Goal: Task Accomplishment & Management: Use online tool/utility

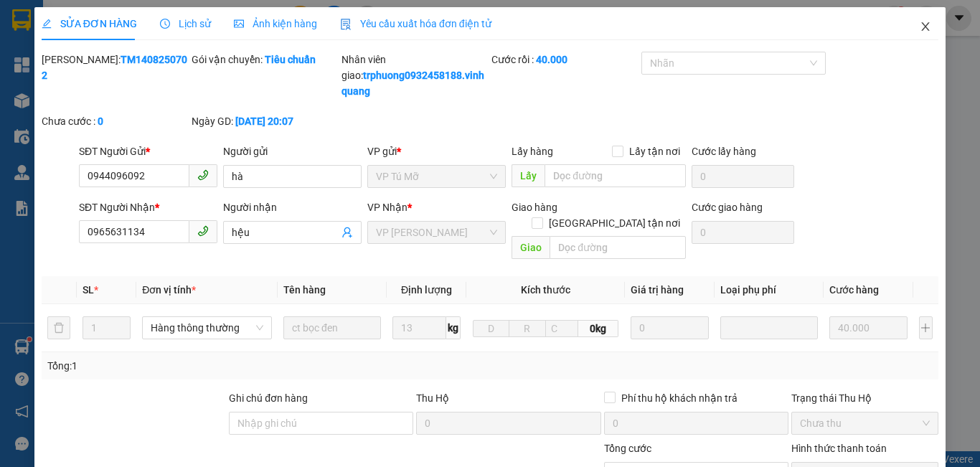
click at [920, 27] on icon "close" at bounding box center [925, 26] width 11 height 11
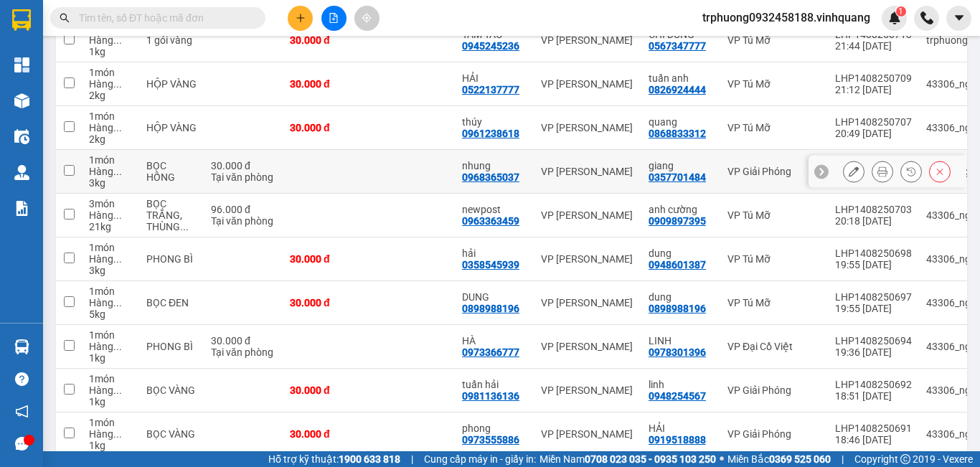
scroll to position [291, 0]
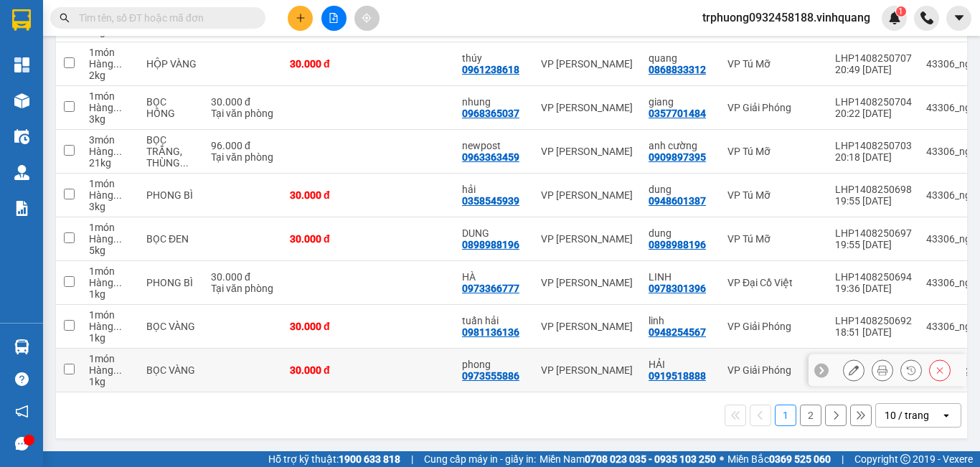
click at [68, 364] on input "checkbox" at bounding box center [69, 369] width 11 height 11
checkbox input "true"
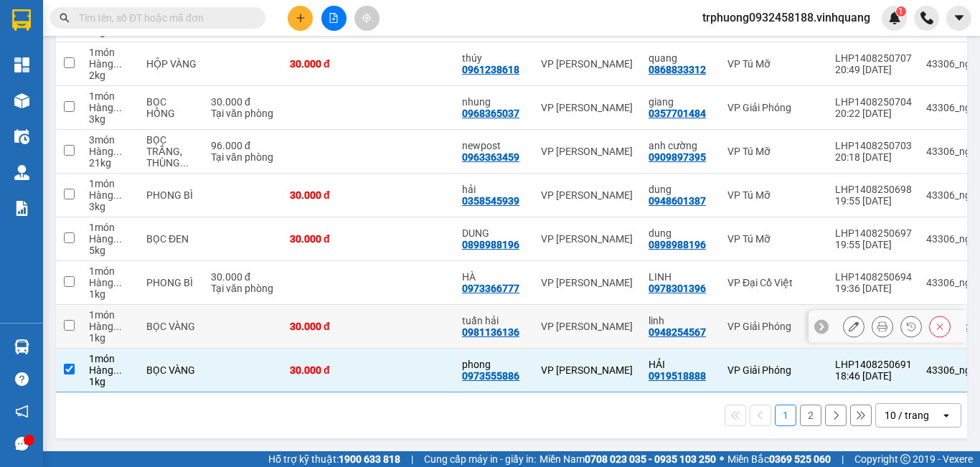
click at [69, 320] on input "checkbox" at bounding box center [69, 325] width 11 height 11
click at [67, 320] on input "checkbox" at bounding box center [69, 325] width 11 height 11
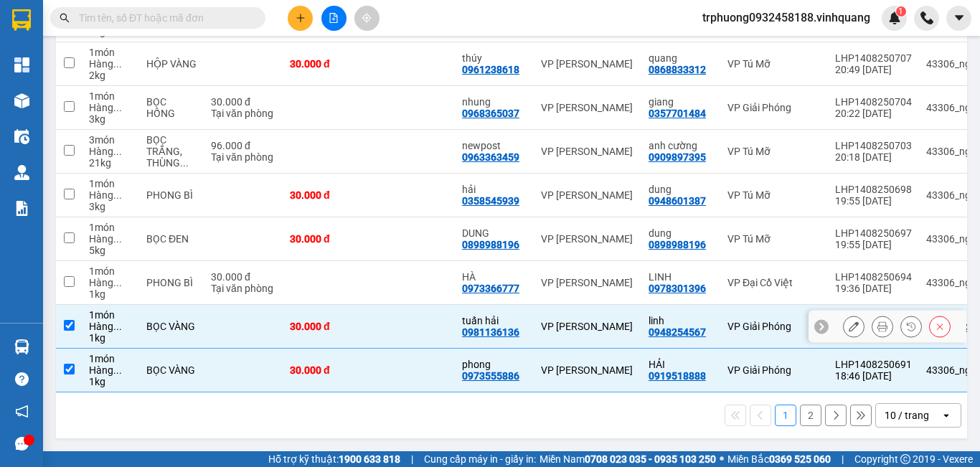
click at [67, 320] on input "checkbox" at bounding box center [69, 325] width 11 height 11
checkbox input "false"
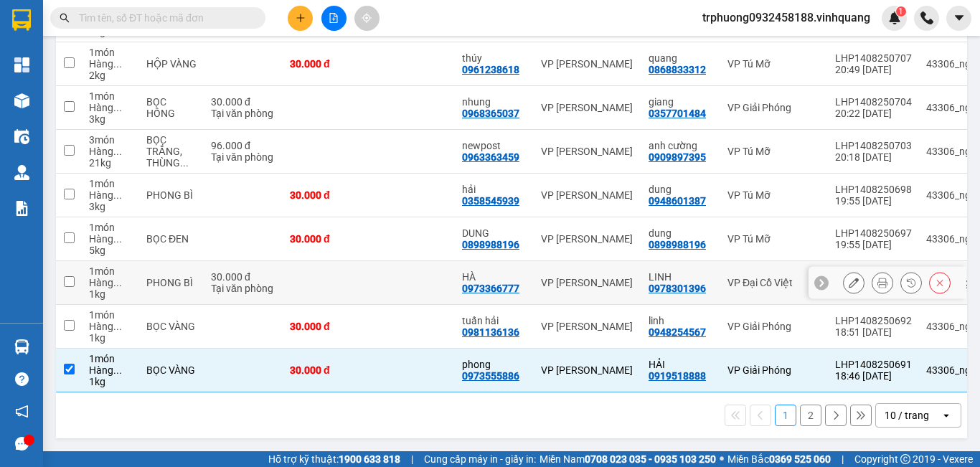
click at [73, 277] on input "checkbox" at bounding box center [69, 281] width 11 height 11
checkbox input "false"
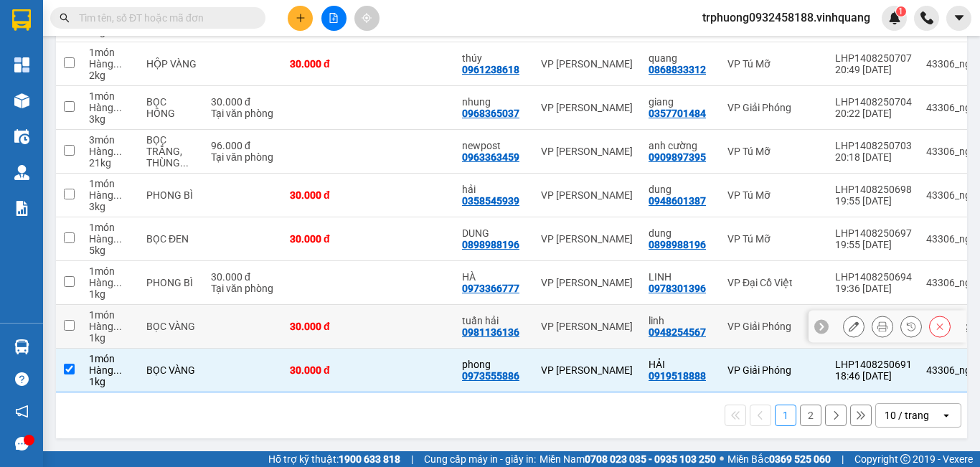
click at [68, 320] on input "checkbox" at bounding box center [69, 325] width 11 height 11
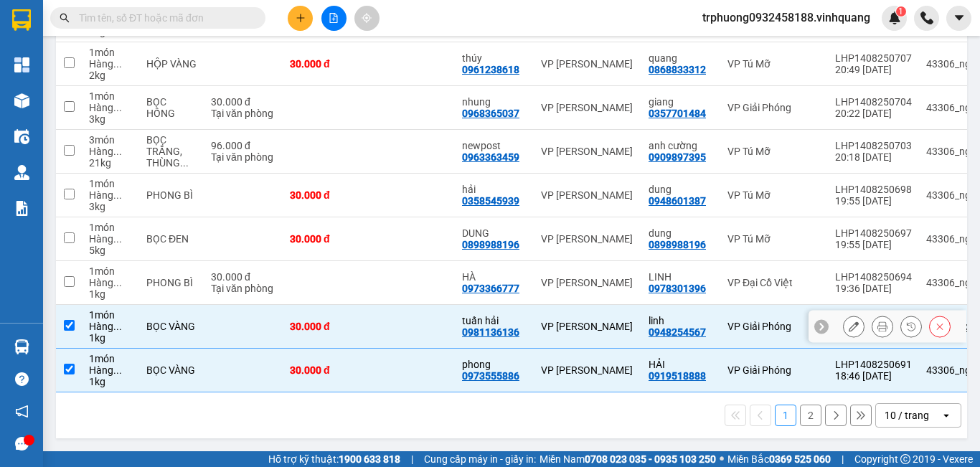
click at [68, 320] on input "checkbox" at bounding box center [69, 325] width 11 height 11
checkbox input "false"
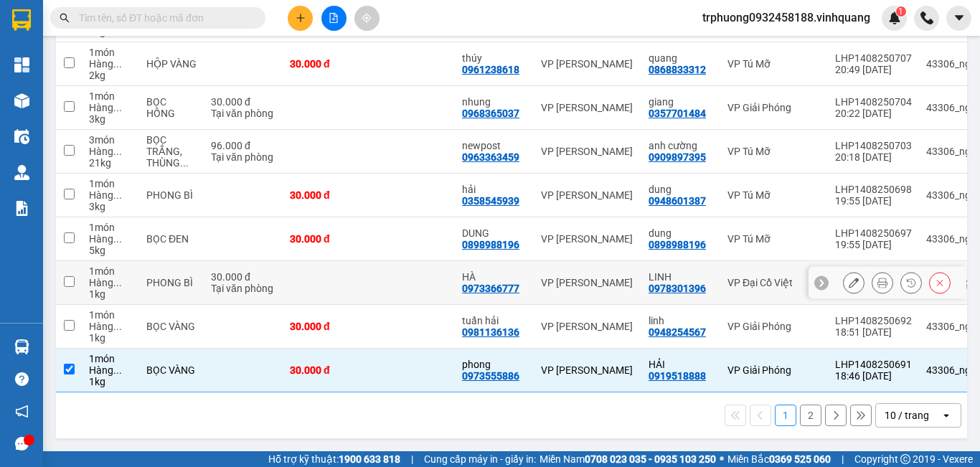
click at [62, 269] on td at bounding box center [69, 283] width 26 height 44
click at [66, 276] on input "checkbox" at bounding box center [69, 281] width 11 height 11
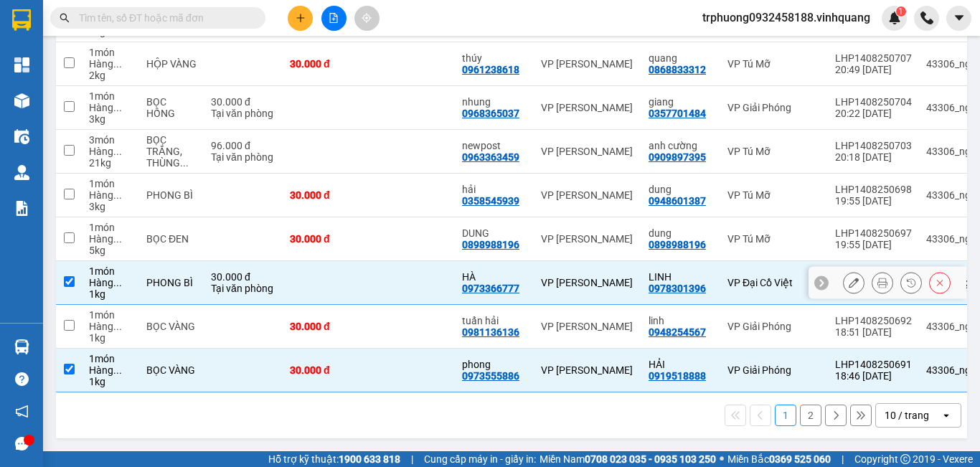
click at [66, 276] on input "checkbox" at bounding box center [69, 281] width 11 height 11
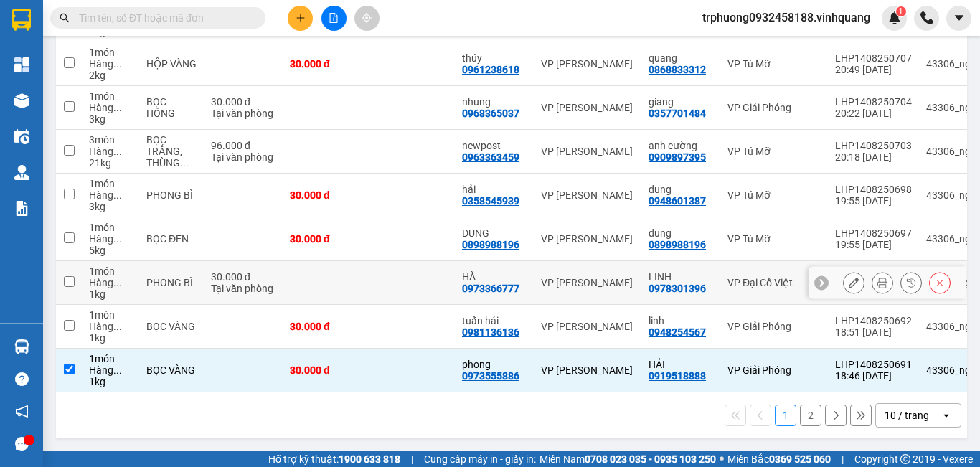
click at [66, 276] on input "checkbox" at bounding box center [69, 281] width 11 height 11
checkbox input "true"
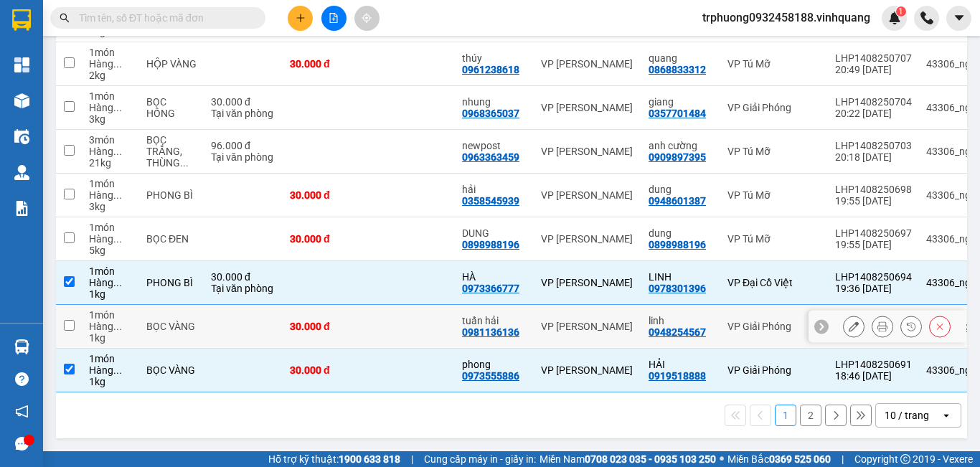
click at [64, 320] on input "checkbox" at bounding box center [69, 325] width 11 height 11
checkbox input "true"
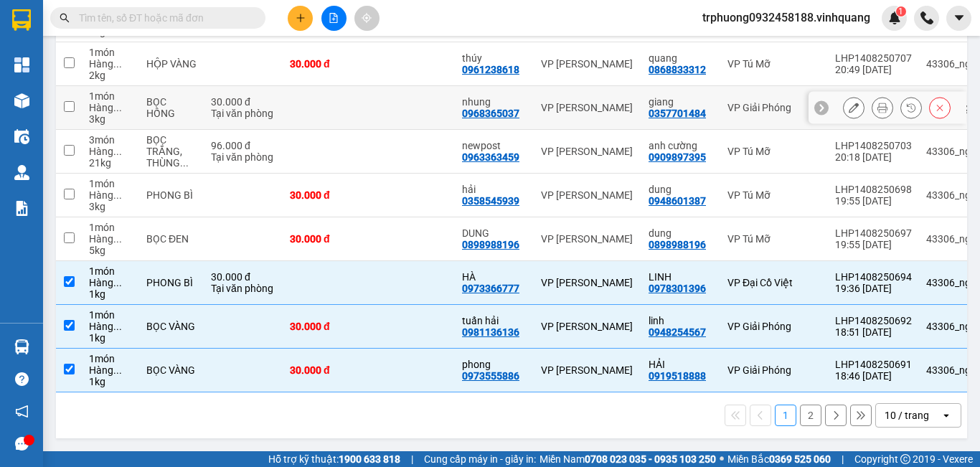
click at [65, 101] on input "checkbox" at bounding box center [69, 106] width 11 height 11
click at [74, 101] on input "checkbox" at bounding box center [69, 106] width 11 height 11
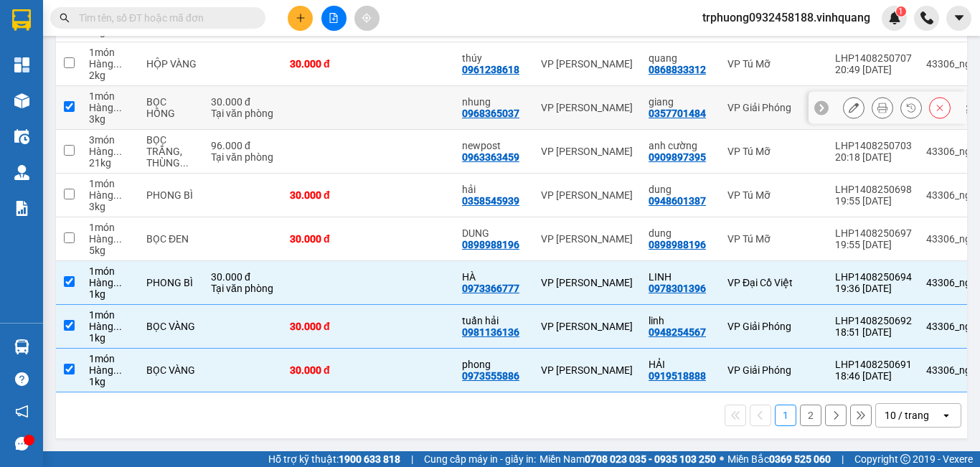
click at [74, 101] on input "checkbox" at bounding box center [69, 106] width 11 height 11
click at [65, 101] on input "checkbox" at bounding box center [69, 106] width 11 height 11
checkbox input "true"
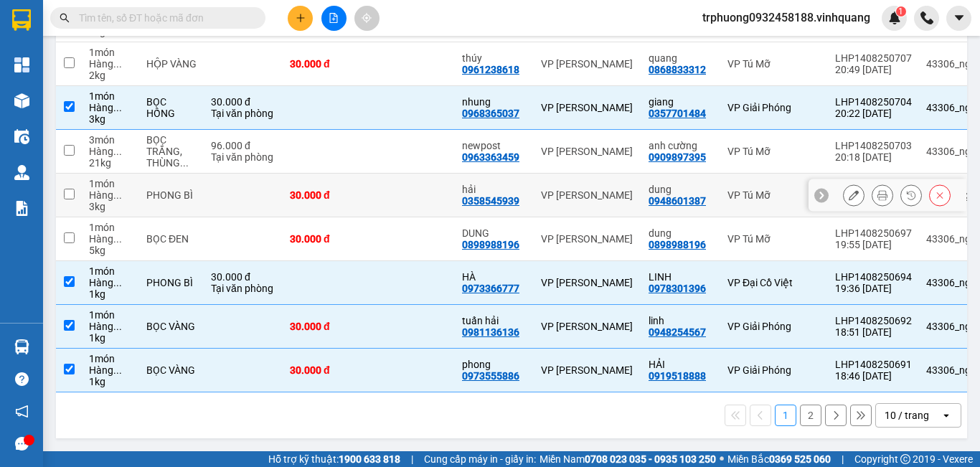
scroll to position [52, 0]
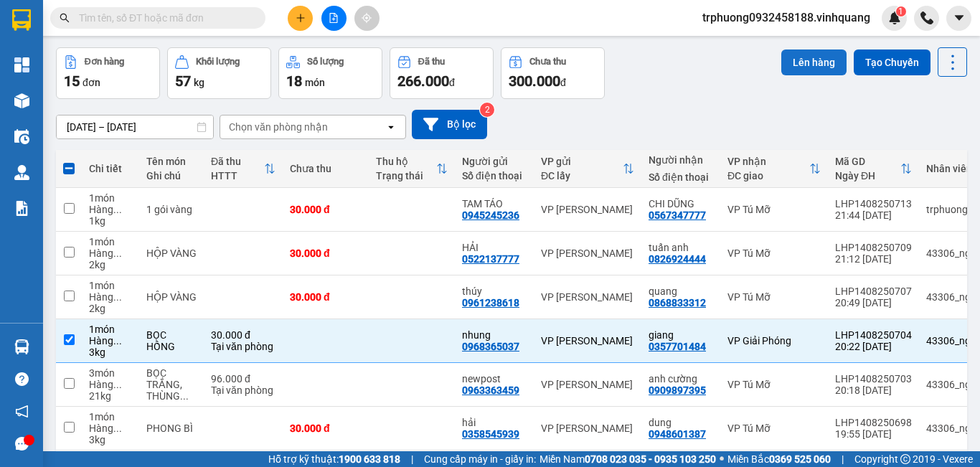
click at [805, 61] on button "Lên hàng" at bounding box center [814, 63] width 65 height 26
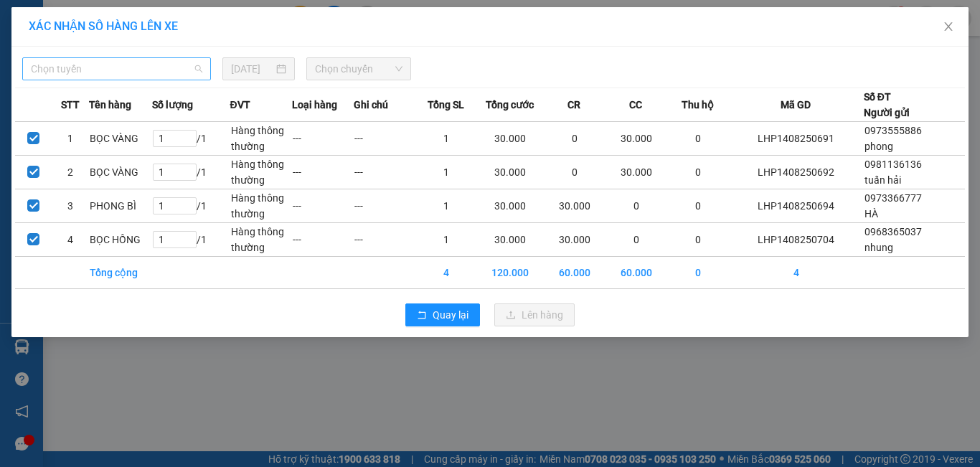
click at [164, 76] on span "Chọn tuyến" at bounding box center [117, 69] width 172 height 22
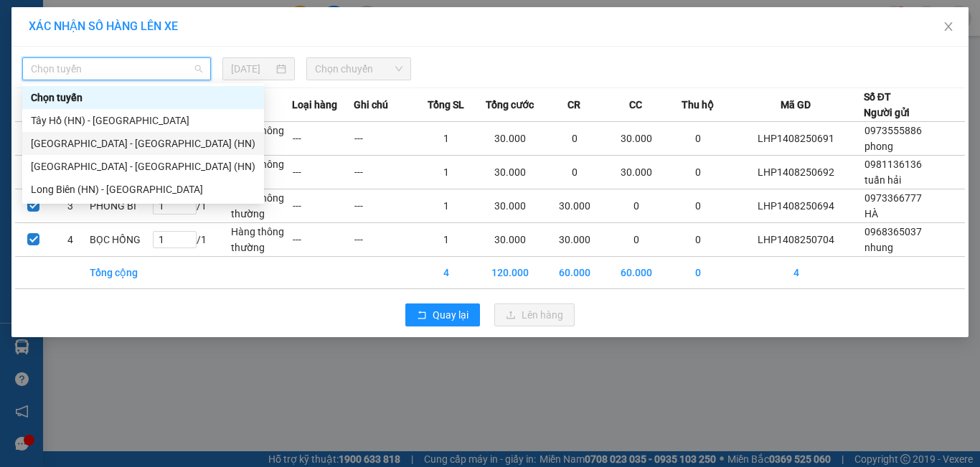
click at [146, 147] on div "[PERSON_NAME][GEOGRAPHIC_DATA][PERSON_NAME] - [GEOGRAPHIC_DATA] (HN)" at bounding box center [143, 144] width 225 height 16
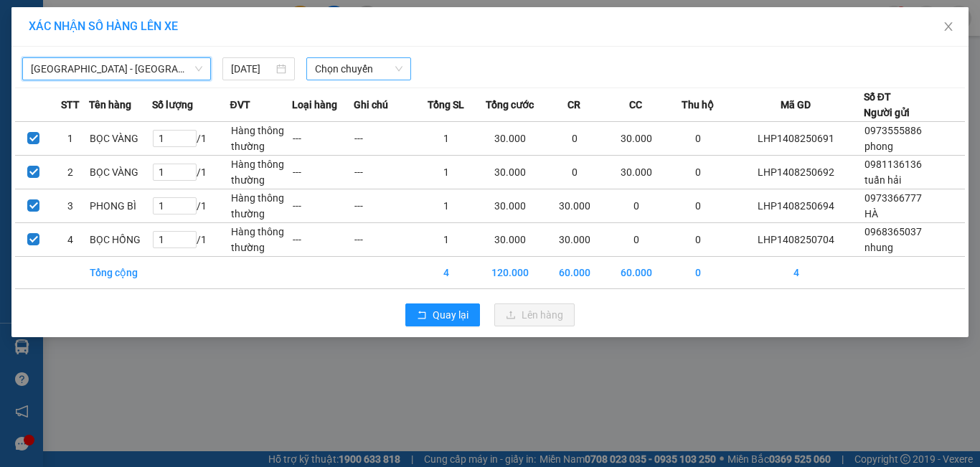
click at [332, 78] on span "Chọn chuyến" at bounding box center [359, 69] width 88 height 22
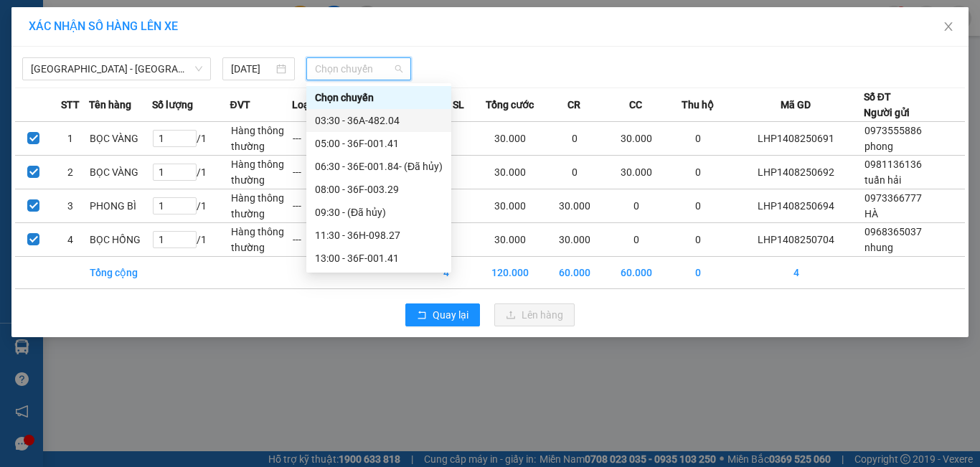
click at [356, 123] on div "03:30 - 36A-482.04" at bounding box center [379, 121] width 128 height 16
click at [354, 122] on th "Loại hàng" at bounding box center [323, 105] width 62 height 34
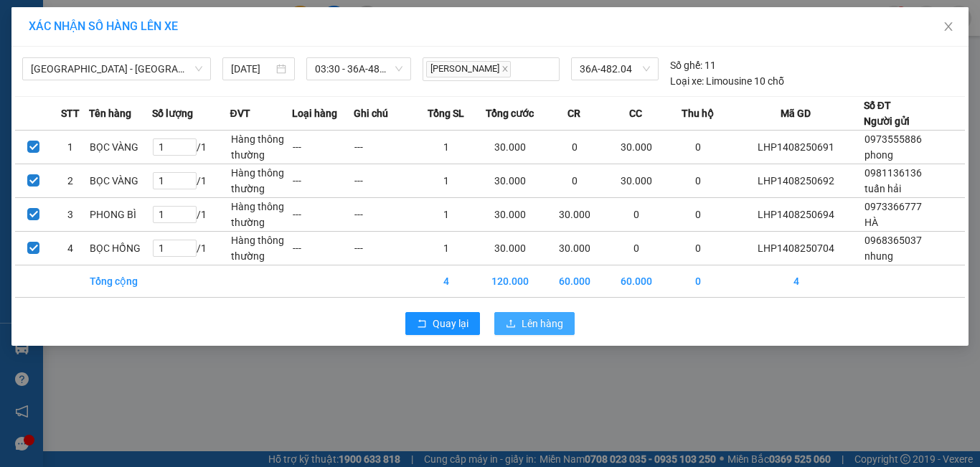
click at [557, 324] on span "Lên hàng" at bounding box center [543, 324] width 42 height 16
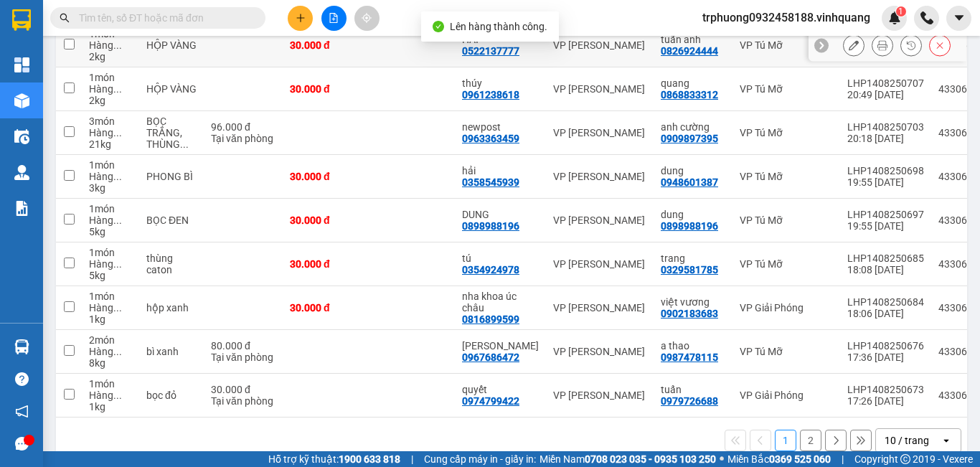
scroll to position [291, 0]
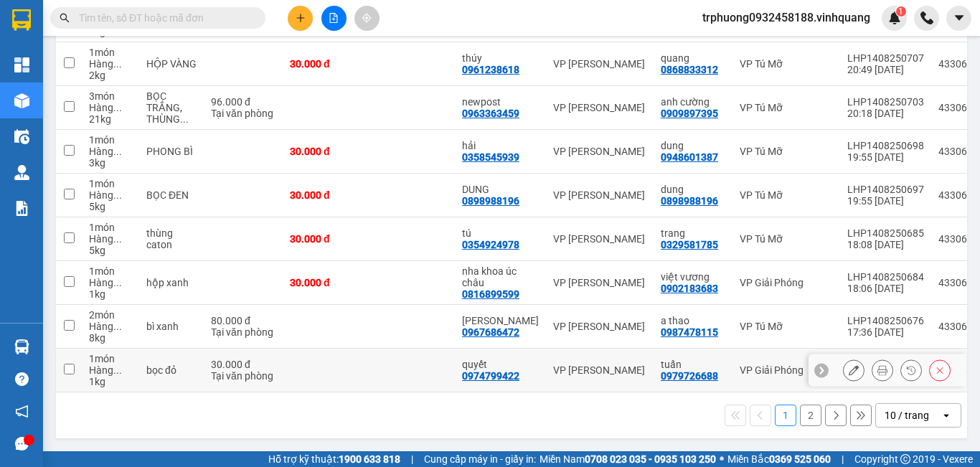
click at [71, 364] on input "checkbox" at bounding box center [69, 369] width 11 height 11
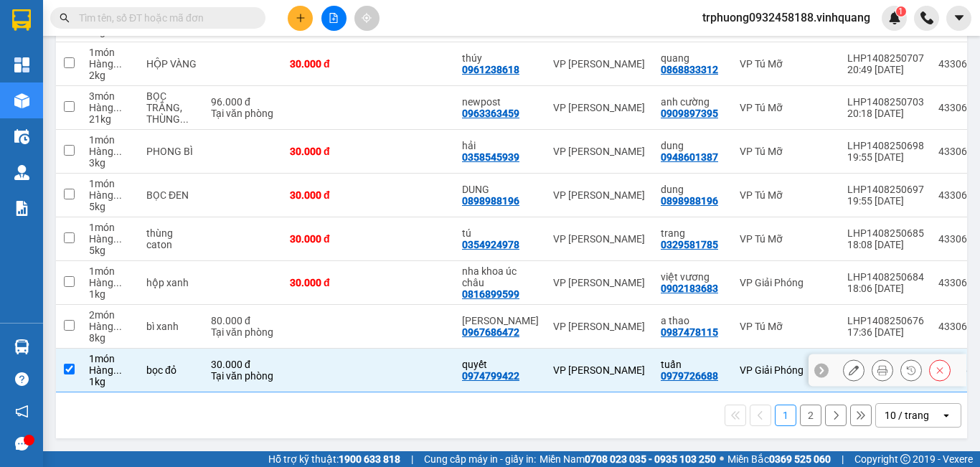
click at [71, 364] on input "checkbox" at bounding box center [69, 369] width 11 height 11
checkbox input "false"
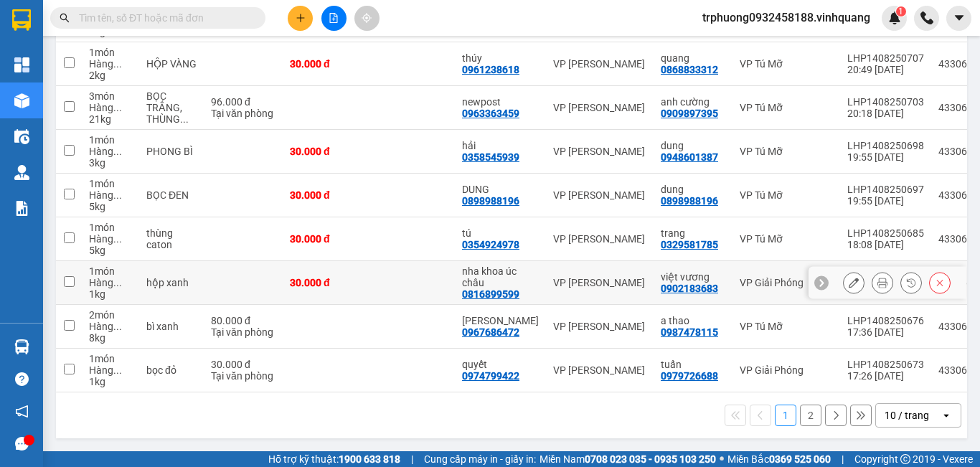
click at [68, 276] on input "checkbox" at bounding box center [69, 281] width 11 height 11
click at [67, 283] on td at bounding box center [69, 283] width 26 height 44
checkbox input "true"
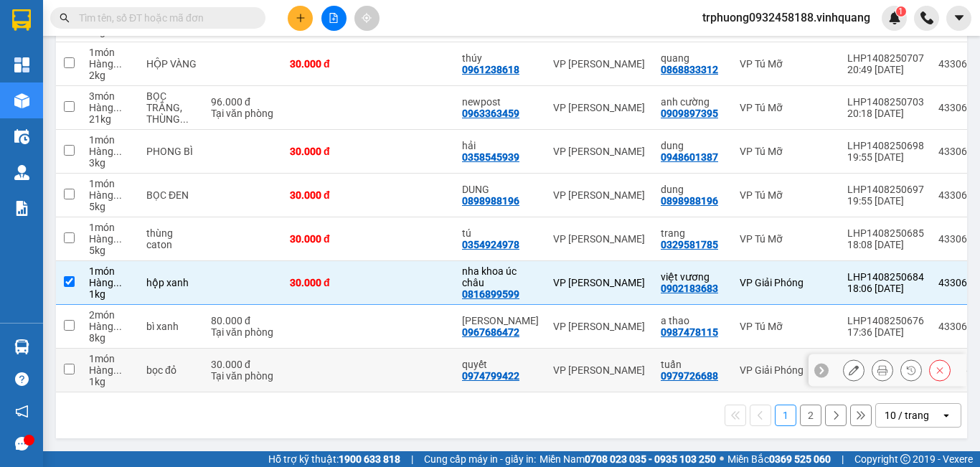
click at [67, 365] on input "checkbox" at bounding box center [69, 369] width 11 height 11
checkbox input "true"
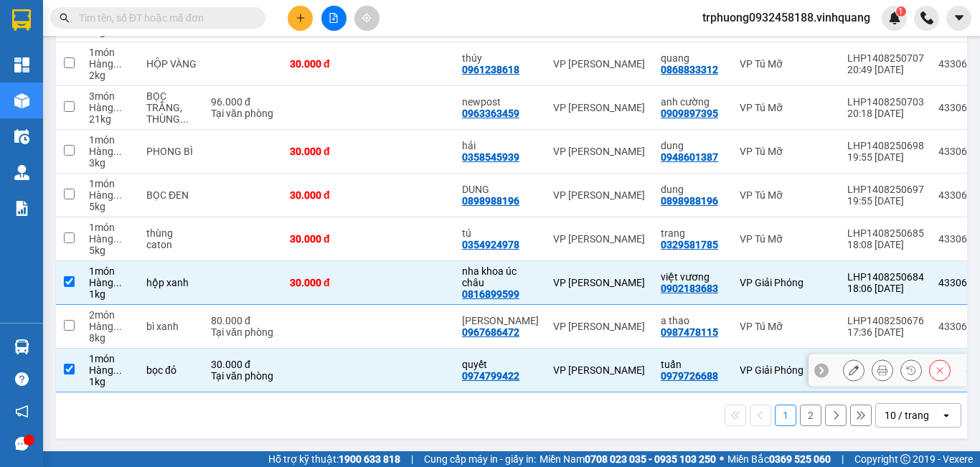
scroll to position [0, 0]
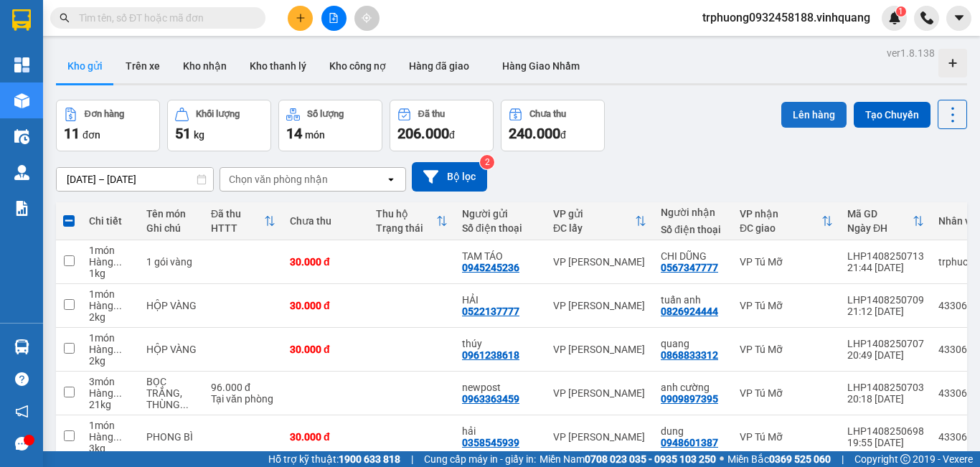
click at [819, 108] on button "Lên hàng" at bounding box center [814, 115] width 65 height 26
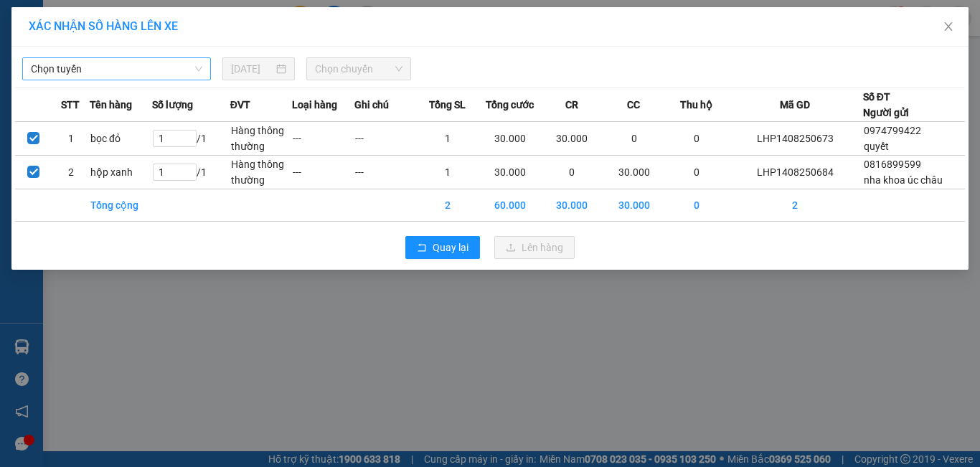
click at [156, 75] on span "Chọn tuyến" at bounding box center [117, 69] width 172 height 22
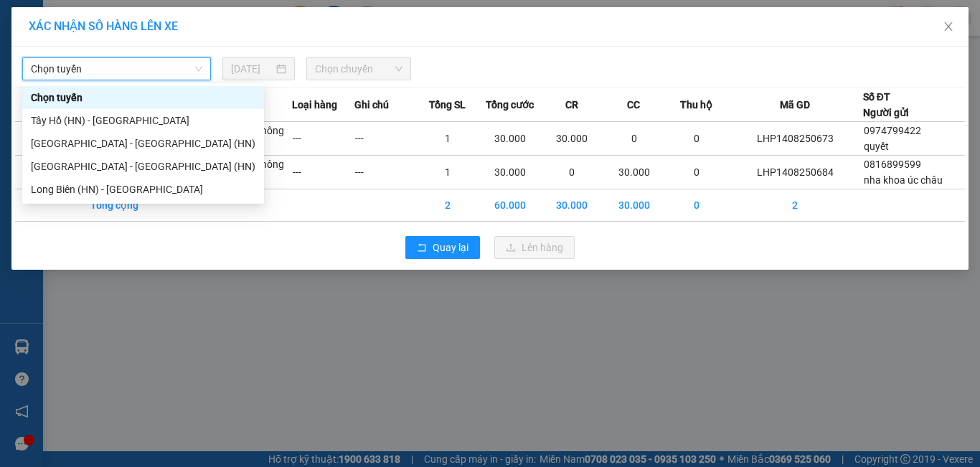
click at [156, 75] on span "Chọn tuyến" at bounding box center [117, 69] width 172 height 22
click at [155, 70] on span "Chọn tuyến" at bounding box center [117, 69] width 172 height 22
click at [150, 144] on div "[PERSON_NAME][GEOGRAPHIC_DATA][PERSON_NAME] - [GEOGRAPHIC_DATA] (HN)" at bounding box center [143, 144] width 225 height 16
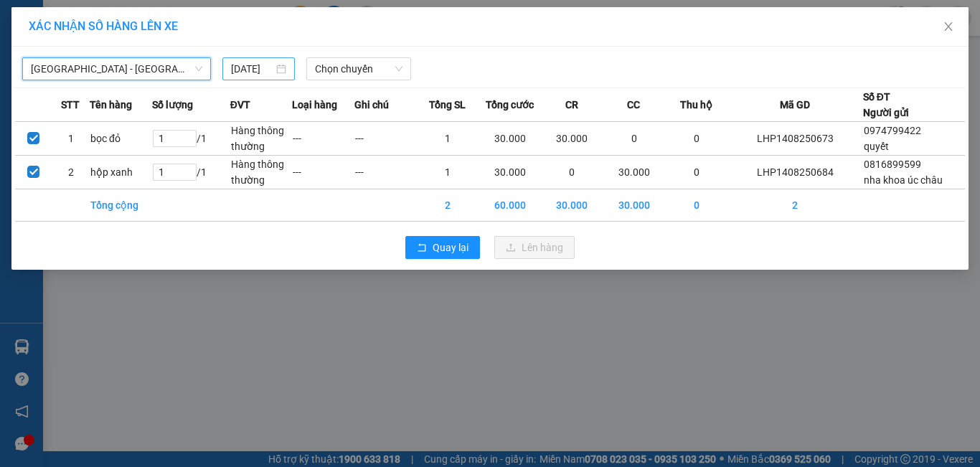
click at [262, 65] on input "[DATE]" at bounding box center [252, 69] width 42 height 16
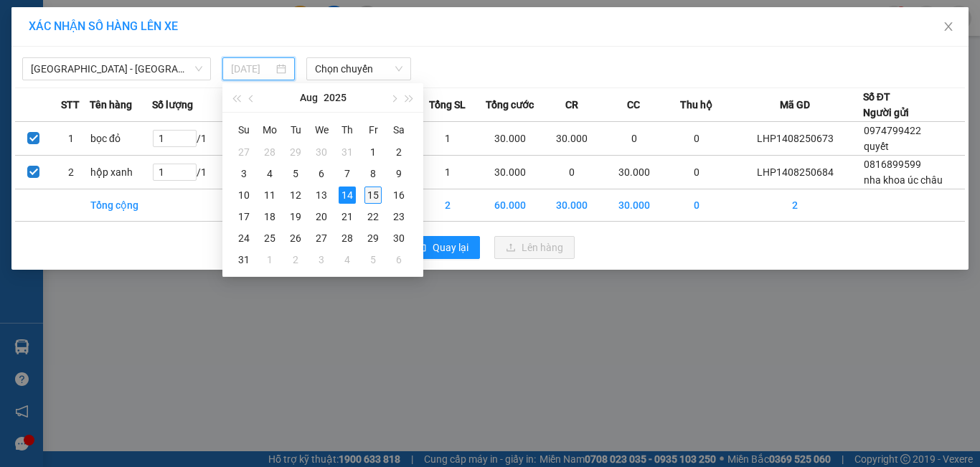
click at [366, 193] on div "15" at bounding box center [373, 195] width 17 height 17
type input "[DATE]"
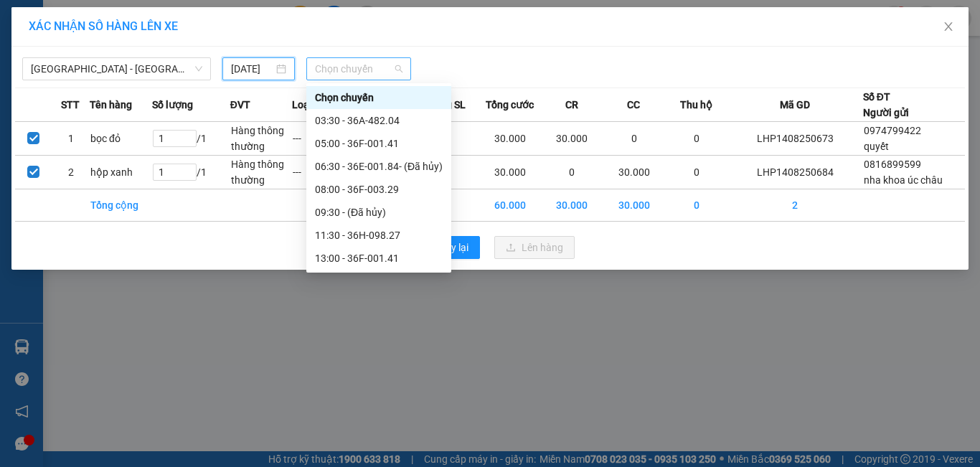
click at [371, 62] on span "Chọn chuyến" at bounding box center [359, 69] width 88 height 22
click at [382, 118] on div "03:30 - 36A-482.04" at bounding box center [379, 121] width 128 height 16
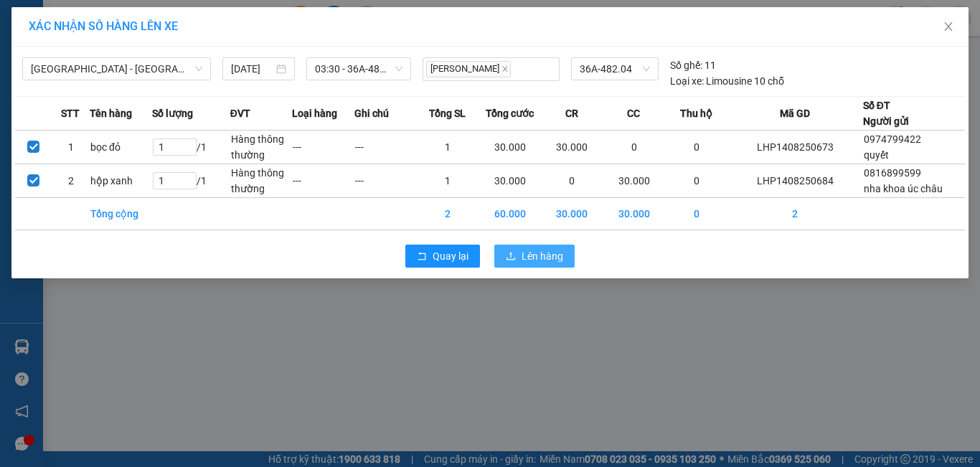
click at [530, 248] on span "Lên hàng" at bounding box center [543, 256] width 42 height 16
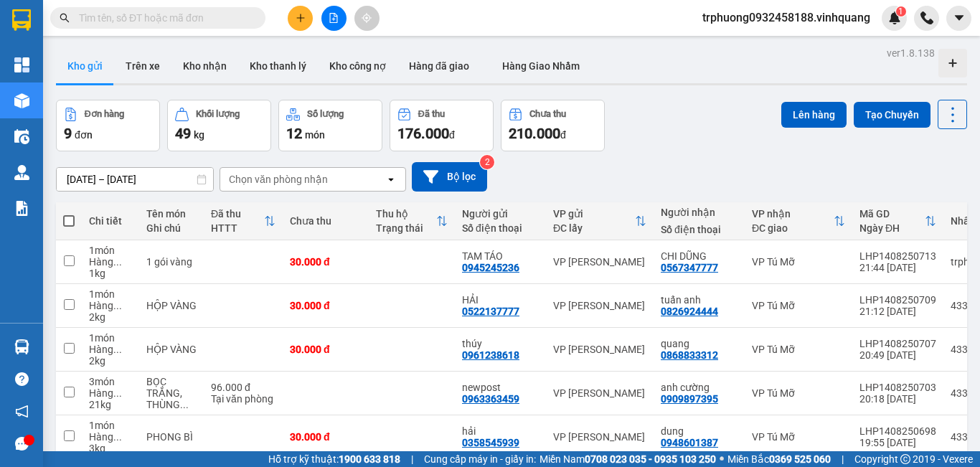
click at [787, 23] on span "trphuong0932458188.vinhquang" at bounding box center [786, 18] width 191 height 18
click at [767, 38] on span "Đăng xuất" at bounding box center [792, 45] width 162 height 16
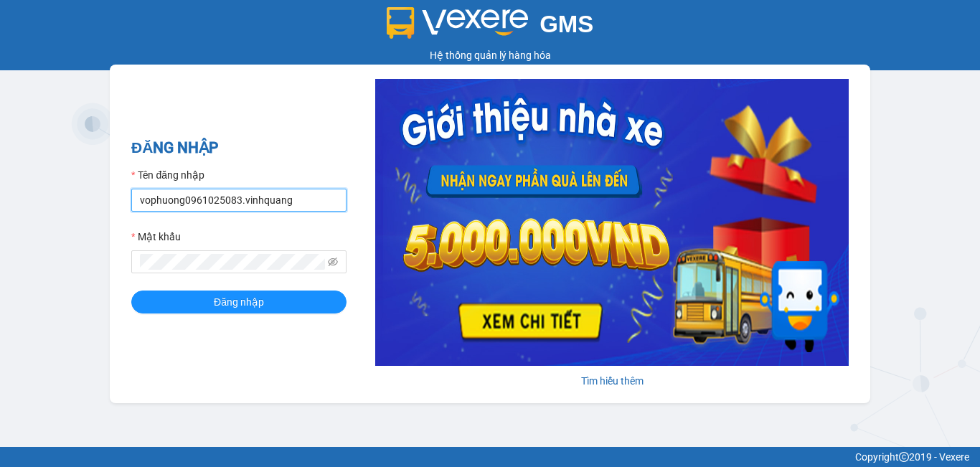
click at [305, 200] on input "vophuong0961025083.vinhquang" at bounding box center [238, 200] width 215 height 23
type input "trphuong0932458188.vinhquang"
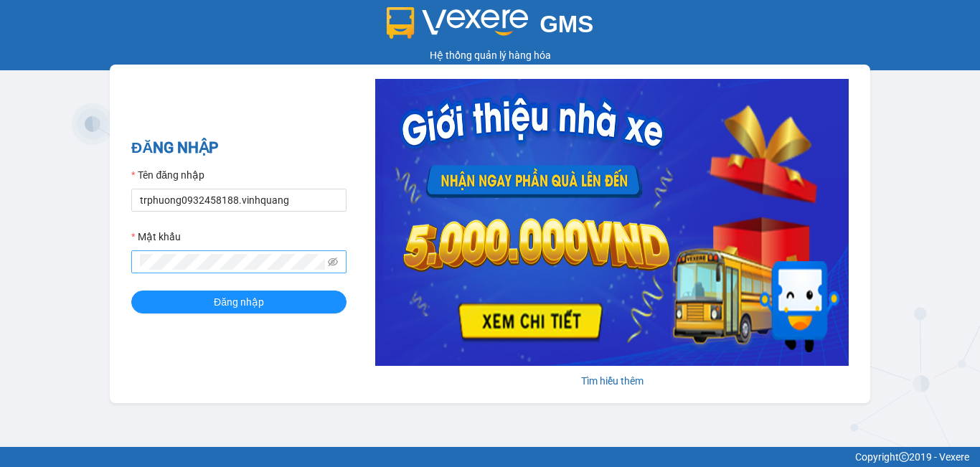
click at [338, 263] on span at bounding box center [238, 261] width 215 height 23
click at [333, 263] on icon "eye-invisible" at bounding box center [333, 262] width 3 height 3
click at [334, 261] on icon "eye-invisible" at bounding box center [333, 262] width 10 height 9
click at [332, 258] on icon "eye-invisible" at bounding box center [333, 262] width 10 height 10
click at [330, 268] on span at bounding box center [333, 262] width 10 height 16
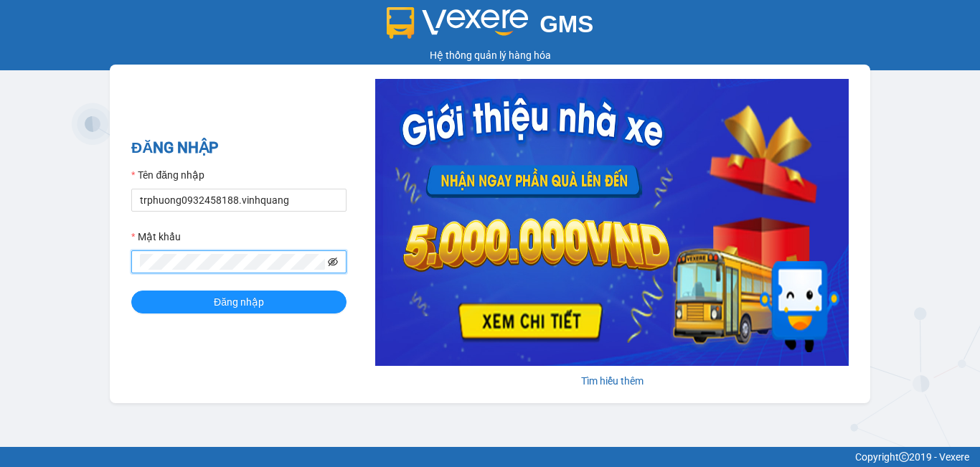
click at [331, 265] on icon "eye-invisible" at bounding box center [333, 262] width 10 height 10
click at [297, 307] on button "Đăng nhập" at bounding box center [238, 302] width 215 height 23
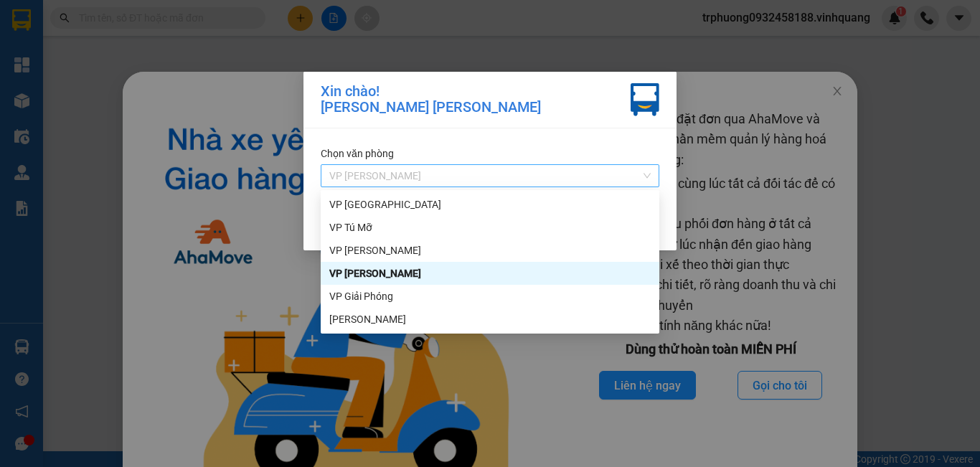
click at [500, 179] on span "VP [PERSON_NAME]" at bounding box center [490, 176] width 322 height 22
click at [467, 176] on span "VP [PERSON_NAME]" at bounding box center [490, 176] width 322 height 22
click at [431, 196] on div "VP [GEOGRAPHIC_DATA]" at bounding box center [490, 204] width 339 height 23
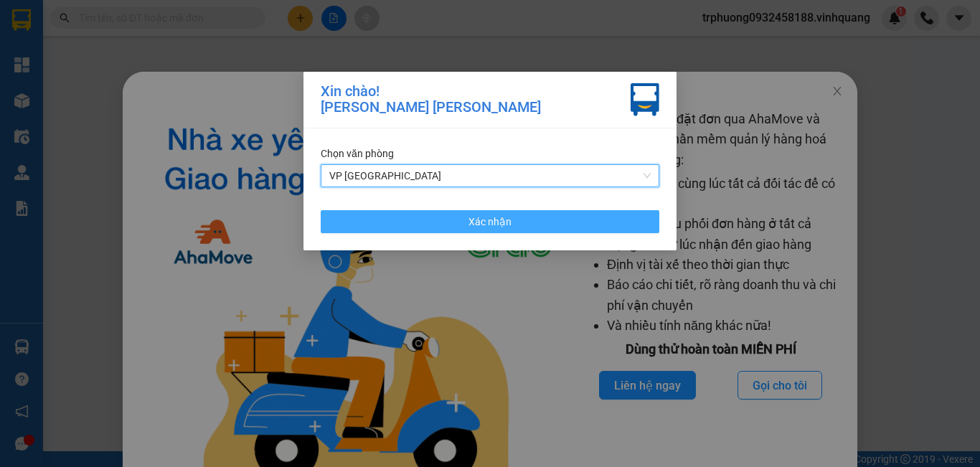
click at [583, 217] on button "Xác nhận" at bounding box center [490, 221] width 339 height 23
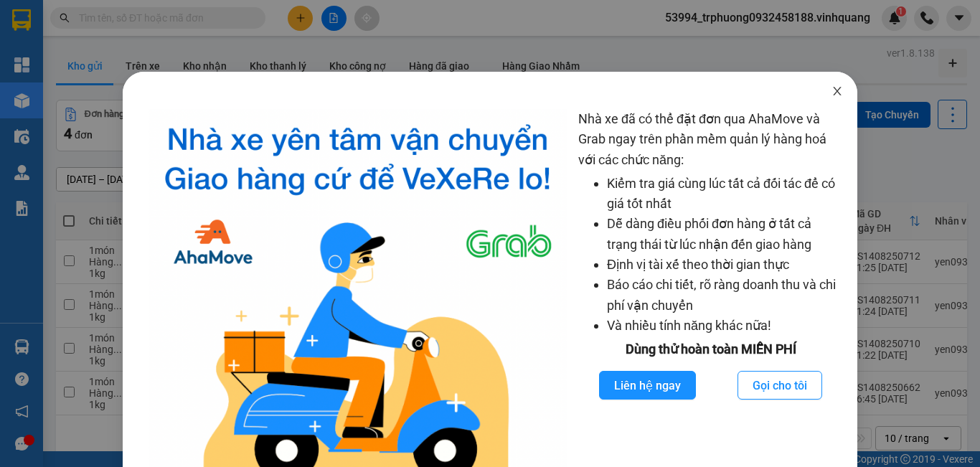
click at [832, 90] on icon "close" at bounding box center [837, 90] width 11 height 11
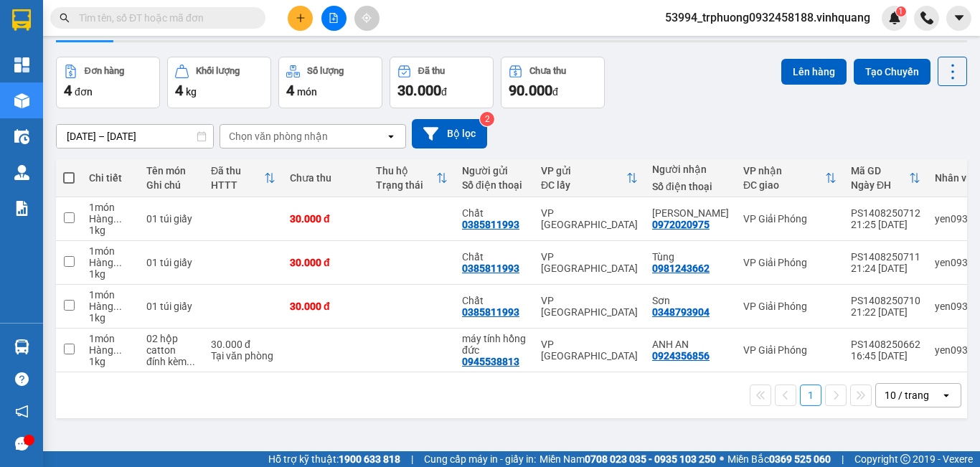
scroll to position [66, 0]
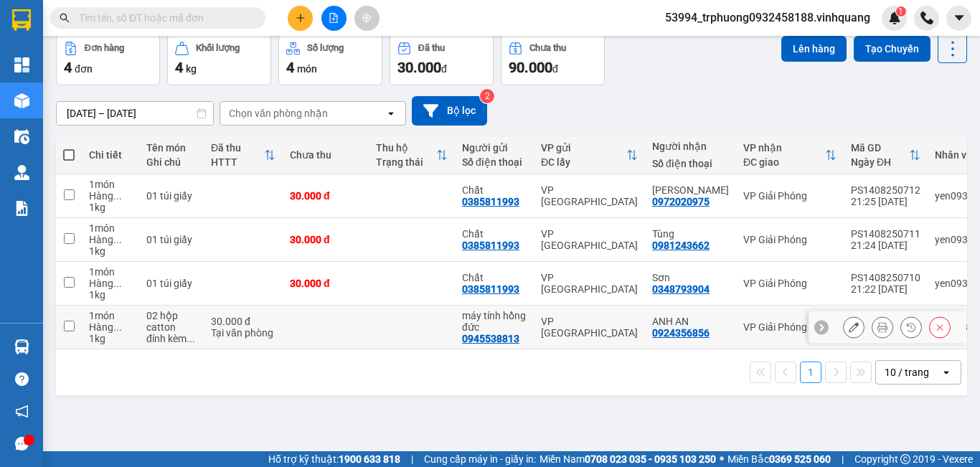
click at [72, 326] on input "checkbox" at bounding box center [69, 326] width 11 height 11
checkbox input "true"
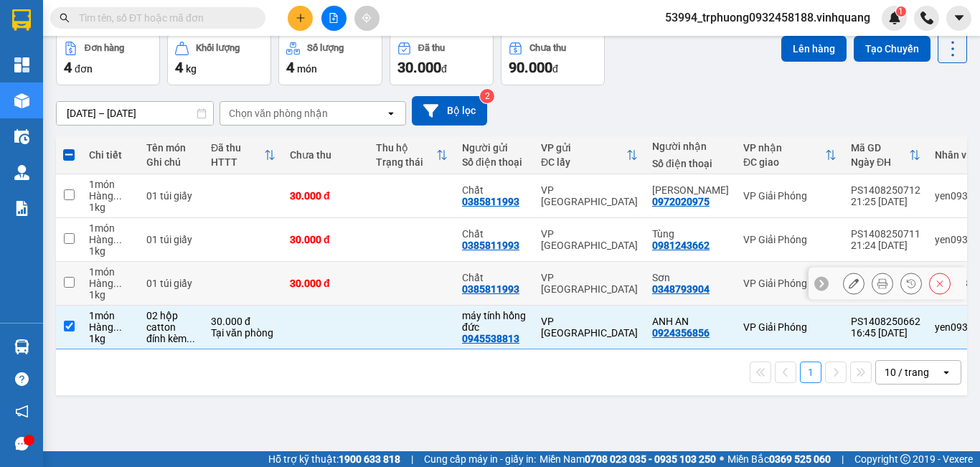
click at [73, 280] on input "checkbox" at bounding box center [69, 282] width 11 height 11
checkbox input "true"
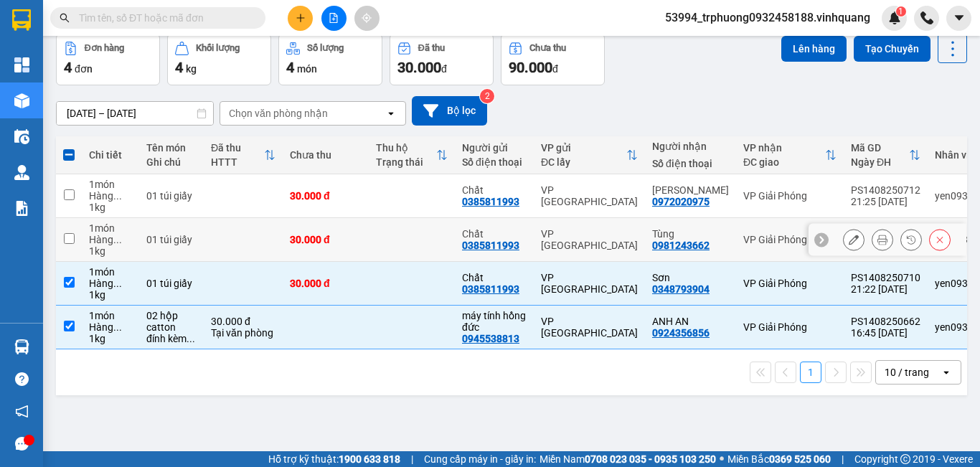
click at [70, 240] on input "checkbox" at bounding box center [69, 238] width 11 height 11
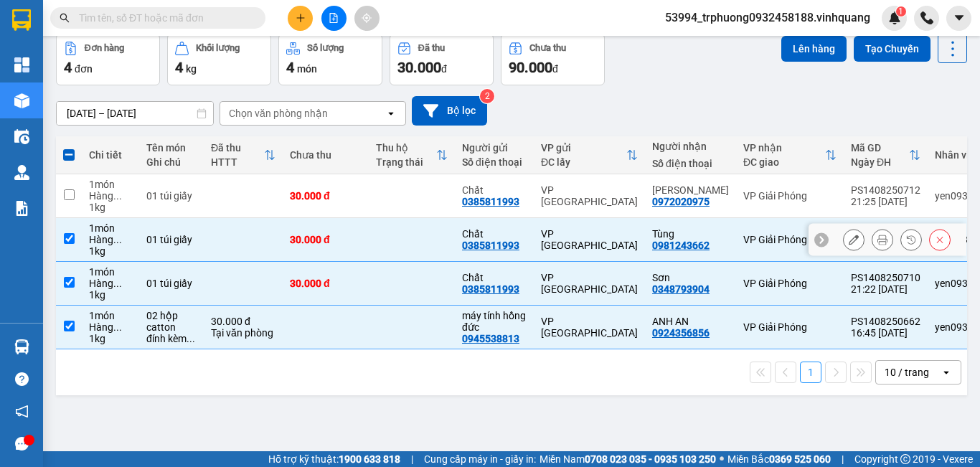
click at [70, 240] on input "checkbox" at bounding box center [69, 238] width 11 height 11
checkbox input "false"
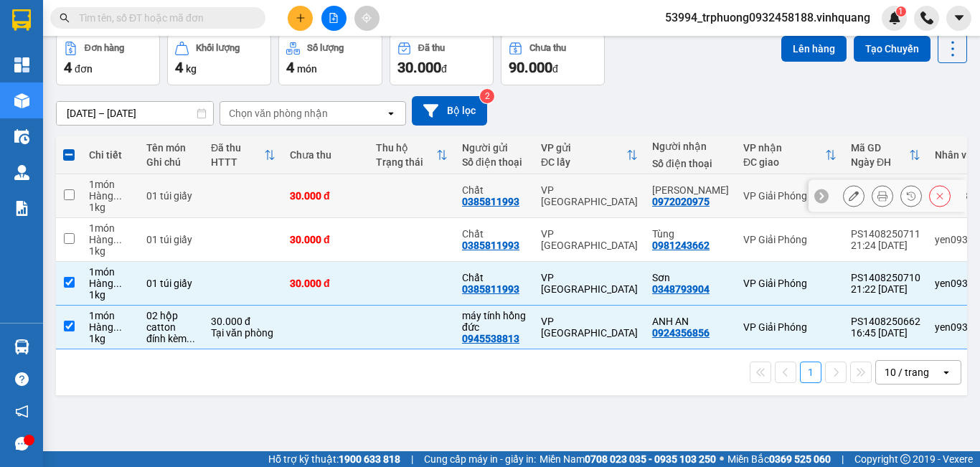
click at [71, 189] on input "checkbox" at bounding box center [69, 194] width 11 height 11
checkbox input "true"
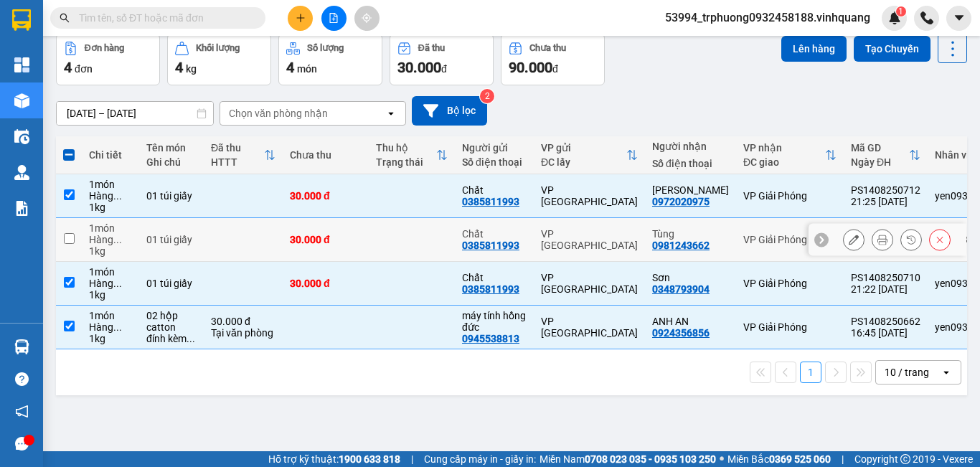
click at [69, 238] on input "checkbox" at bounding box center [69, 238] width 11 height 11
checkbox input "true"
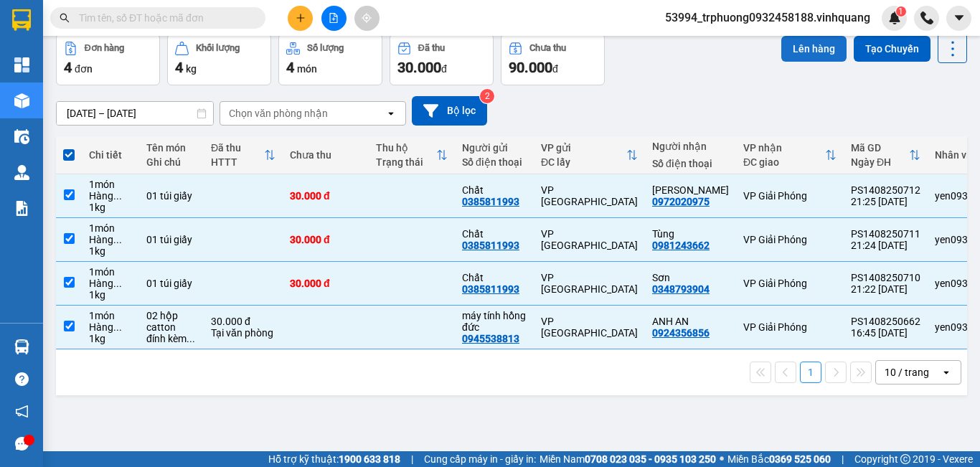
click at [814, 58] on button "Lên hàng" at bounding box center [814, 49] width 65 height 26
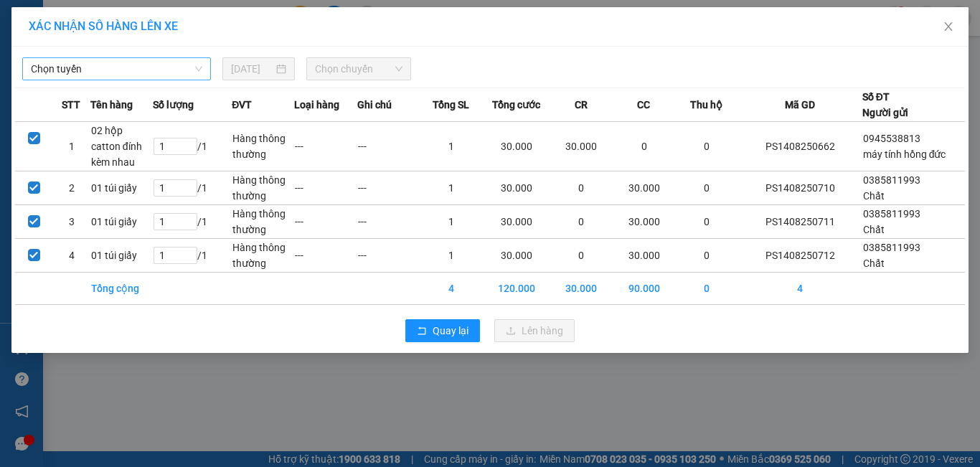
click at [141, 63] on span "Chọn tuyến" at bounding box center [117, 69] width 172 height 22
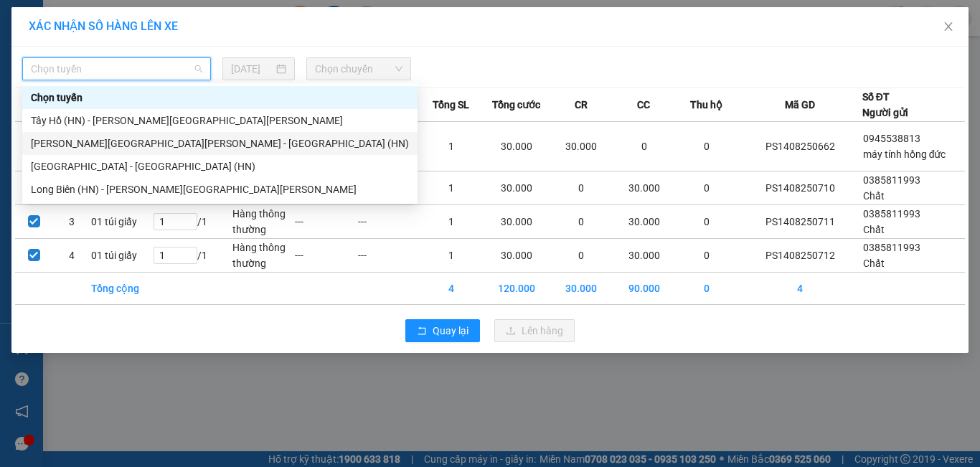
click at [116, 147] on div "[PERSON_NAME][GEOGRAPHIC_DATA][PERSON_NAME] - [GEOGRAPHIC_DATA] (HN)" at bounding box center [220, 144] width 378 height 16
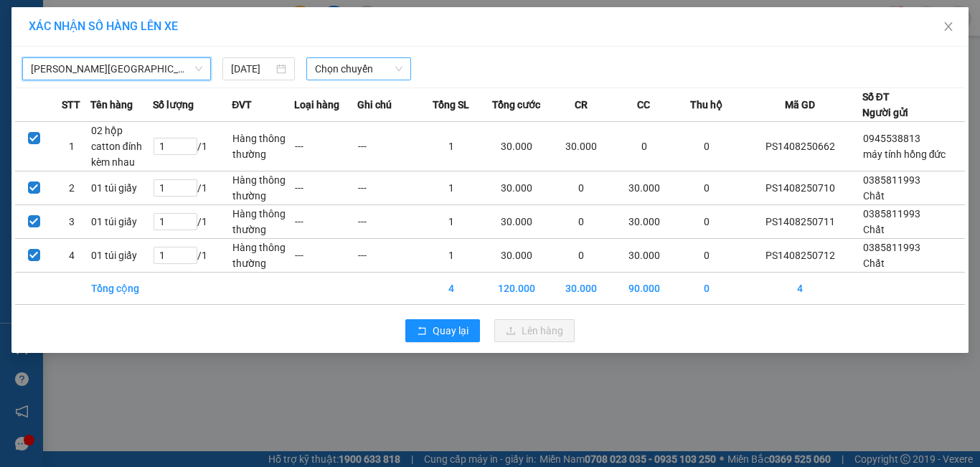
click at [358, 72] on span "Chọn chuyến" at bounding box center [359, 69] width 88 height 22
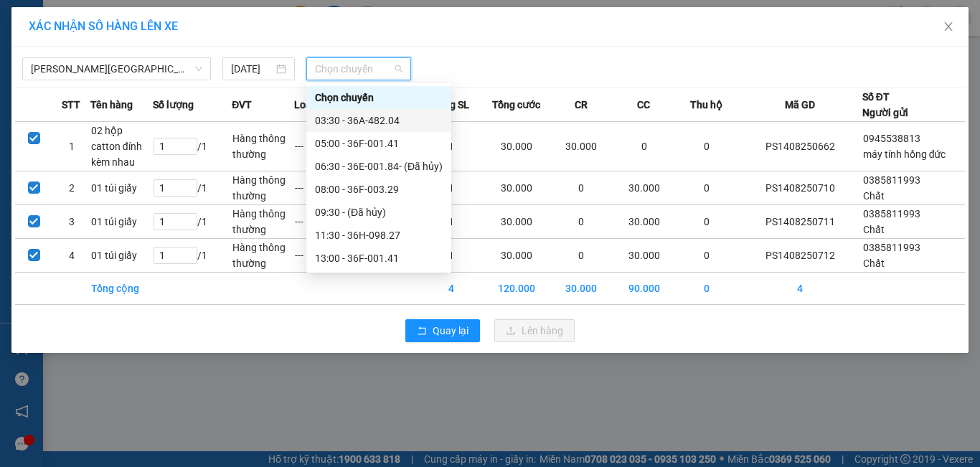
click at [372, 120] on div "03:30 - 36A-482.04" at bounding box center [379, 121] width 128 height 16
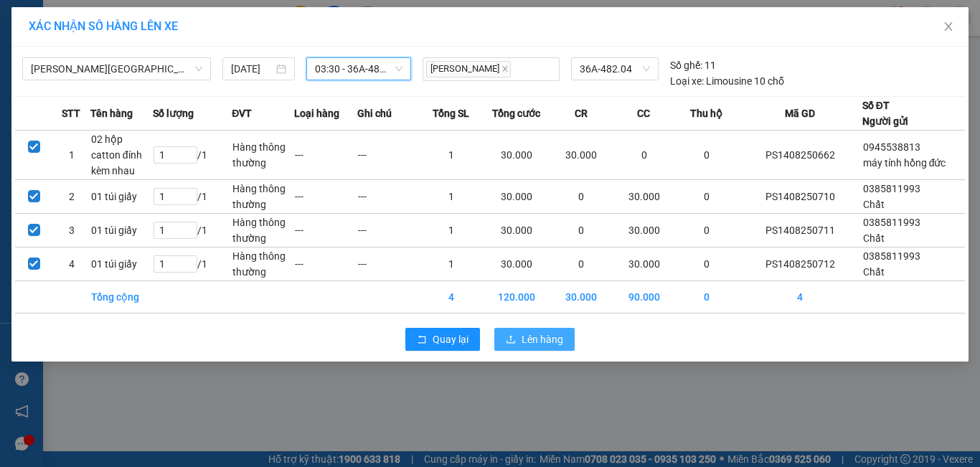
click at [507, 334] on icon "upload" at bounding box center [511, 339] width 10 height 10
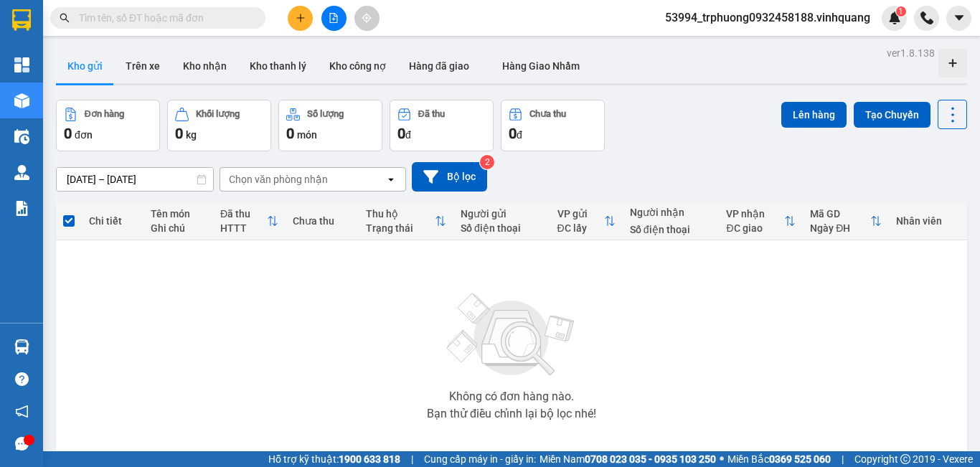
click at [721, 10] on span "53994_trphuong0932458188.vinhquang" at bounding box center [768, 18] width 228 height 18
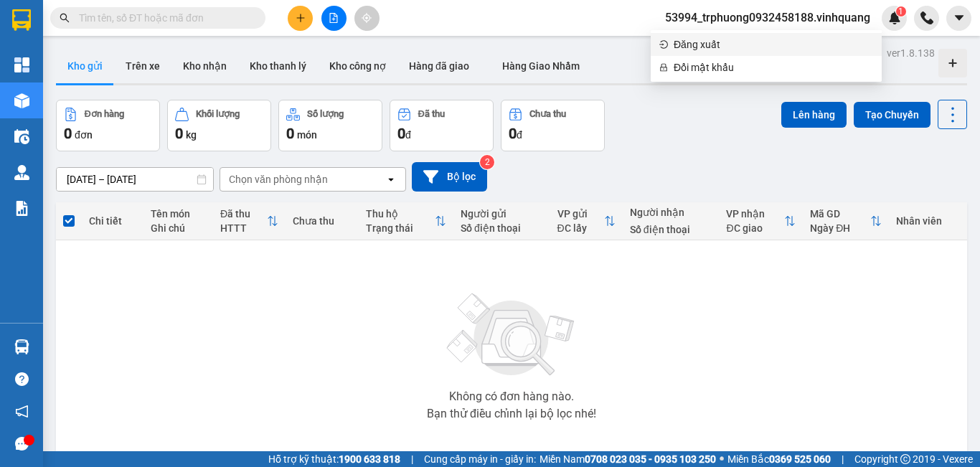
click at [714, 40] on span "Đăng xuất" at bounding box center [774, 45] width 200 height 16
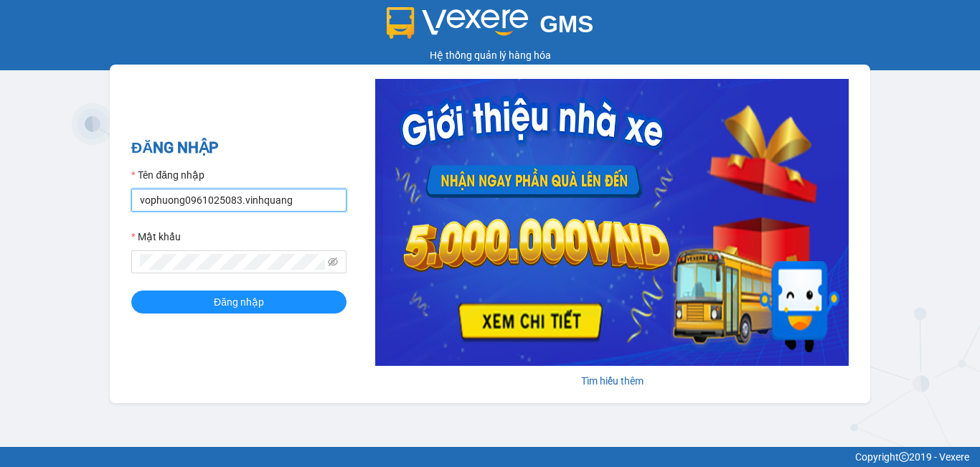
click at [300, 199] on input "vophuong0961025083.vinhquang" at bounding box center [238, 200] width 215 height 23
type input "trphuong0932458188.vinhquang"
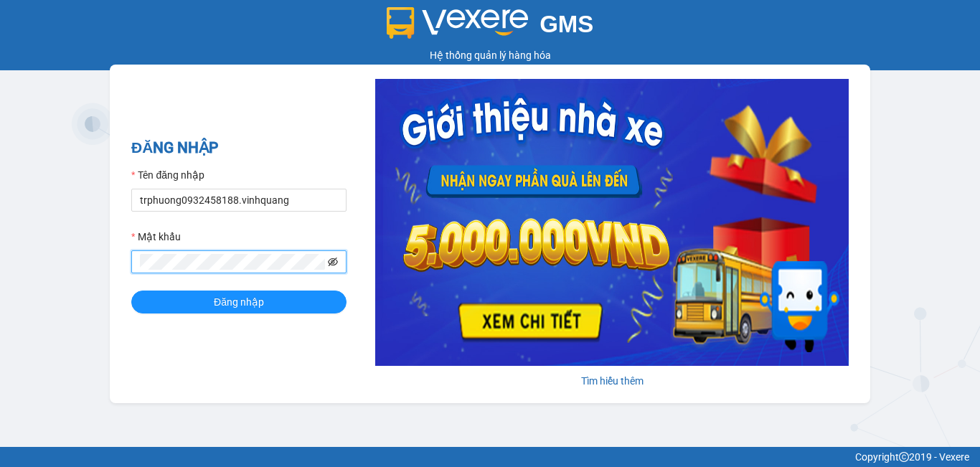
click at [333, 262] on icon "eye-invisible" at bounding box center [333, 262] width 10 height 9
click at [266, 300] on button "Đăng nhập" at bounding box center [238, 302] width 215 height 23
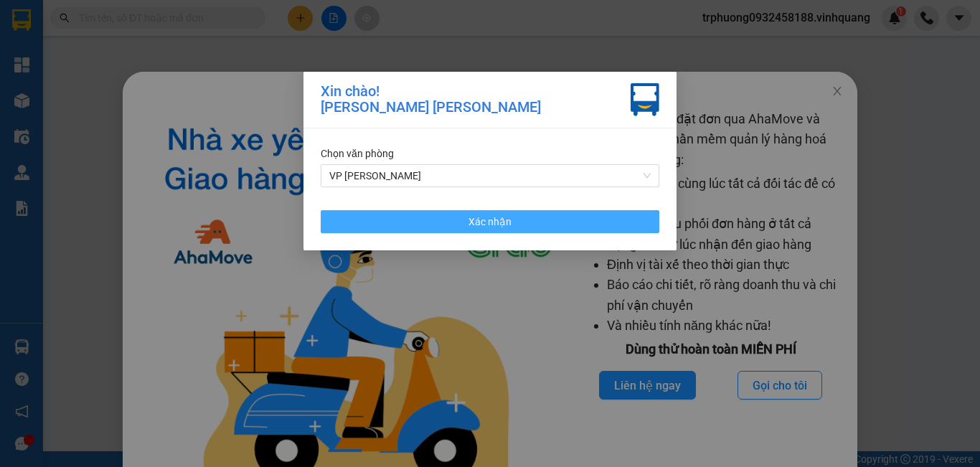
click at [550, 220] on button "Xác nhận" at bounding box center [490, 221] width 339 height 23
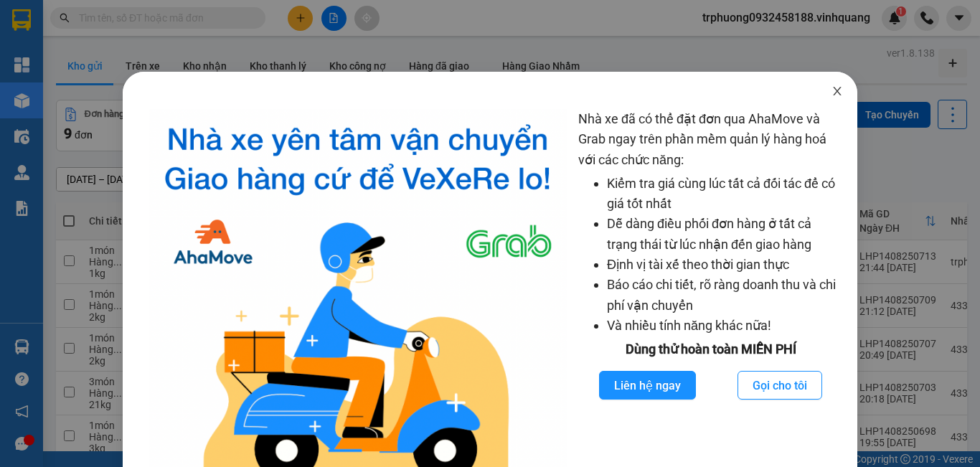
click at [832, 88] on icon "close" at bounding box center [837, 90] width 11 height 11
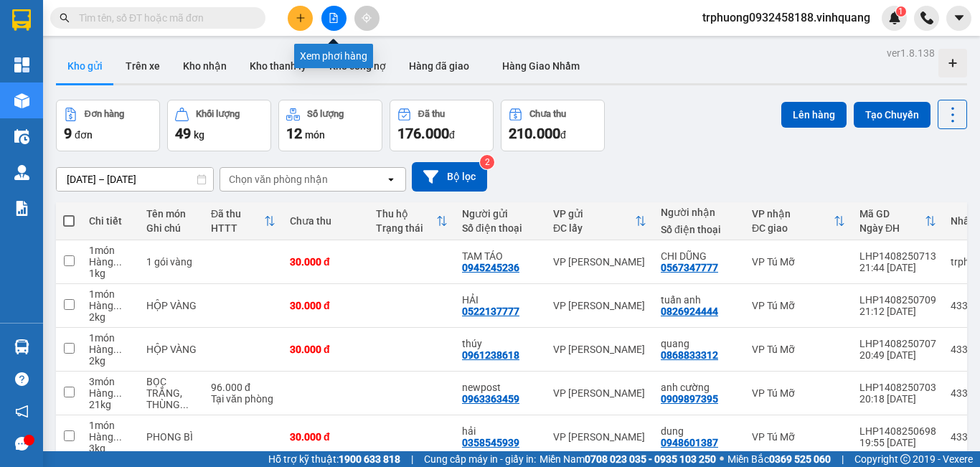
click at [323, 12] on button at bounding box center [334, 18] width 25 height 25
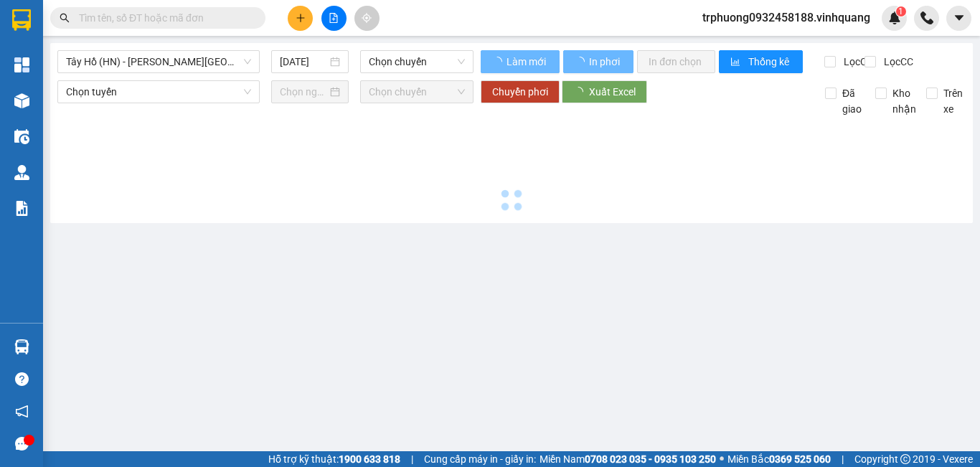
type input "[DATE]"
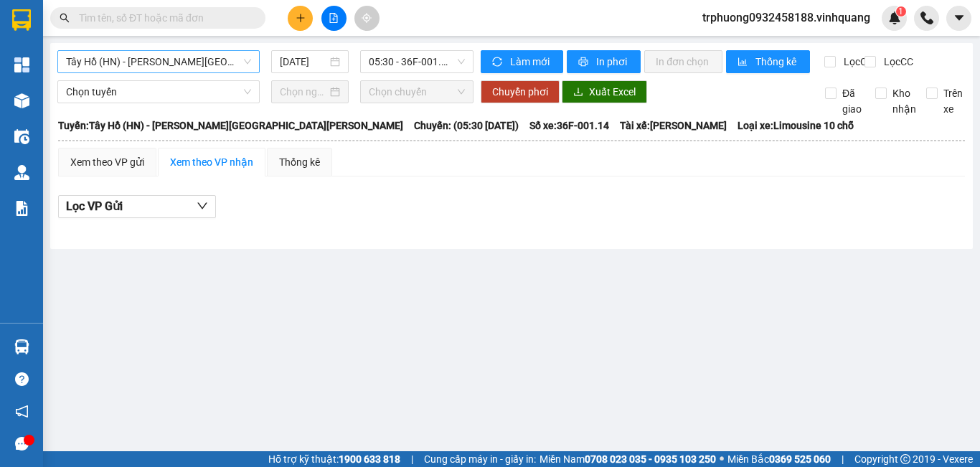
click at [184, 63] on span "Tây Hồ (HN) - [PERSON_NAME][GEOGRAPHIC_DATA][PERSON_NAME]" at bounding box center [158, 62] width 185 height 22
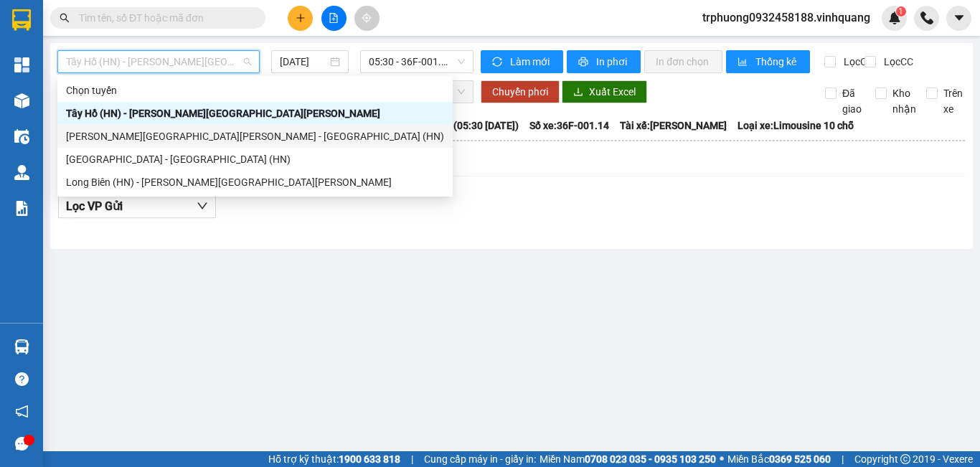
click at [174, 136] on div "[PERSON_NAME][GEOGRAPHIC_DATA][PERSON_NAME] - [GEOGRAPHIC_DATA] (HN)" at bounding box center [255, 136] width 378 height 16
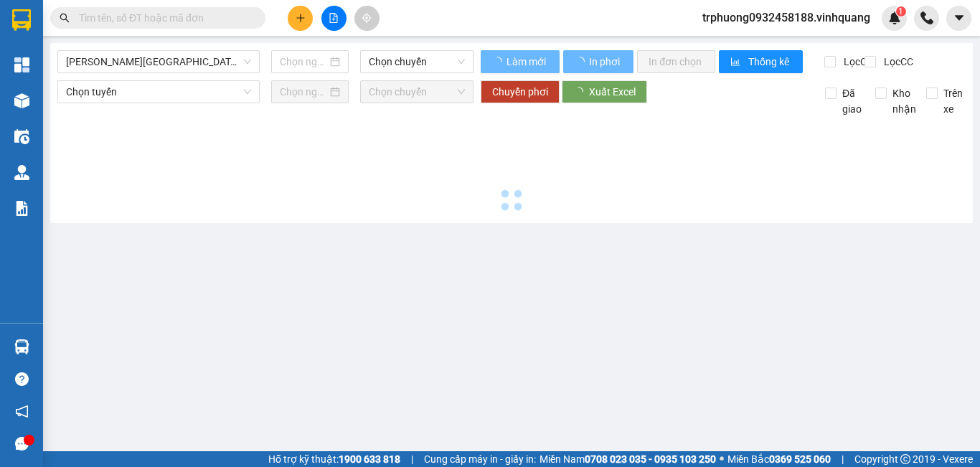
type input "[DATE]"
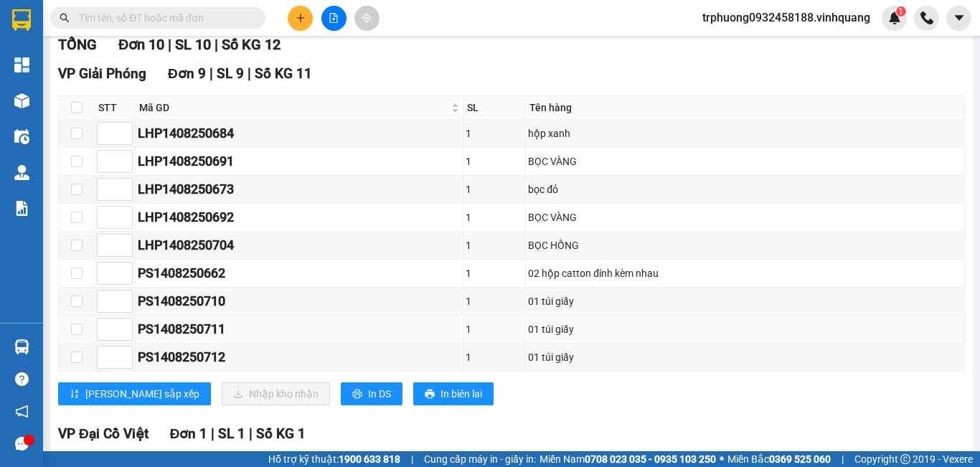
scroll to position [192, 0]
click at [368, 401] on span "In DS" at bounding box center [379, 395] width 23 height 16
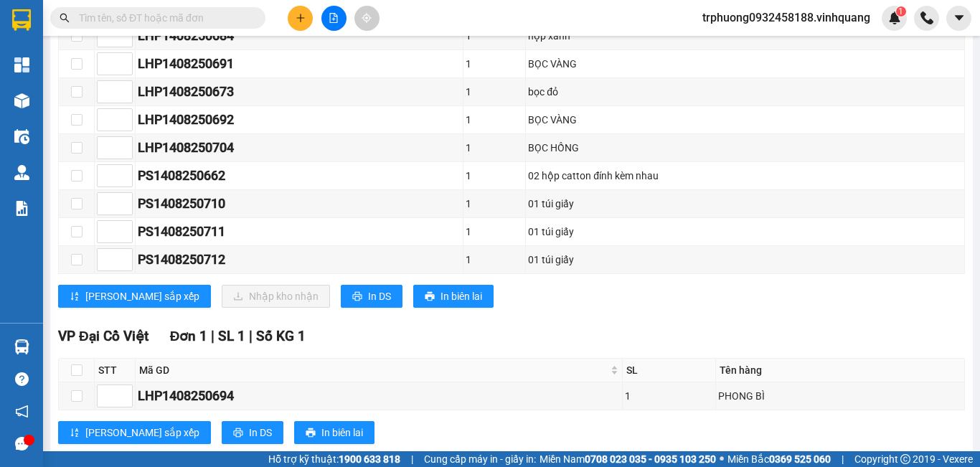
scroll to position [335, 0]
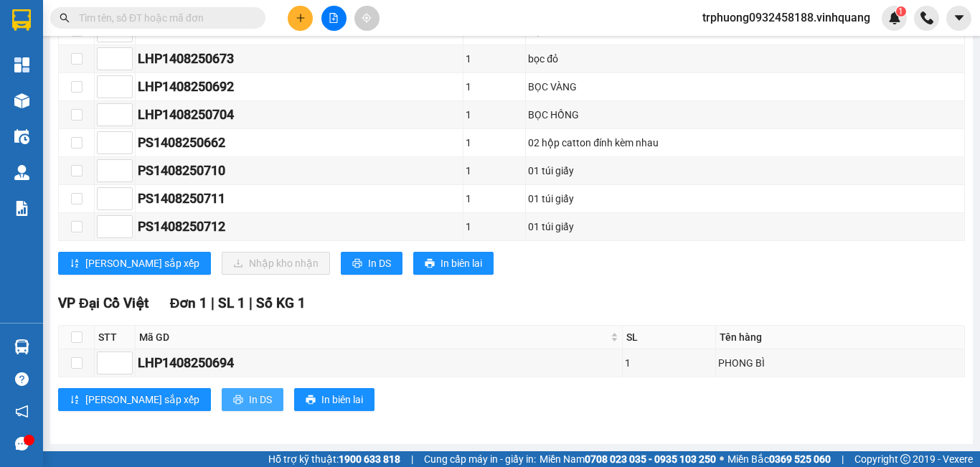
click at [249, 398] on span "In DS" at bounding box center [260, 400] width 23 height 16
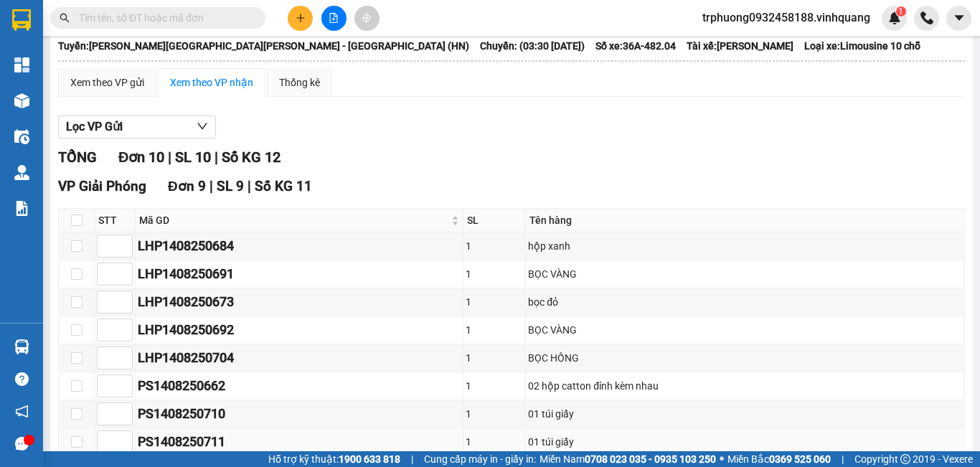
scroll to position [0, 0]
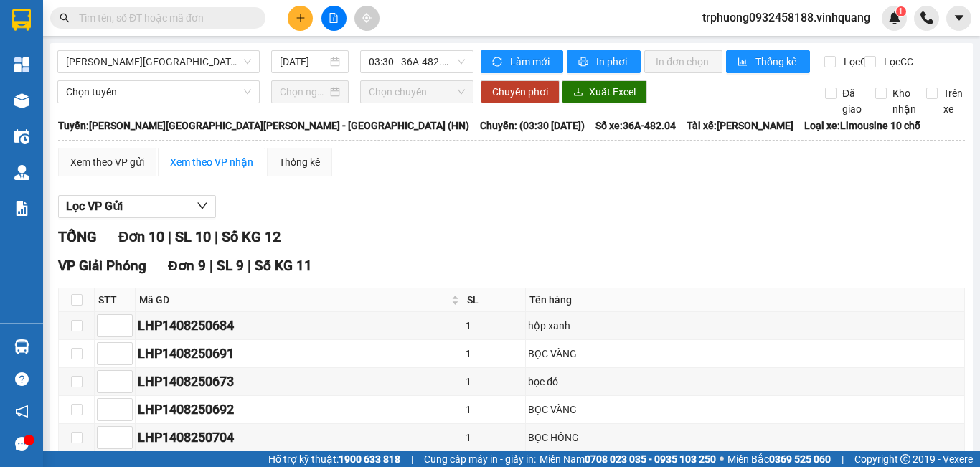
click at [746, 20] on span "trphuong0932458188.vinhquang" at bounding box center [786, 18] width 191 height 18
click at [733, 44] on span "Đăng xuất" at bounding box center [792, 45] width 162 height 16
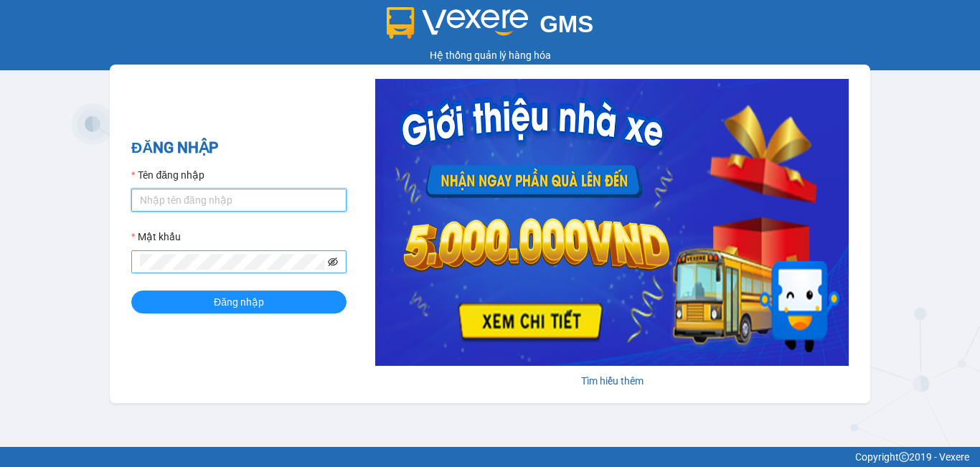
type input "trphuong0932458188.vinhquang"
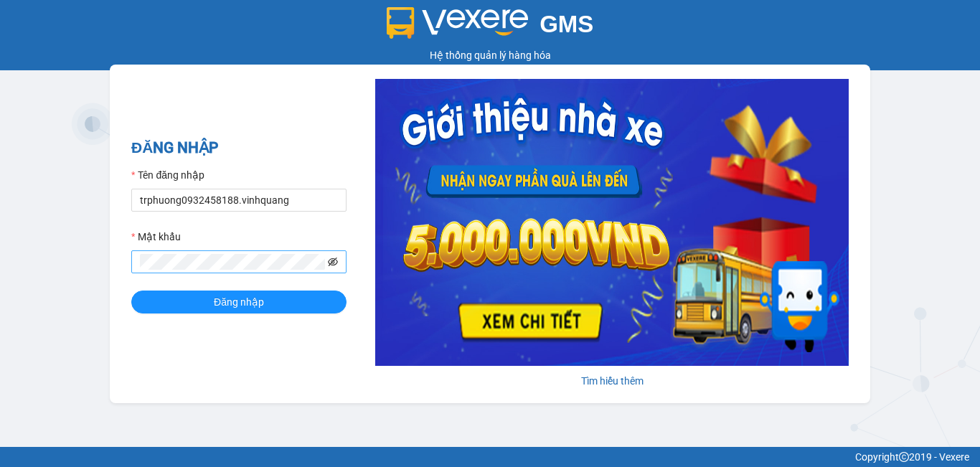
click at [336, 261] on icon "eye-invisible" at bounding box center [333, 262] width 10 height 10
click at [220, 298] on span "Đăng nhập" at bounding box center [239, 302] width 50 height 16
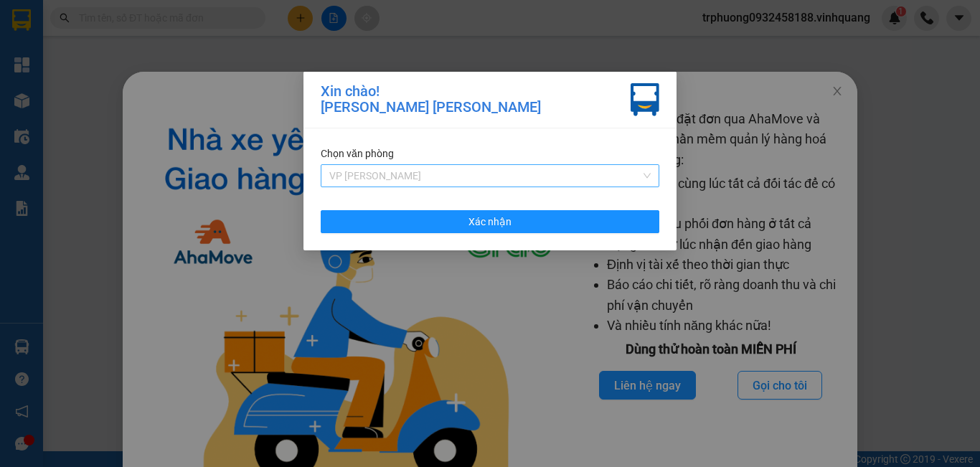
click at [449, 172] on span "VP [PERSON_NAME]" at bounding box center [490, 176] width 322 height 22
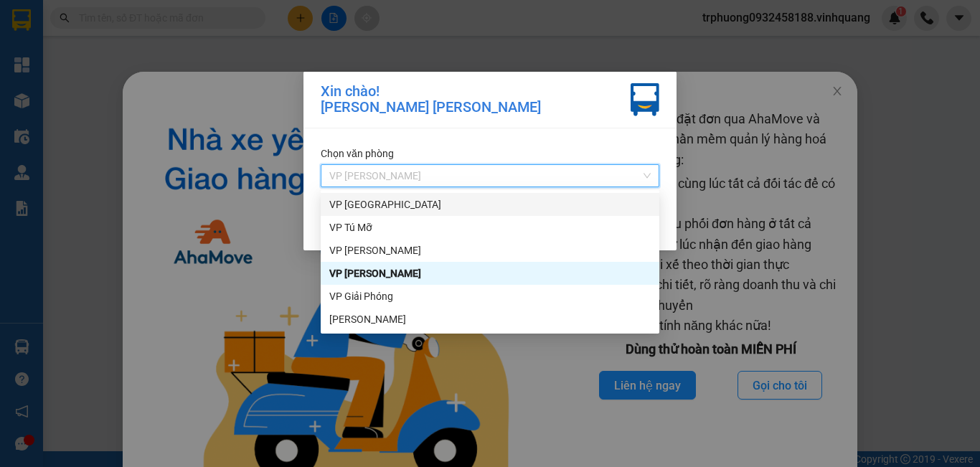
click at [433, 203] on div "VP [GEOGRAPHIC_DATA]" at bounding box center [490, 205] width 322 height 16
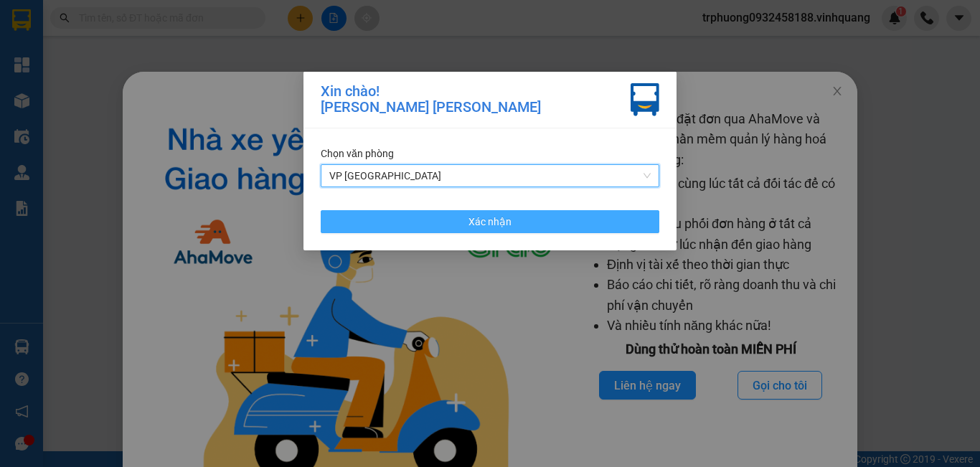
click at [538, 225] on button "Xác nhận" at bounding box center [490, 221] width 339 height 23
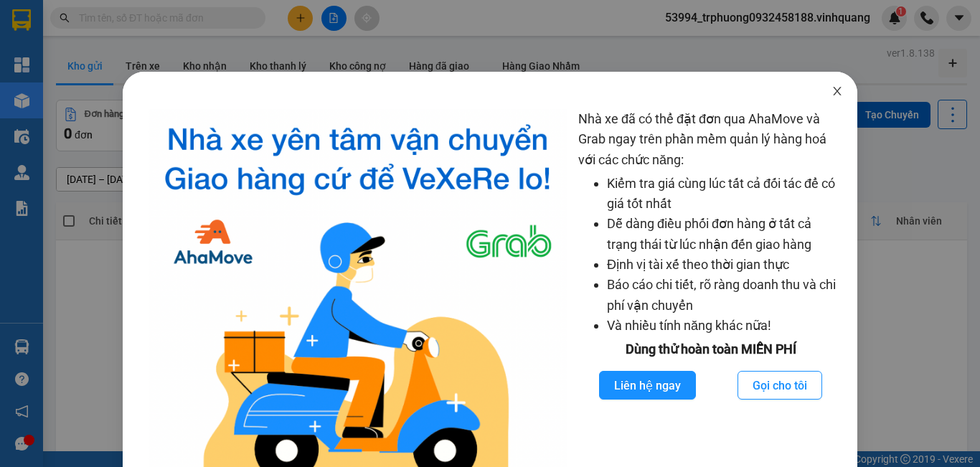
click at [821, 86] on span "Close" at bounding box center [837, 92] width 40 height 40
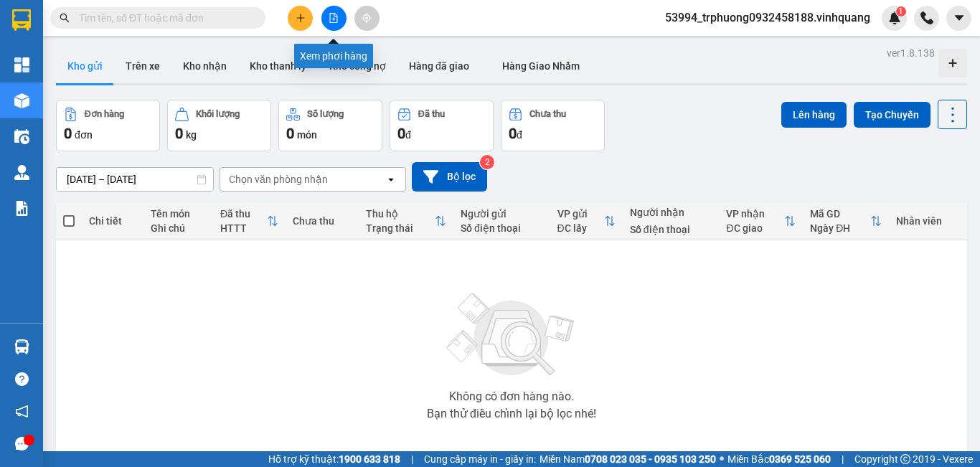
click at [327, 16] on button at bounding box center [334, 18] width 25 height 25
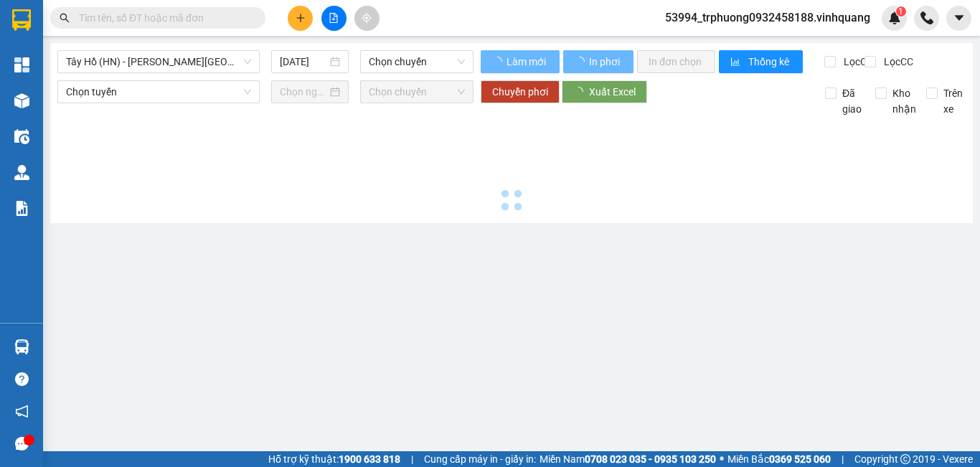
type input "[DATE]"
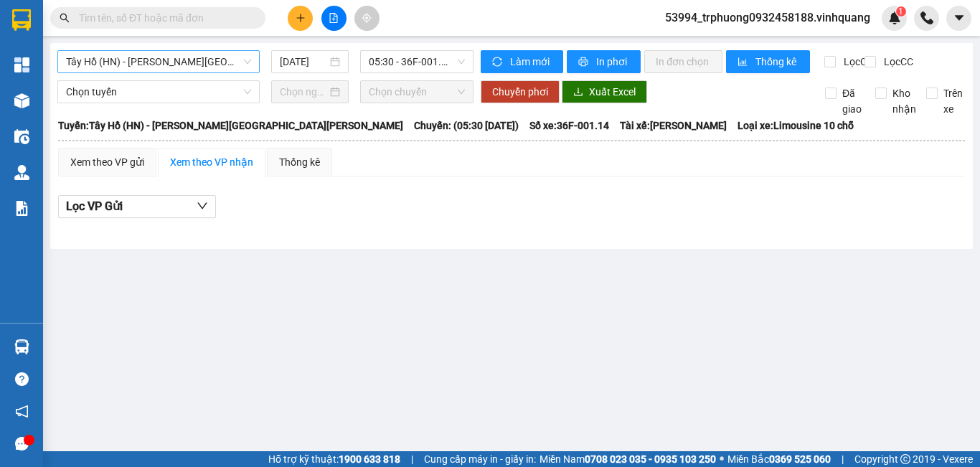
click at [181, 63] on span "Tây Hồ (HN) - [PERSON_NAME][GEOGRAPHIC_DATA][PERSON_NAME]" at bounding box center [158, 62] width 185 height 22
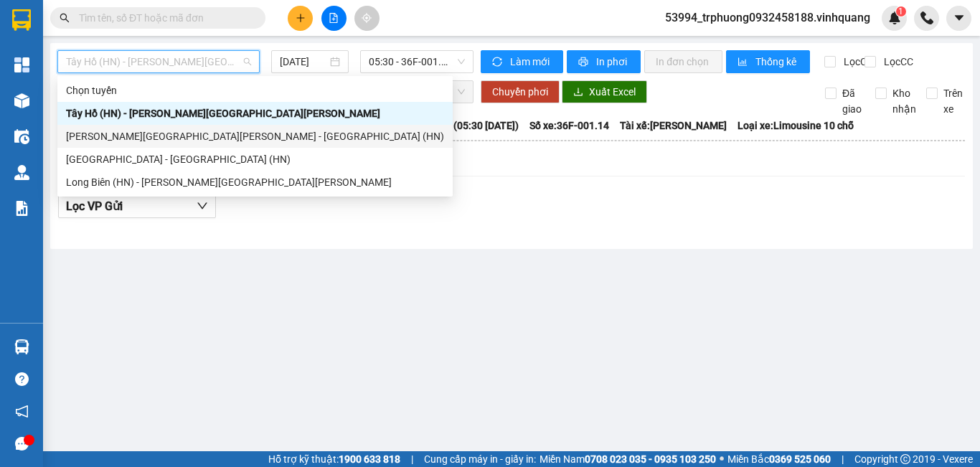
click at [126, 135] on div "[PERSON_NAME][GEOGRAPHIC_DATA][PERSON_NAME] - [GEOGRAPHIC_DATA] (HN)" at bounding box center [255, 136] width 378 height 16
type input "[DATE]"
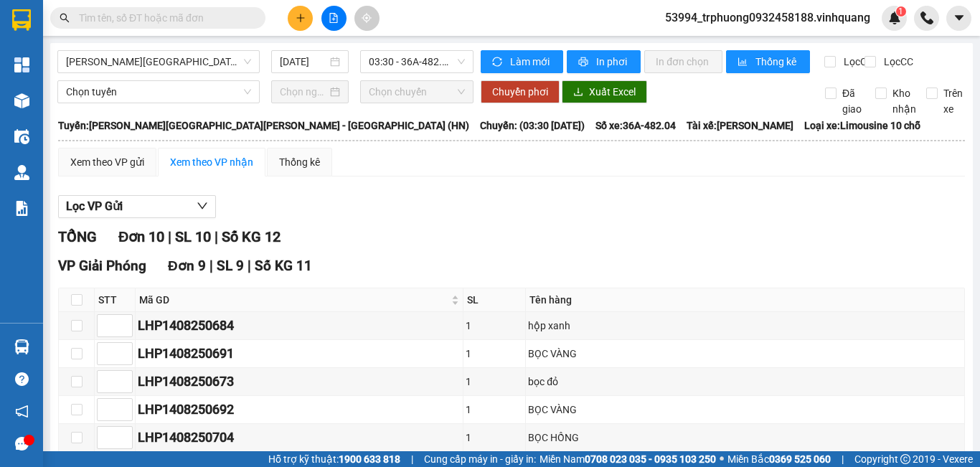
click at [822, 19] on span "53994_trphuong0932458188.vinhquang" at bounding box center [768, 18] width 228 height 18
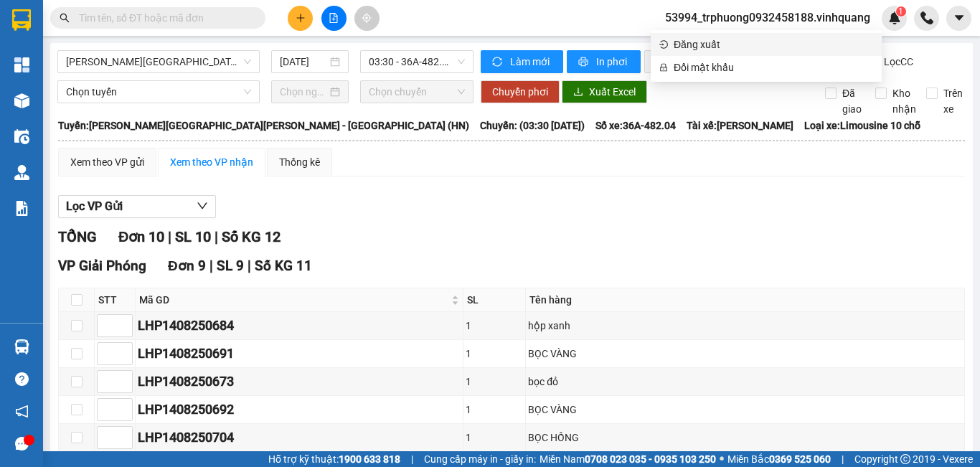
click at [754, 44] on span "Đăng xuất" at bounding box center [774, 45] width 200 height 16
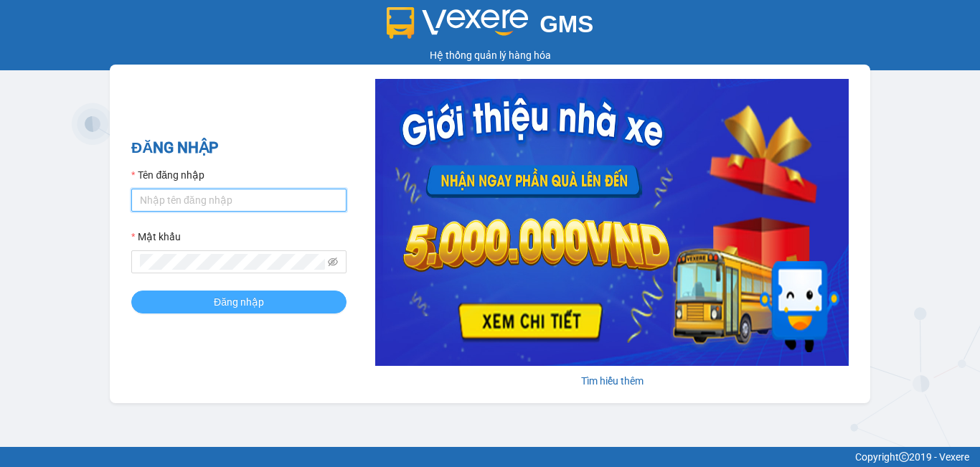
type input "trphuong0932458188.vinhquang"
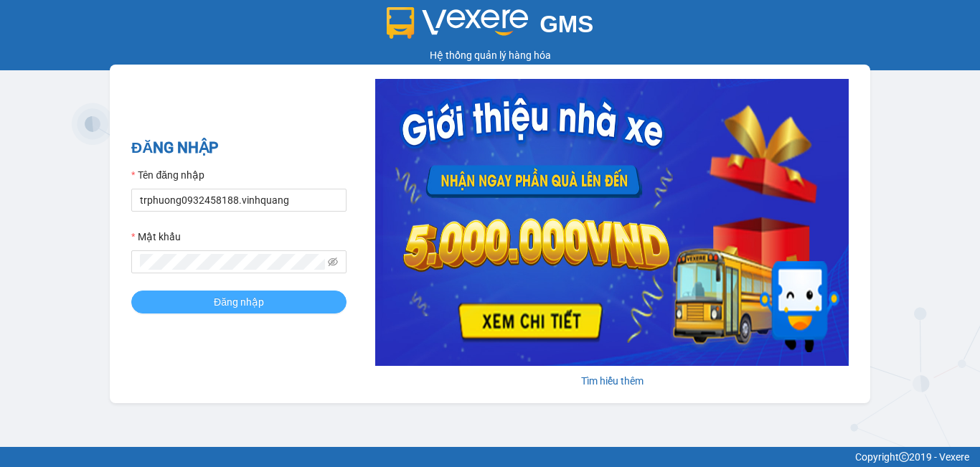
click at [296, 299] on button "Đăng nhập" at bounding box center [238, 302] width 215 height 23
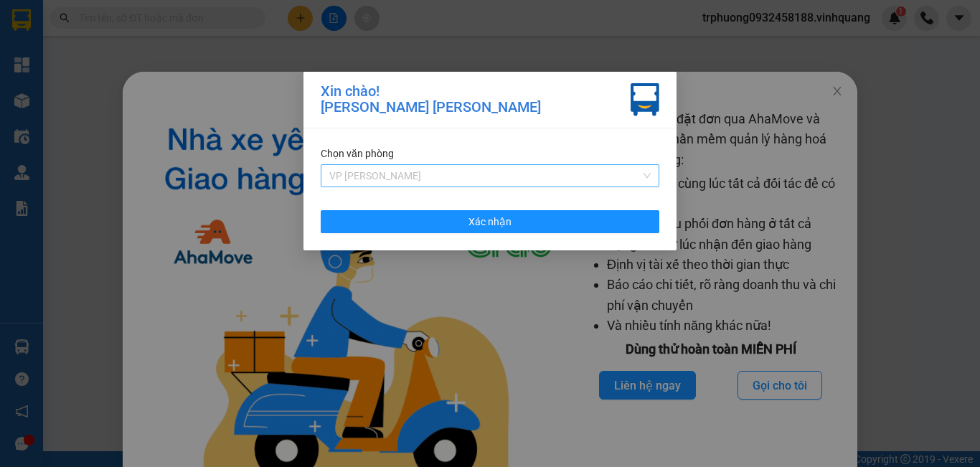
click at [441, 178] on span "VP [PERSON_NAME]" at bounding box center [490, 176] width 322 height 22
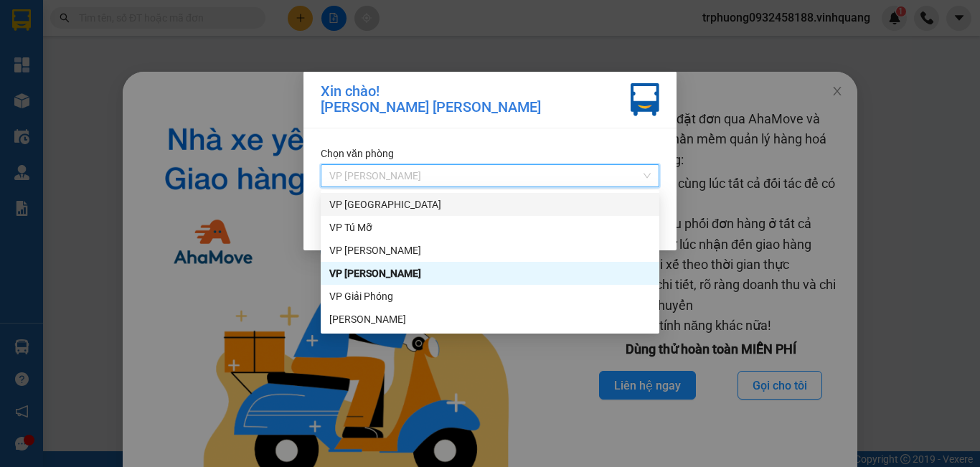
click at [424, 207] on div "VP [GEOGRAPHIC_DATA]" at bounding box center [490, 205] width 322 height 16
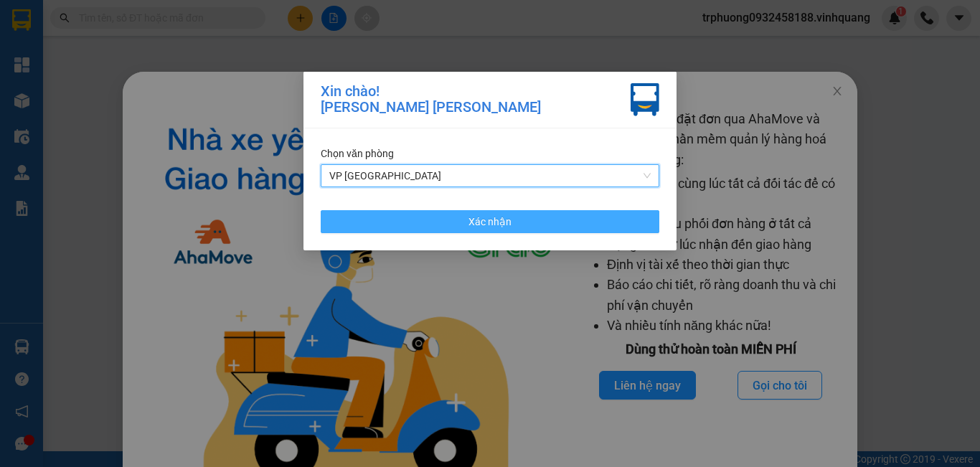
click at [488, 220] on span "Xác nhận" at bounding box center [490, 222] width 43 height 16
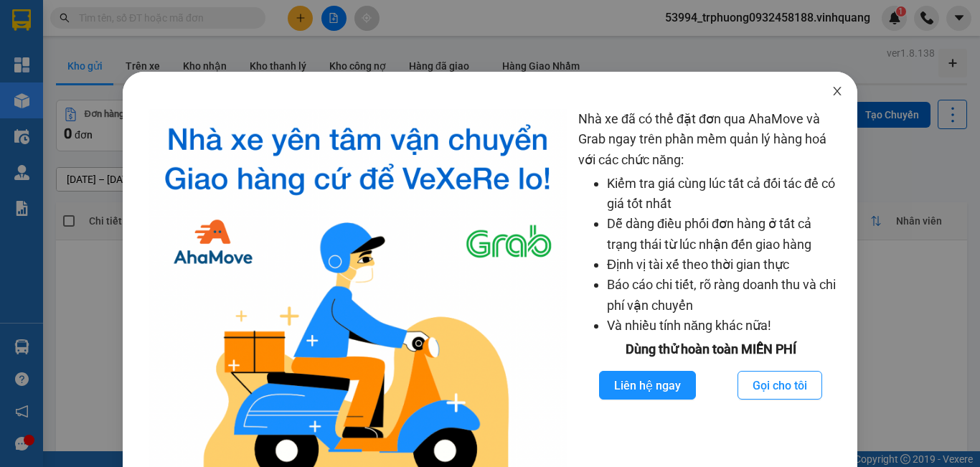
click at [825, 78] on span "Close" at bounding box center [837, 92] width 40 height 40
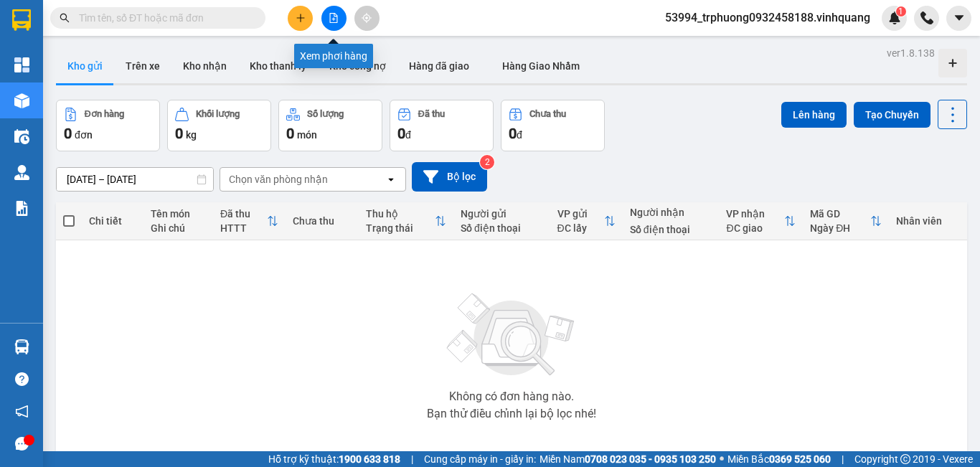
click at [328, 11] on button at bounding box center [334, 18] width 25 height 25
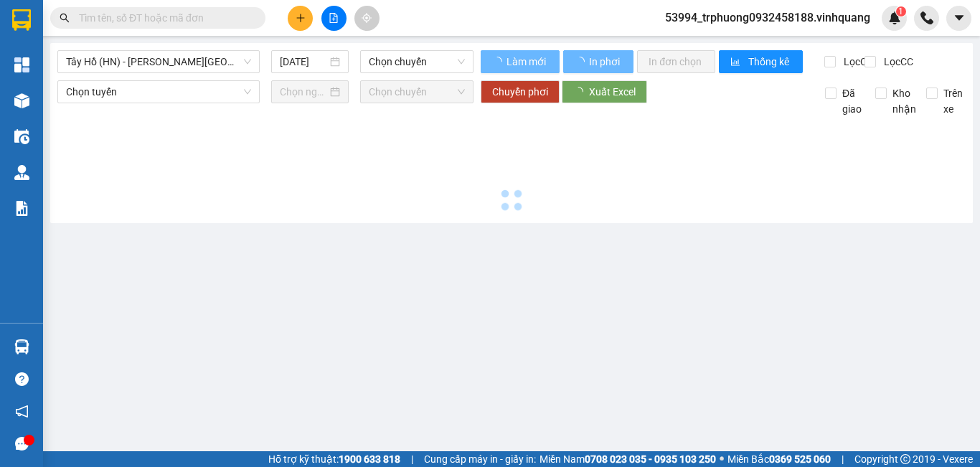
type input "[DATE]"
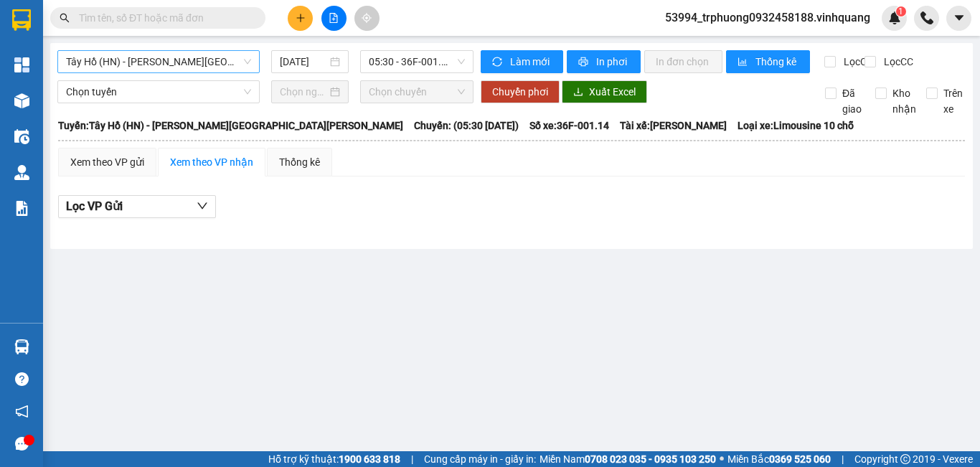
click at [186, 69] on span "Tây Hồ (HN) - [PERSON_NAME][GEOGRAPHIC_DATA][PERSON_NAME]" at bounding box center [158, 62] width 185 height 22
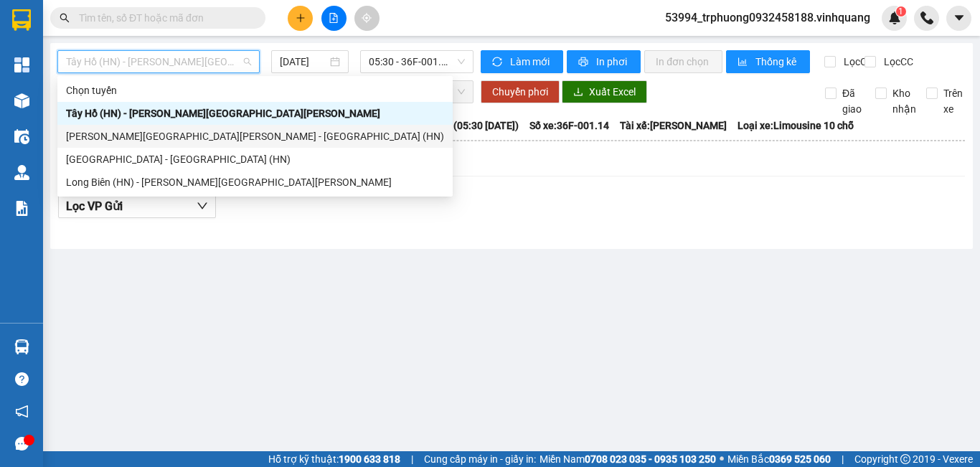
click at [169, 131] on div "[PERSON_NAME][GEOGRAPHIC_DATA][PERSON_NAME] - [GEOGRAPHIC_DATA] (HN)" at bounding box center [255, 136] width 378 height 16
type input "[DATE]"
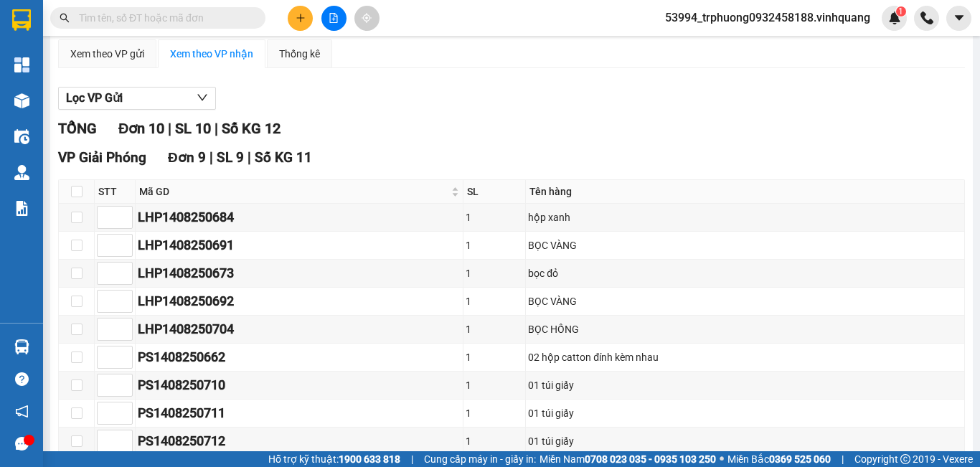
scroll to position [96, 0]
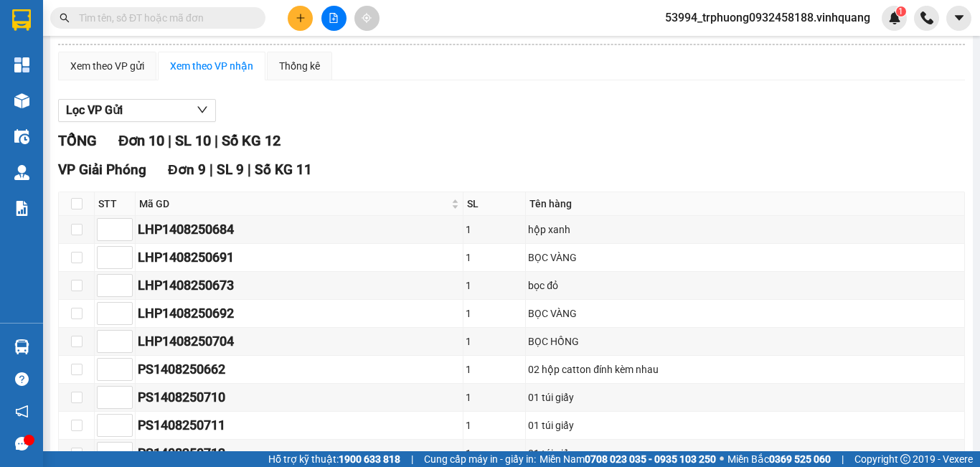
click at [172, 26] on span at bounding box center [157, 18] width 215 height 22
click at [172, 20] on input "text" at bounding box center [163, 18] width 169 height 16
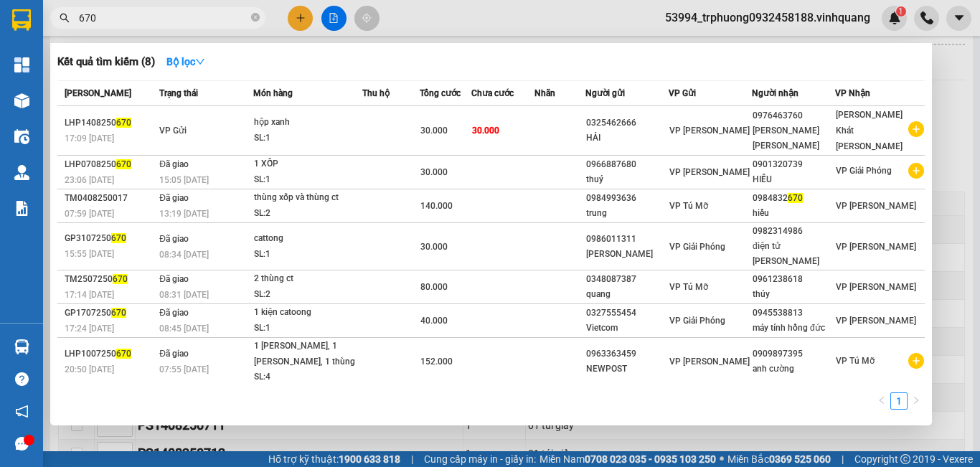
type input "670"
click at [938, 72] on div at bounding box center [490, 233] width 980 height 467
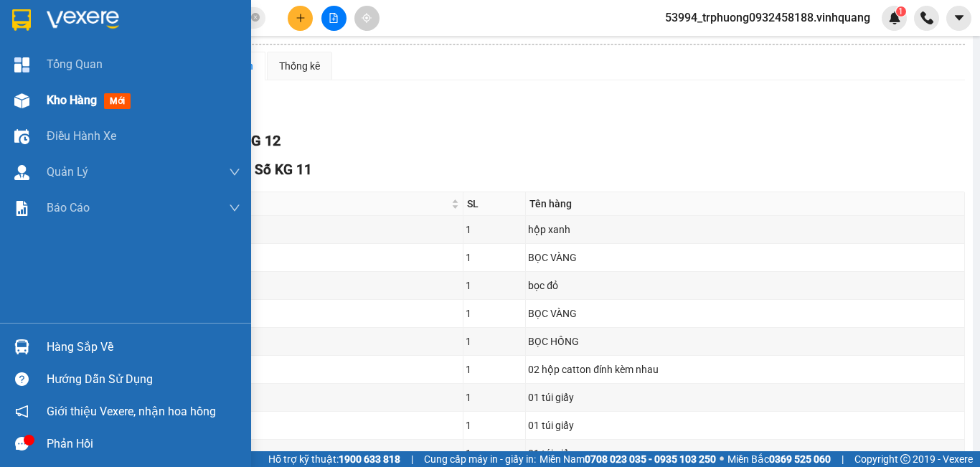
click at [67, 108] on div "Kho hàng mới" at bounding box center [92, 100] width 90 height 18
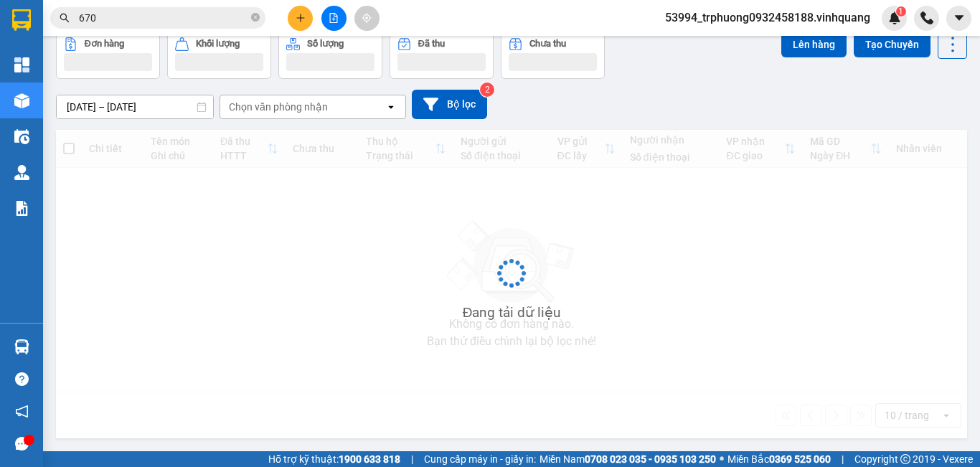
scroll to position [72, 0]
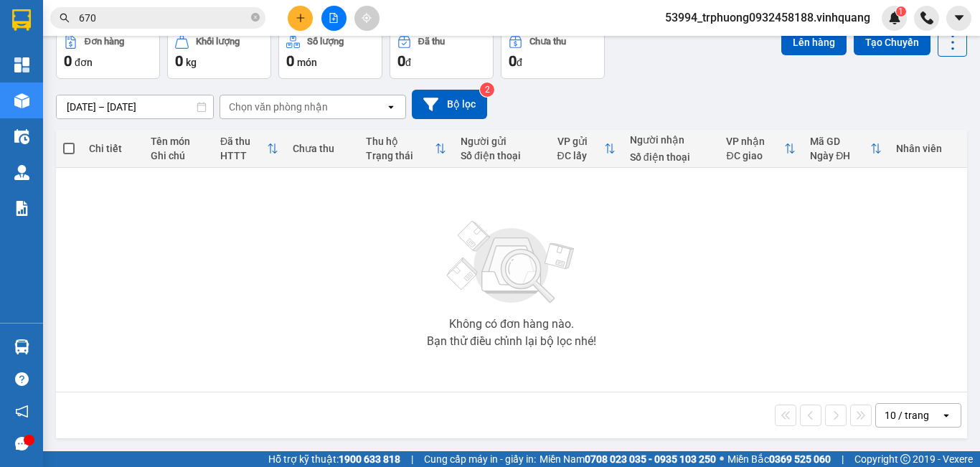
click at [764, 19] on span "53994_trphuong0932458188.vinhquang" at bounding box center [768, 18] width 228 height 18
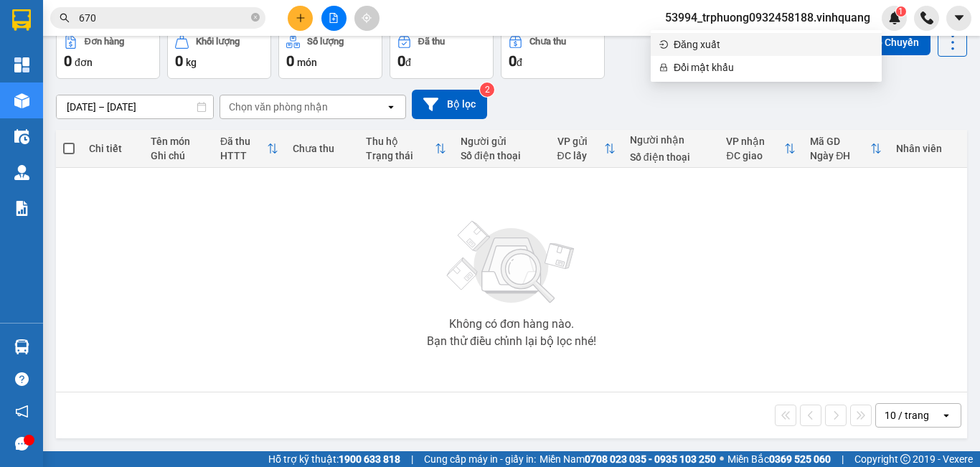
click at [727, 42] on span "Đăng xuất" at bounding box center [774, 45] width 200 height 16
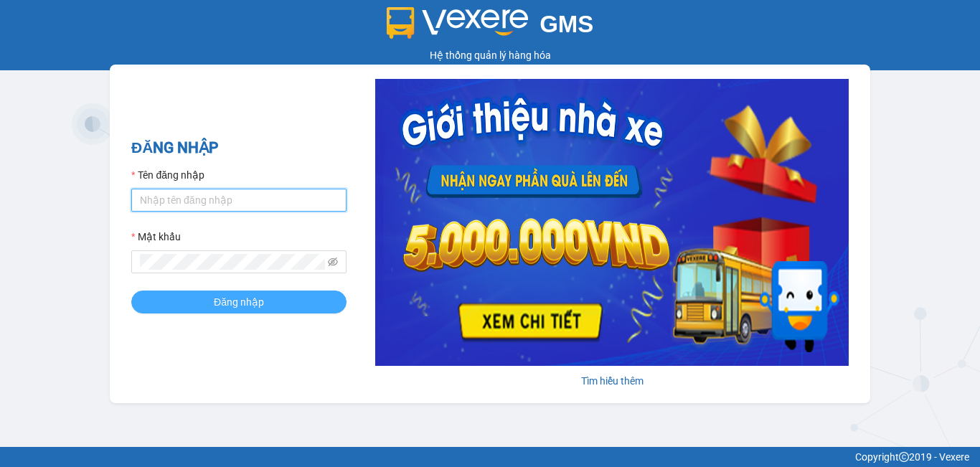
type input "trphuong0932458188.vinhquang"
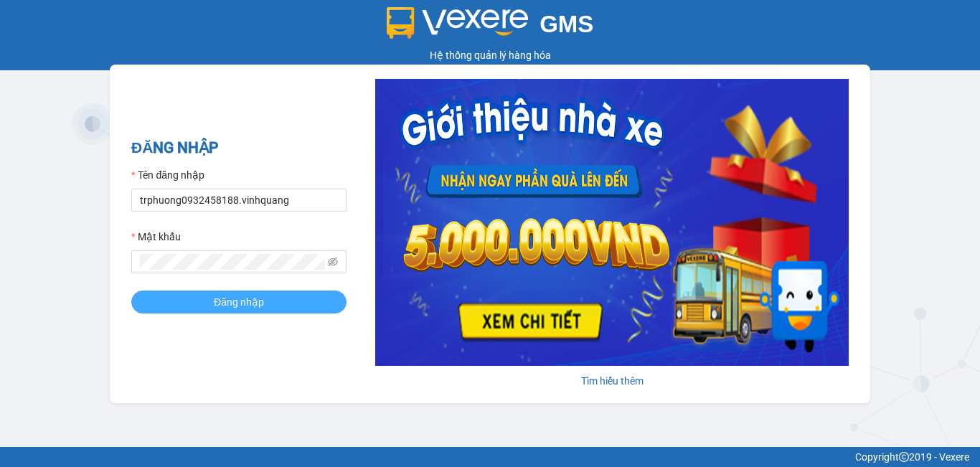
click at [227, 296] on span "Đăng nhập" at bounding box center [239, 302] width 50 height 16
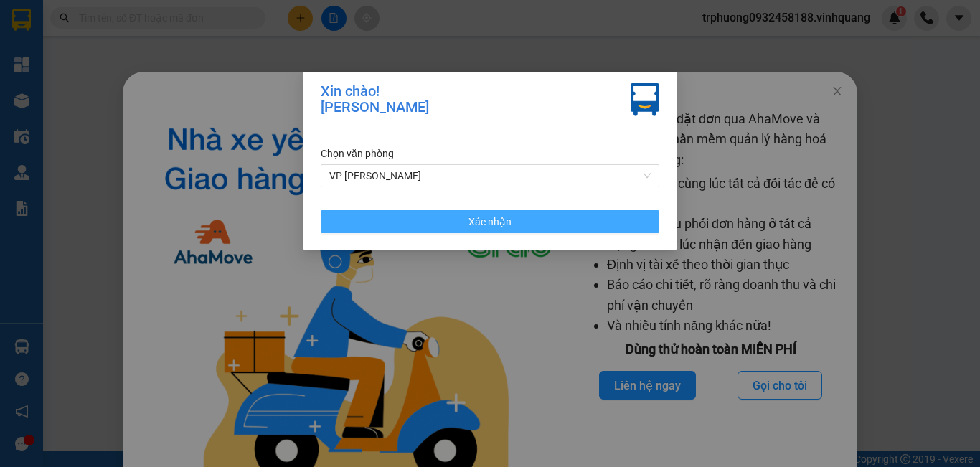
click at [489, 217] on span "Xác nhận" at bounding box center [490, 222] width 43 height 16
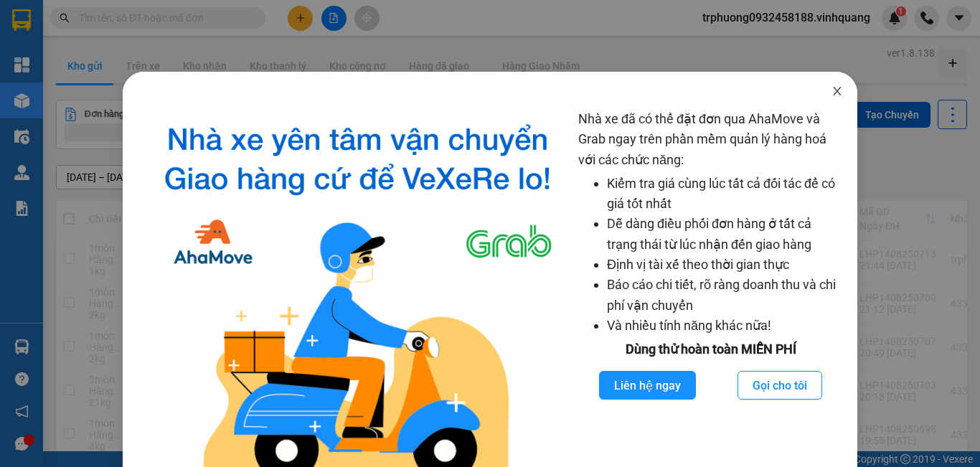
click at [832, 89] on icon "close" at bounding box center [837, 90] width 11 height 11
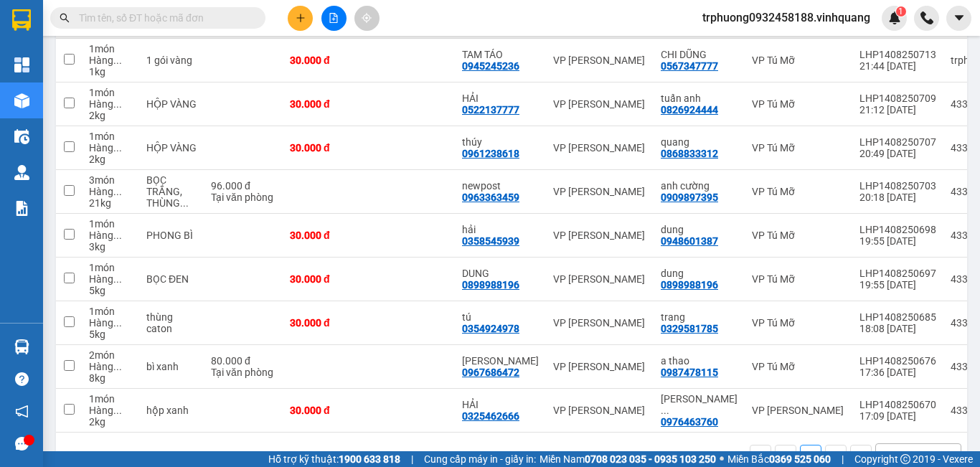
scroll to position [239, 0]
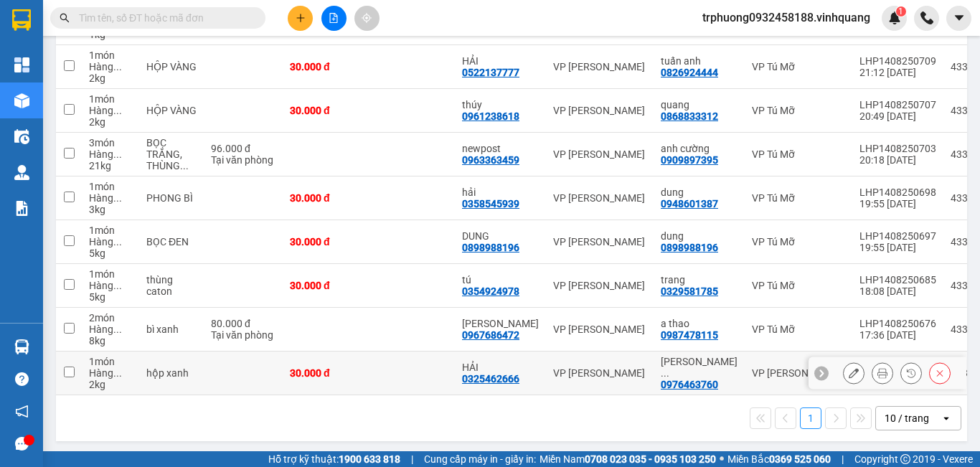
click at [71, 370] on input "checkbox" at bounding box center [69, 372] width 11 height 11
checkbox input "true"
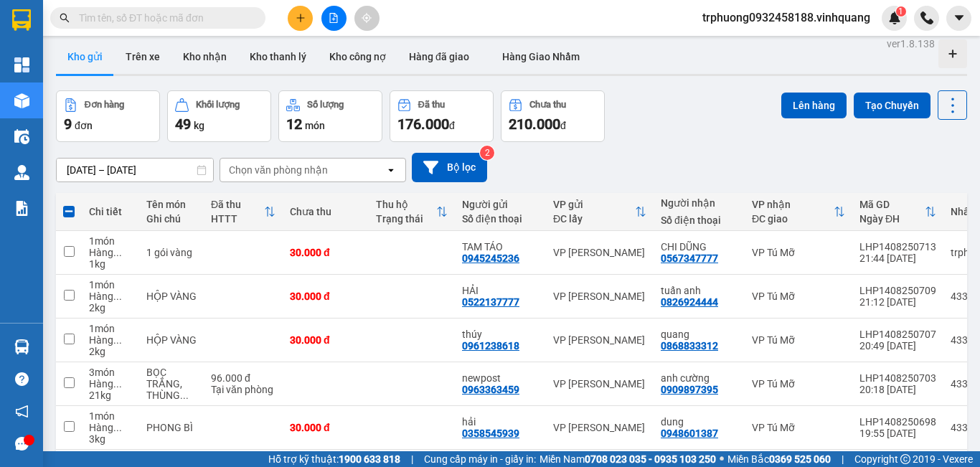
scroll to position [0, 0]
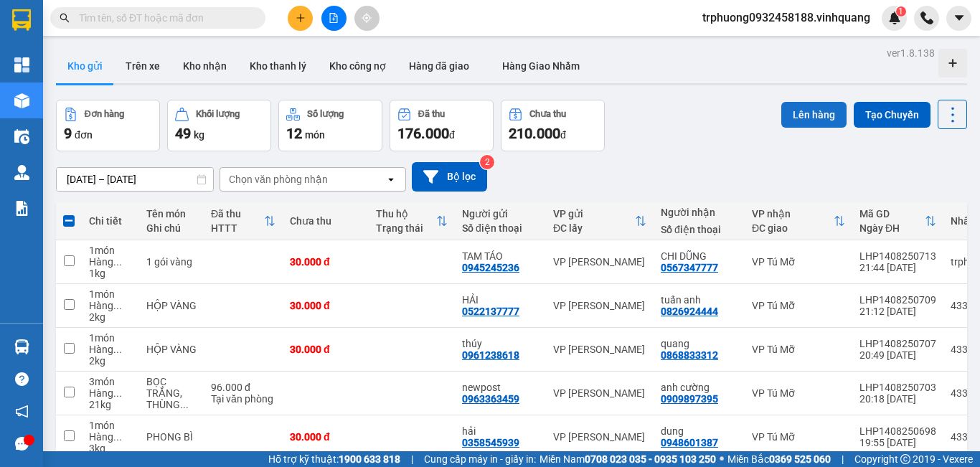
click at [808, 112] on button "Lên hàng" at bounding box center [814, 115] width 65 height 26
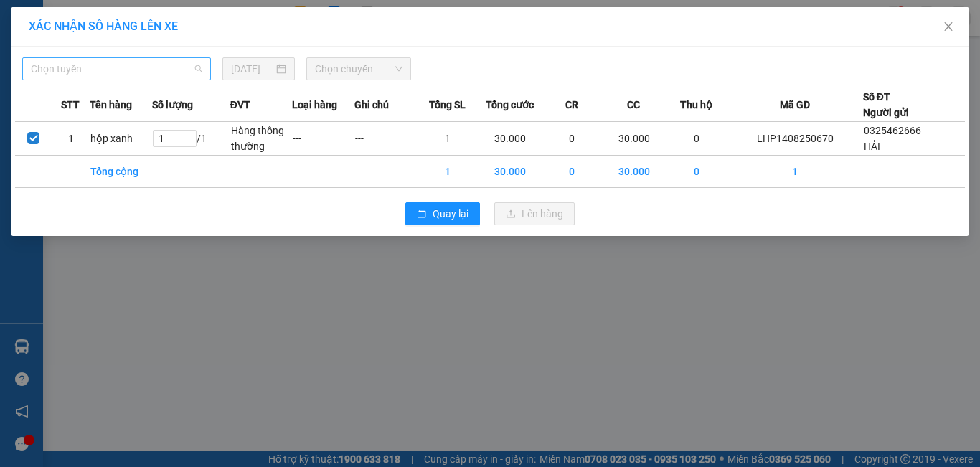
click at [150, 61] on span "Chọn tuyến" at bounding box center [117, 69] width 172 height 22
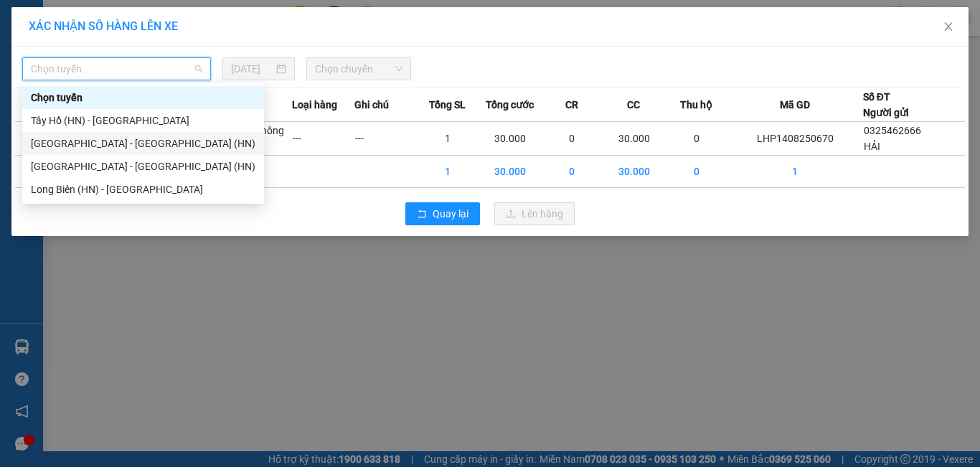
click at [92, 136] on div "[PERSON_NAME][GEOGRAPHIC_DATA][PERSON_NAME] - [GEOGRAPHIC_DATA] (HN)" at bounding box center [143, 144] width 225 height 16
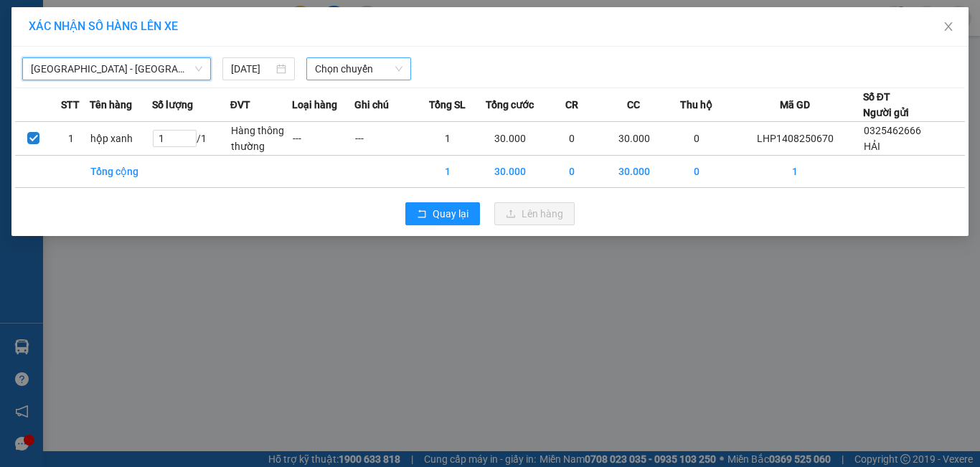
click at [324, 70] on span "Chọn chuyến" at bounding box center [359, 69] width 88 height 22
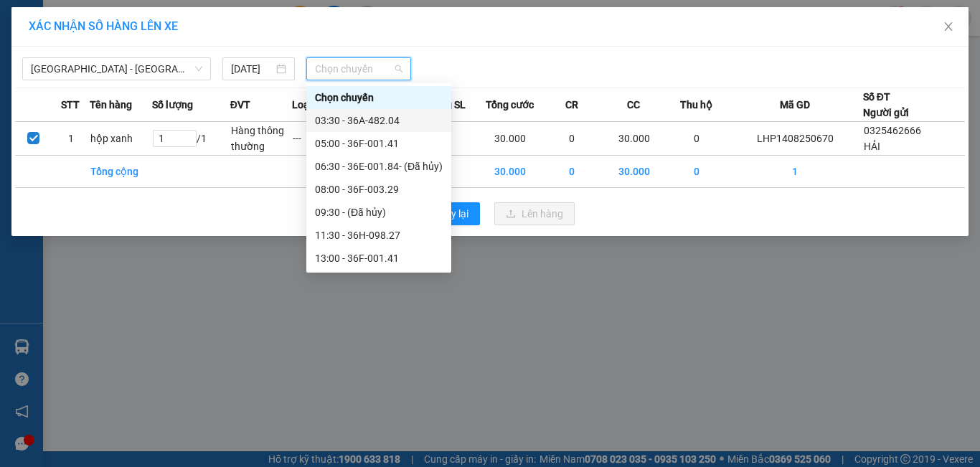
click at [336, 116] on div "03:30 - 36A-482.04" at bounding box center [379, 121] width 128 height 16
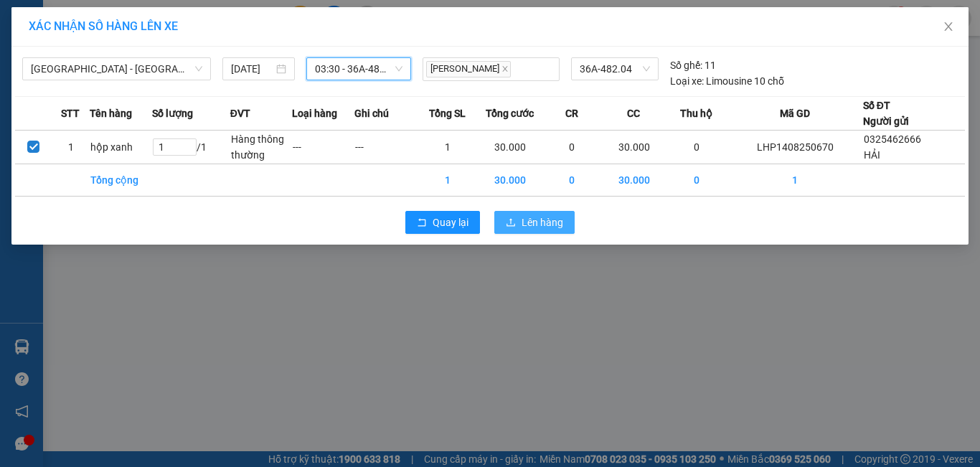
click at [530, 221] on span "Lên hàng" at bounding box center [543, 223] width 42 height 16
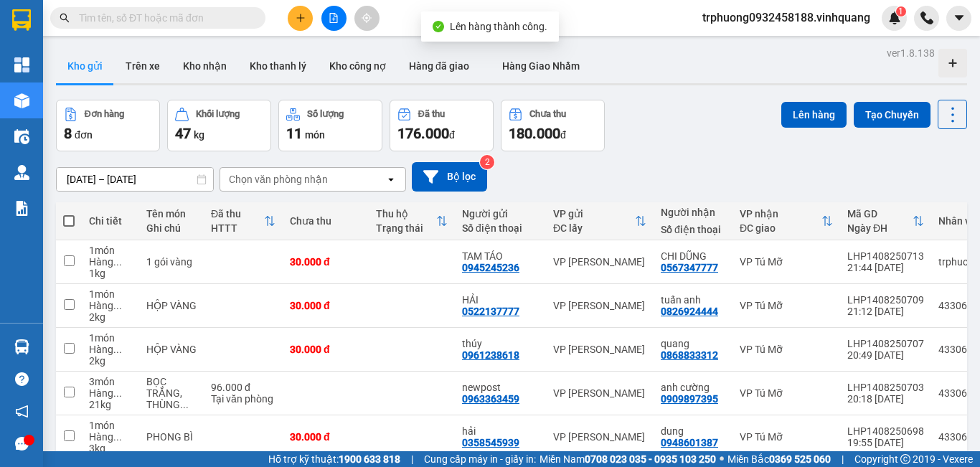
scroll to position [204, 0]
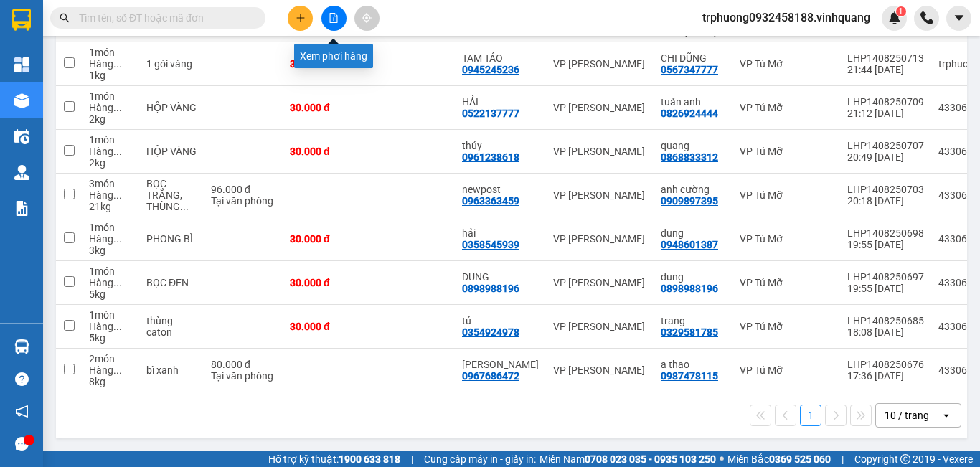
click at [334, 23] on button at bounding box center [334, 18] width 25 height 25
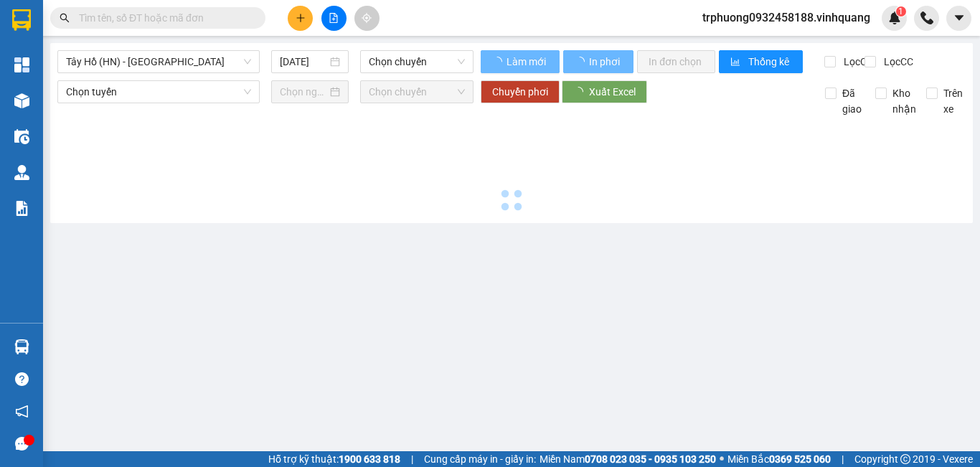
type input "[DATE]"
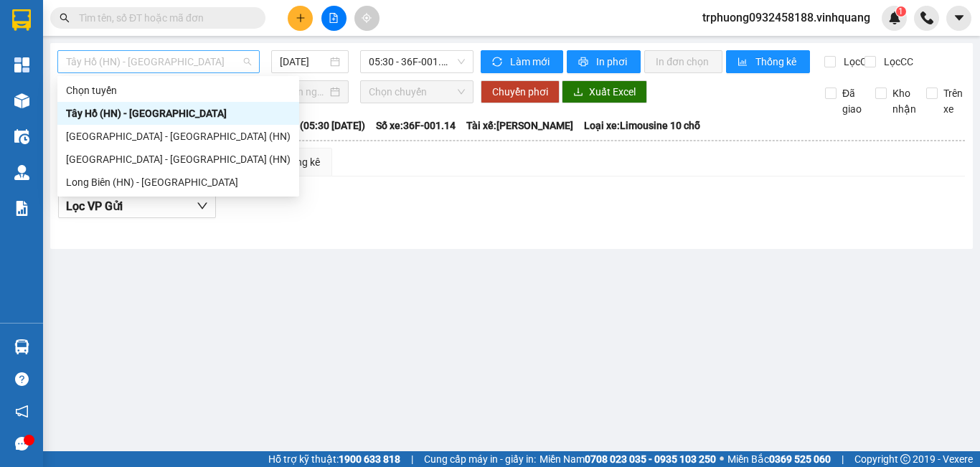
click at [177, 52] on span "Tây Hồ (HN) - [PERSON_NAME][GEOGRAPHIC_DATA][PERSON_NAME]" at bounding box center [158, 62] width 185 height 22
click at [146, 131] on div "[PERSON_NAME][GEOGRAPHIC_DATA][PERSON_NAME] - [GEOGRAPHIC_DATA] (HN)" at bounding box center [178, 136] width 225 height 16
type input "[DATE]"
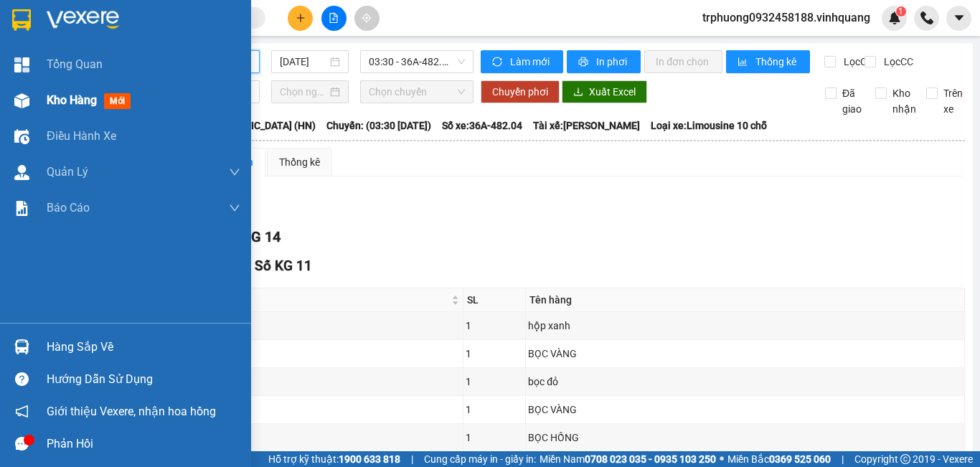
click at [80, 100] on span "Kho hàng" at bounding box center [72, 100] width 50 height 14
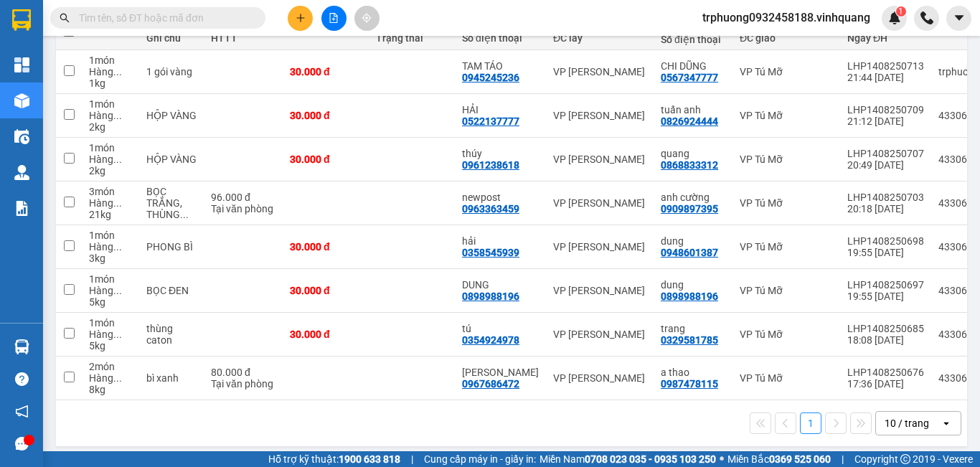
scroll to position [188, 0]
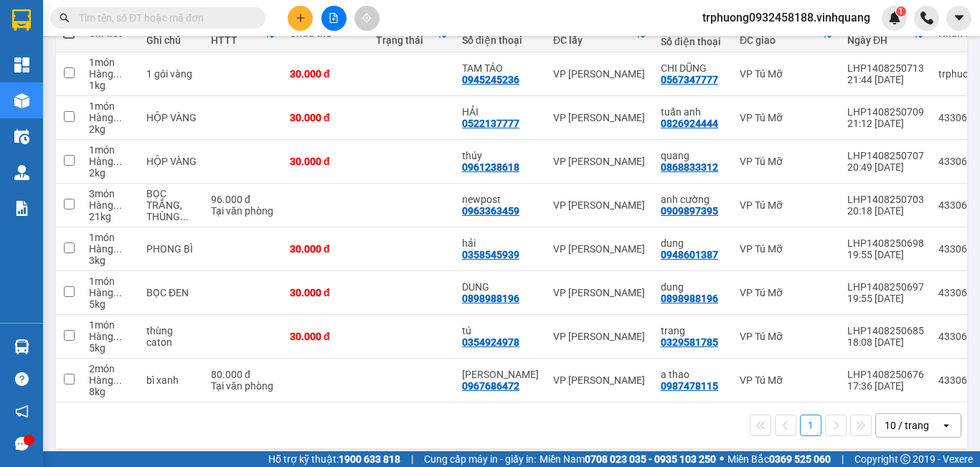
click at [222, 23] on input "text" at bounding box center [163, 18] width 169 height 16
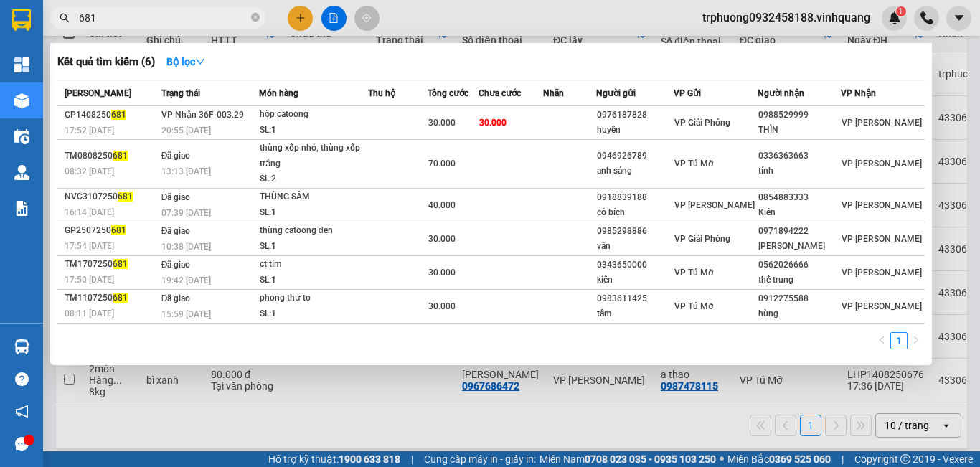
type input "681"
click at [439, 11] on div at bounding box center [490, 233] width 980 height 467
click at [255, 19] on icon "close-circle" at bounding box center [255, 17] width 9 height 9
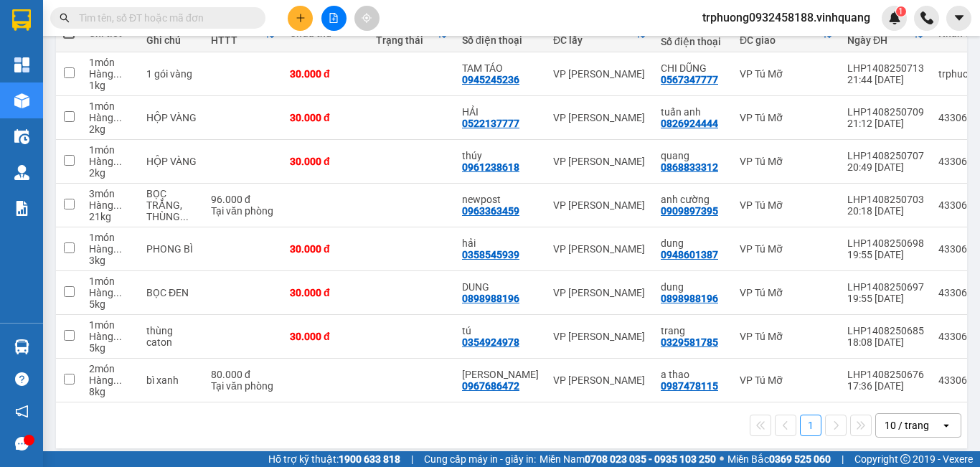
click at [236, 19] on input "text" at bounding box center [163, 18] width 169 height 16
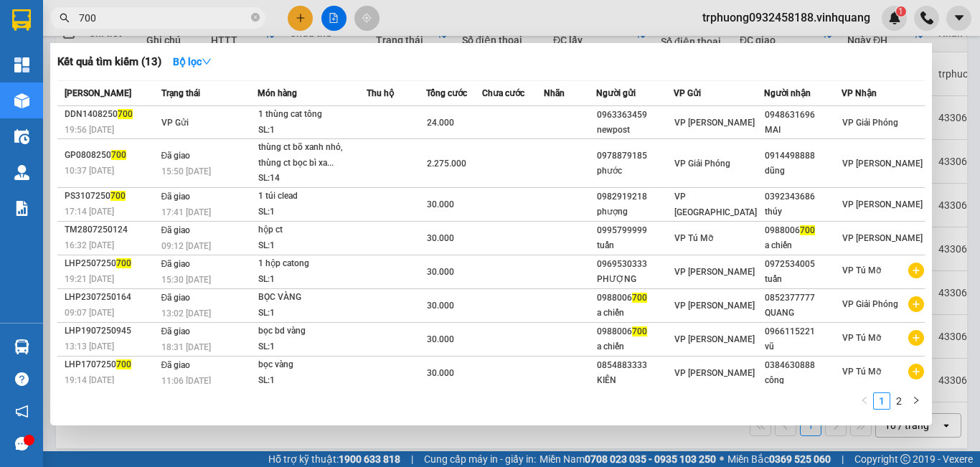
type input "700"
click at [973, 79] on div at bounding box center [490, 233] width 980 height 467
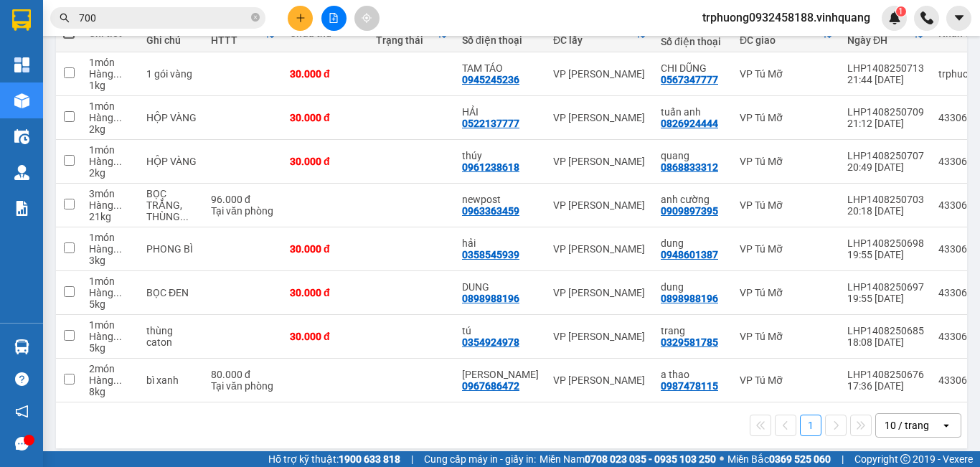
click at [793, 23] on span "trphuong0932458188.vinhquang" at bounding box center [786, 18] width 191 height 18
click at [741, 47] on span "Đăng xuất" at bounding box center [792, 45] width 162 height 16
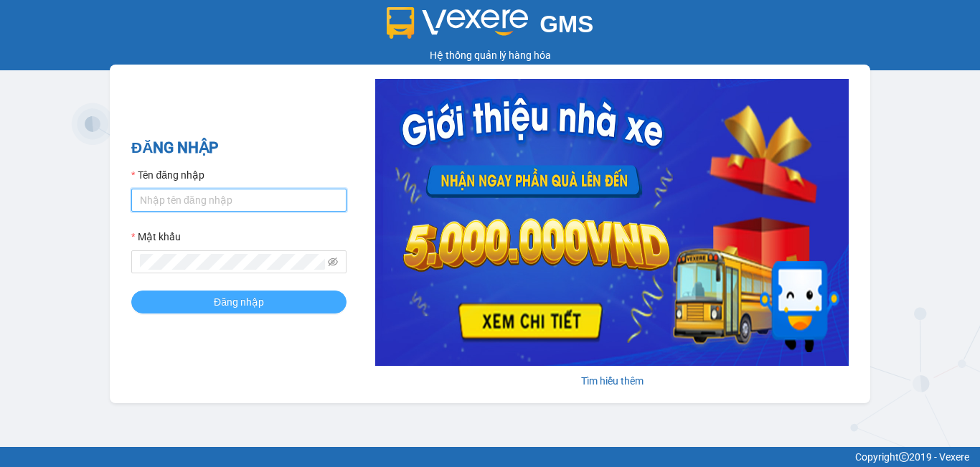
type input "trphuong0932458188.vinhquang"
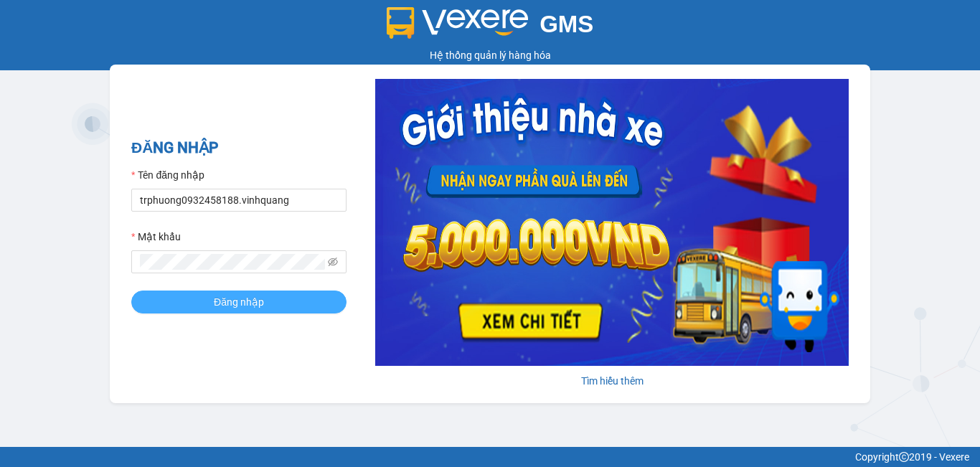
click at [262, 304] on span "Đăng nhập" at bounding box center [239, 302] width 50 height 16
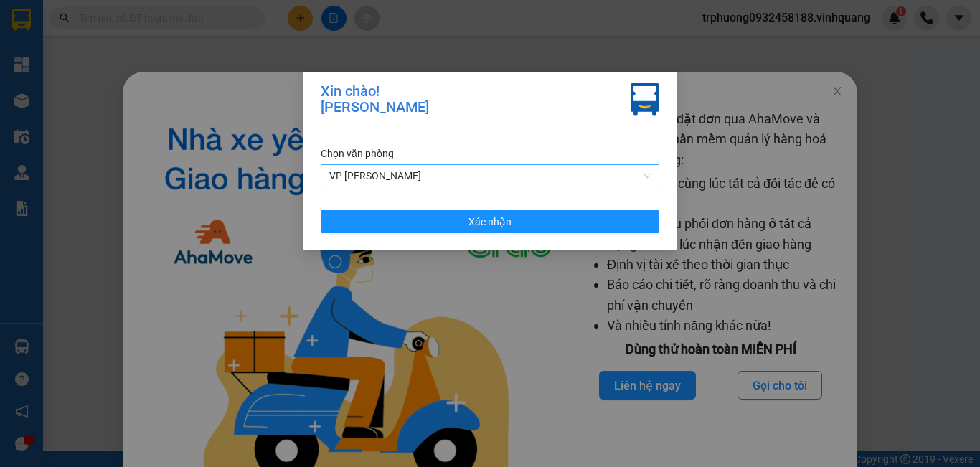
click at [475, 172] on span "VP [PERSON_NAME]" at bounding box center [490, 176] width 322 height 22
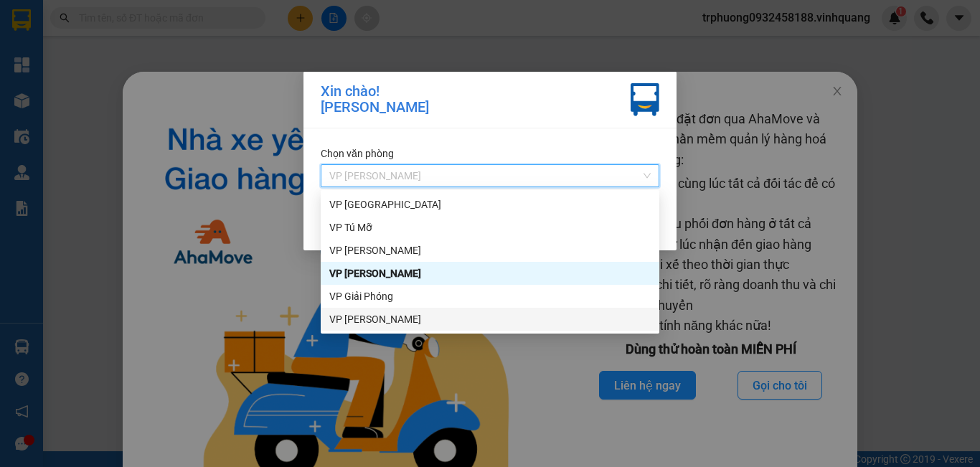
click at [433, 327] on div "VP [PERSON_NAME]" at bounding box center [490, 319] width 322 height 16
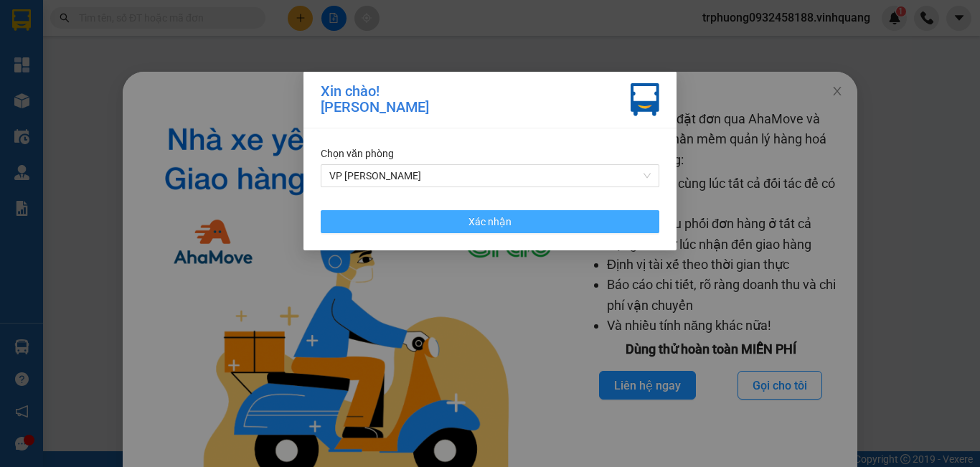
click at [516, 217] on button "Xác nhận" at bounding box center [490, 221] width 339 height 23
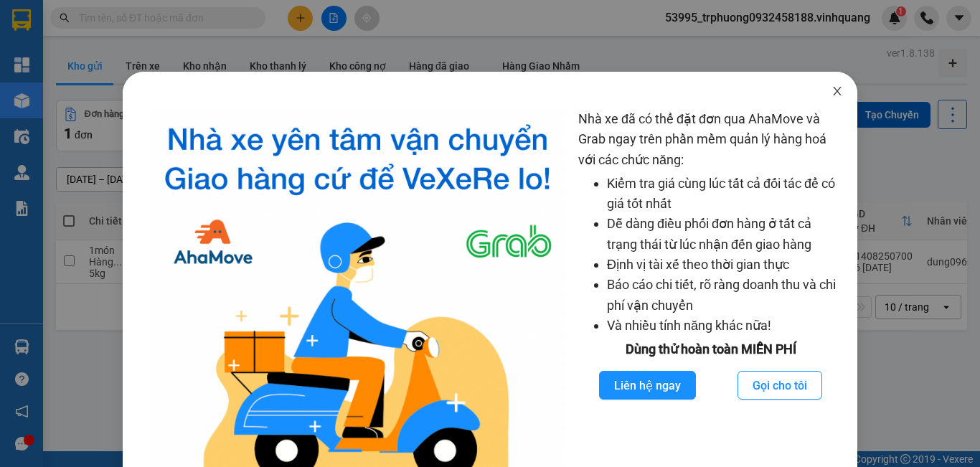
click at [825, 85] on span "Close" at bounding box center [837, 92] width 40 height 40
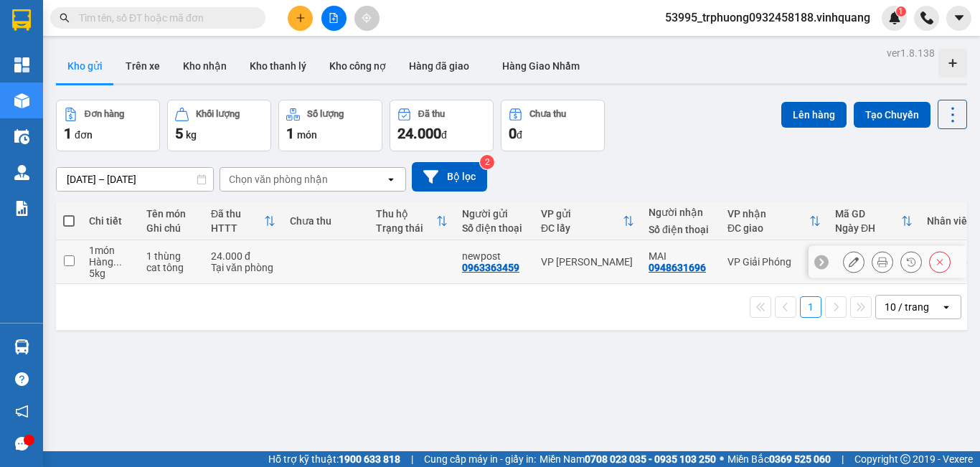
click at [67, 261] on input "checkbox" at bounding box center [69, 261] width 11 height 11
checkbox input "true"
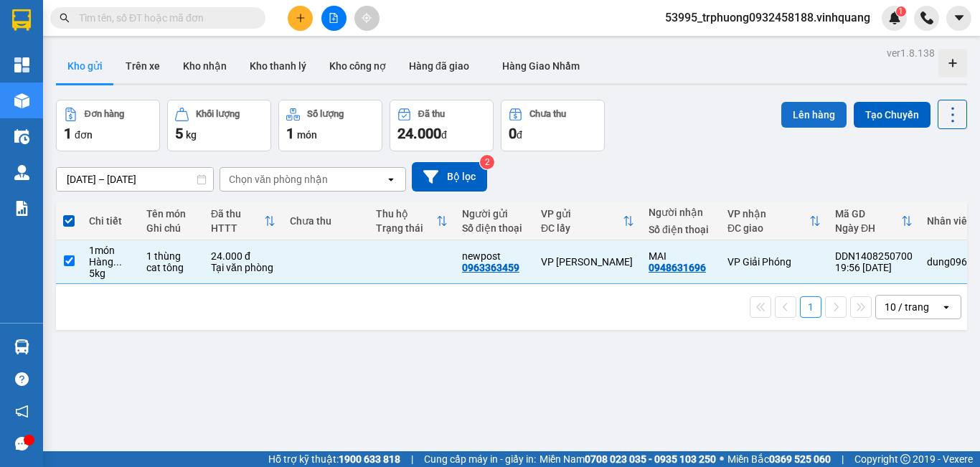
click at [805, 108] on button "Lên hàng" at bounding box center [814, 115] width 65 height 26
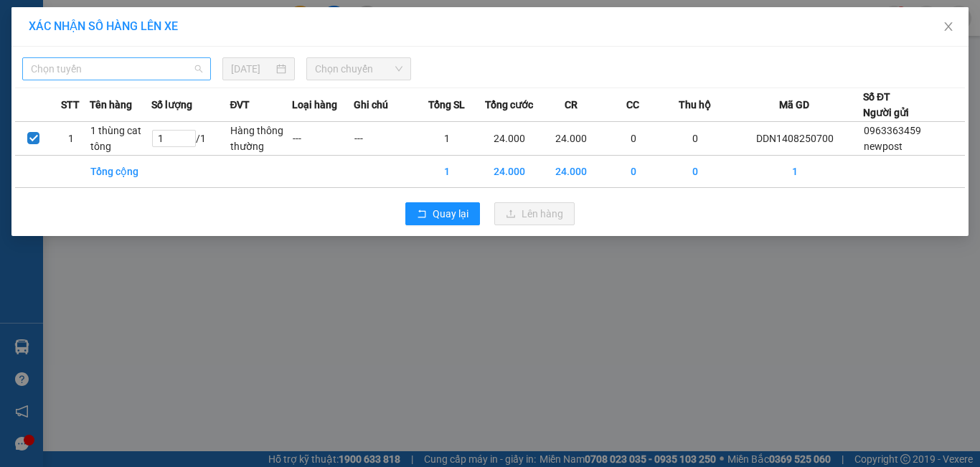
click at [118, 74] on span "Chọn tuyến" at bounding box center [117, 69] width 172 height 22
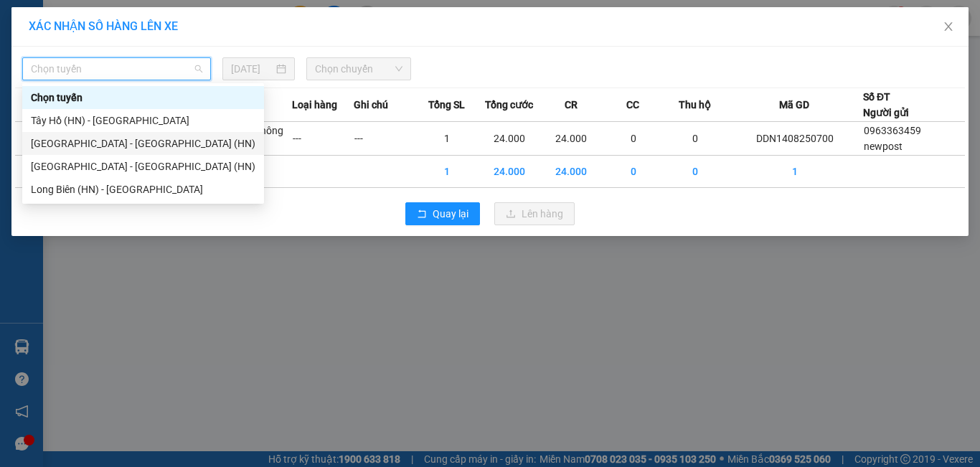
click at [105, 139] on div "[PERSON_NAME][GEOGRAPHIC_DATA][PERSON_NAME] - [GEOGRAPHIC_DATA] (HN)" at bounding box center [143, 144] width 225 height 16
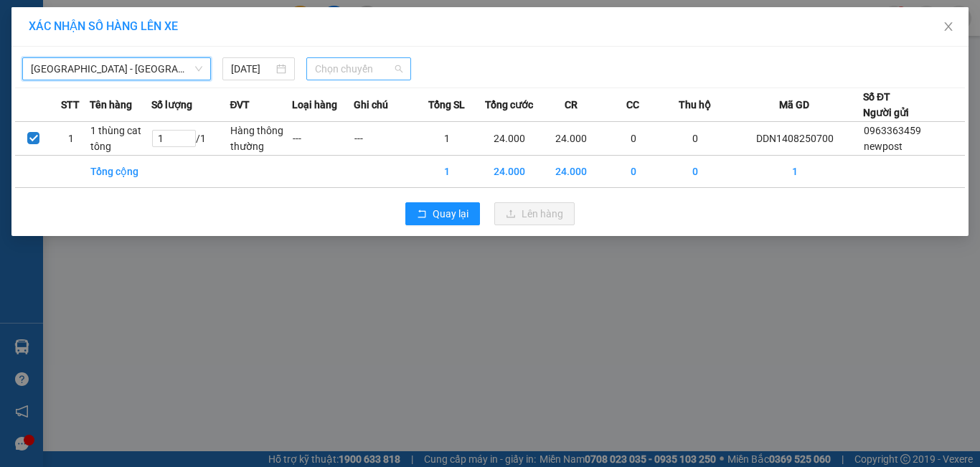
click at [332, 78] on span "Chọn chuyến" at bounding box center [359, 69] width 88 height 22
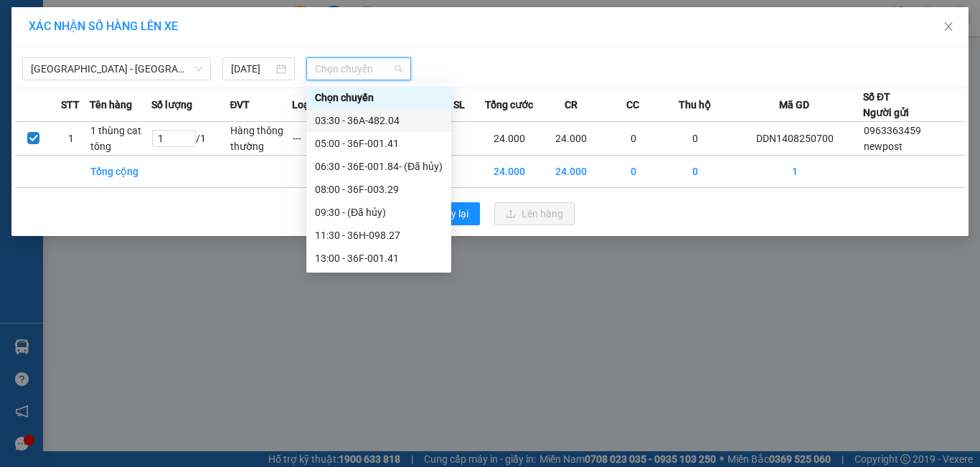
click at [356, 116] on div "03:30 - 36A-482.04" at bounding box center [379, 121] width 128 height 16
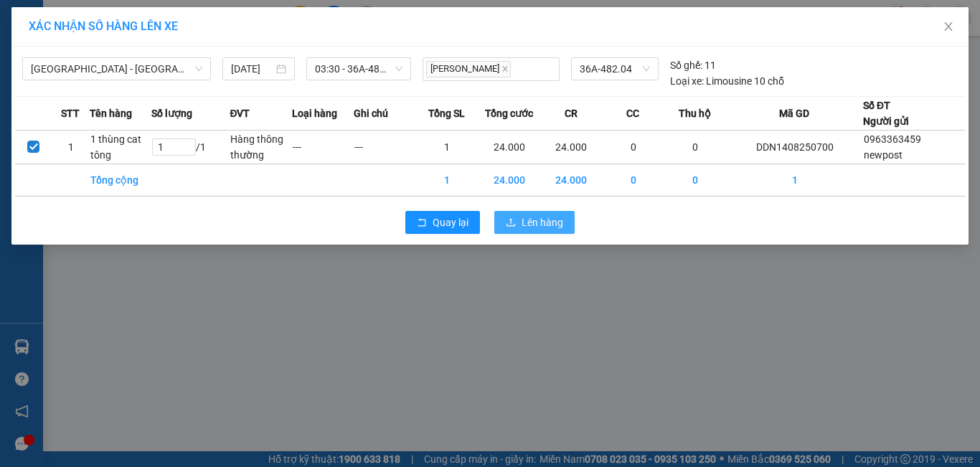
click at [539, 228] on span "Lên hàng" at bounding box center [543, 223] width 42 height 16
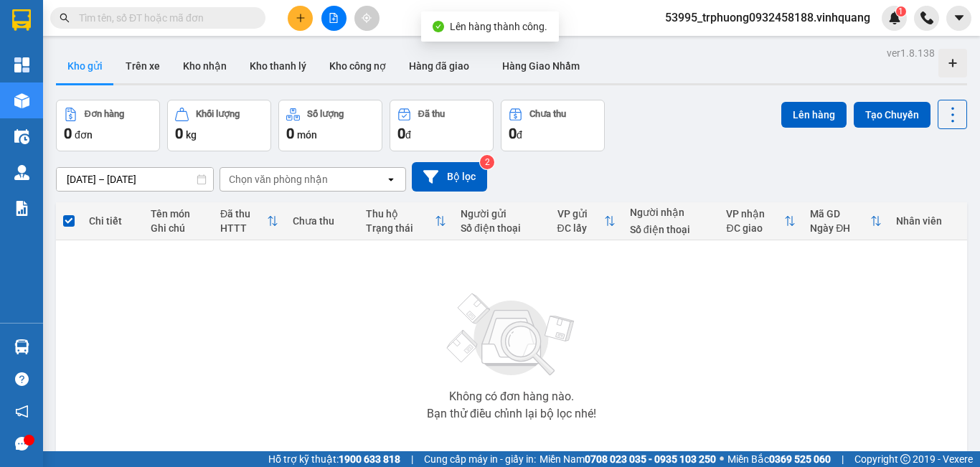
click at [824, 20] on span "53995_trphuong0932458188.vinhquang" at bounding box center [768, 18] width 228 height 18
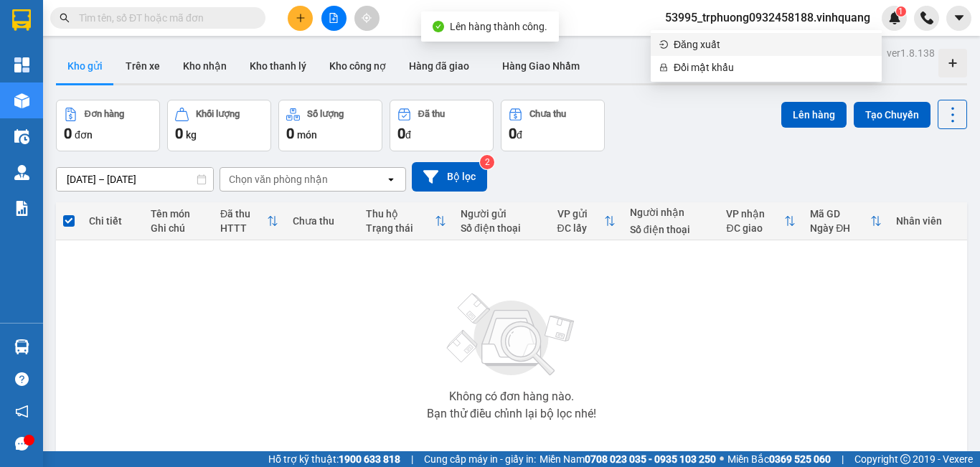
click at [712, 47] on span "Đăng xuất" at bounding box center [774, 45] width 200 height 16
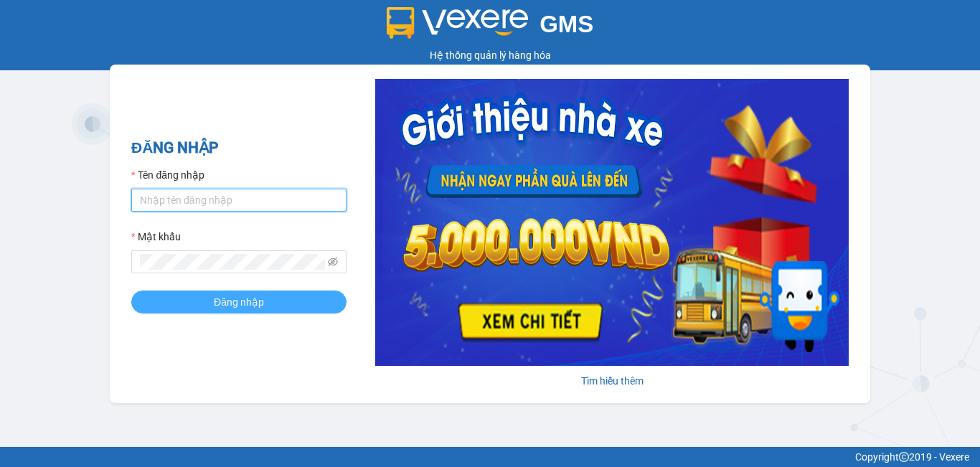
type input "trphuong0932458188.vinhquang"
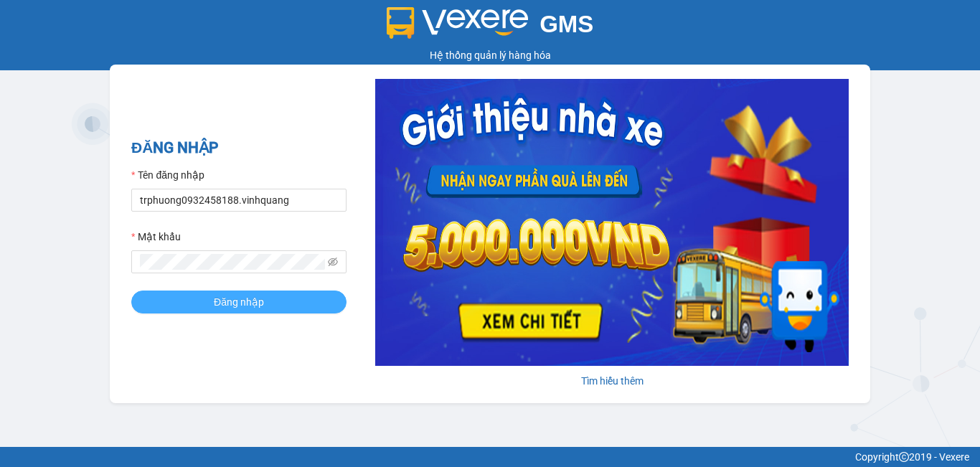
click at [228, 291] on button "Đăng nhập" at bounding box center [238, 302] width 215 height 23
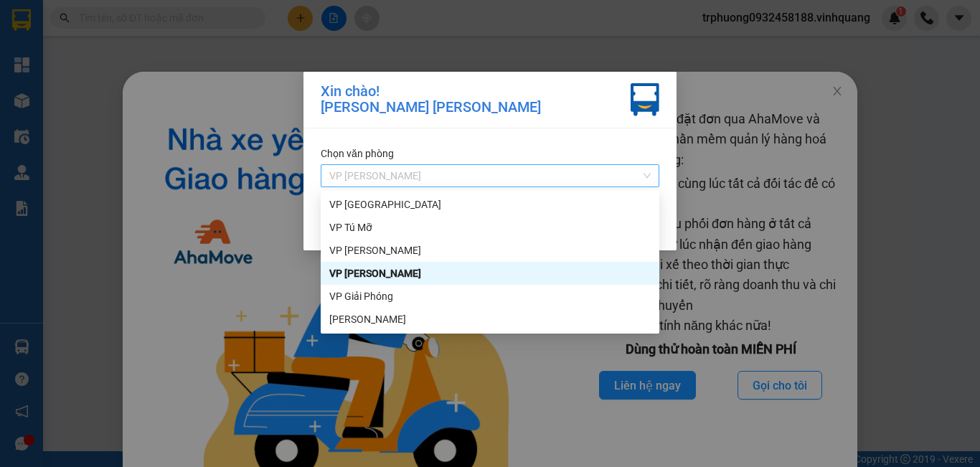
click at [464, 172] on span "VP [PERSON_NAME]" at bounding box center [490, 176] width 322 height 22
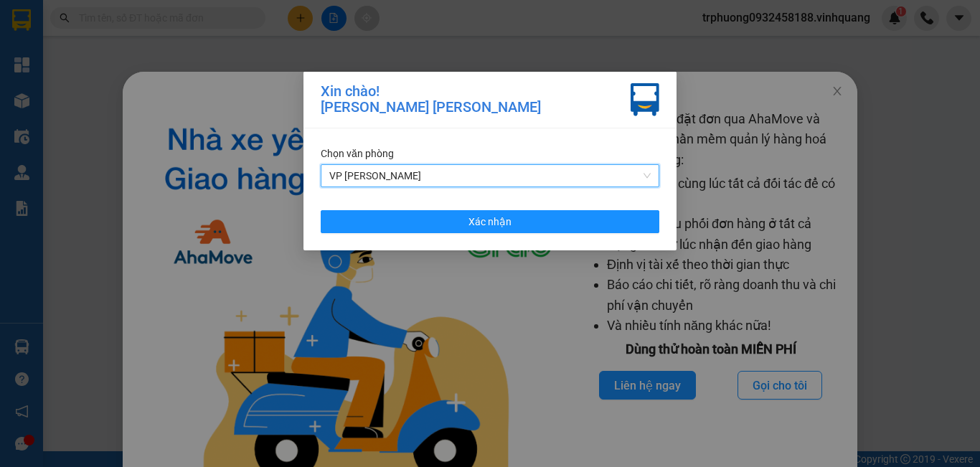
click at [595, 146] on div "Chọn văn phòng" at bounding box center [490, 154] width 339 height 16
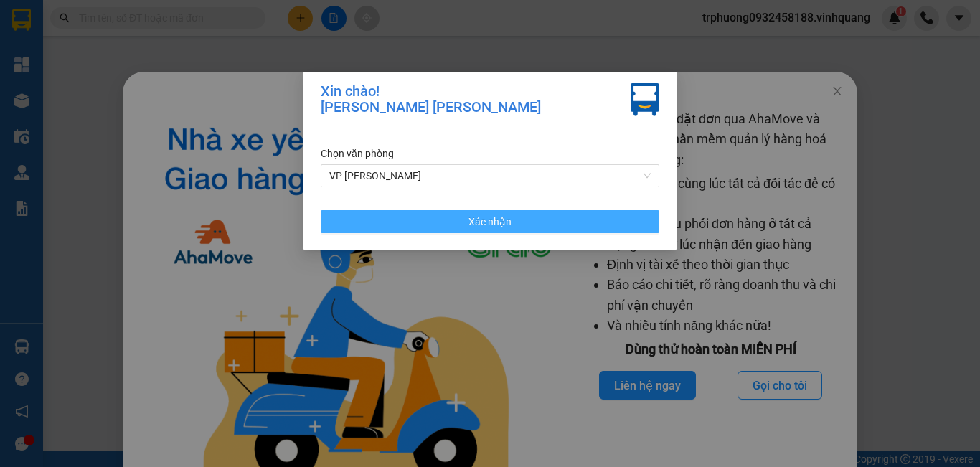
click at [483, 217] on span "Xác nhận" at bounding box center [490, 222] width 43 height 16
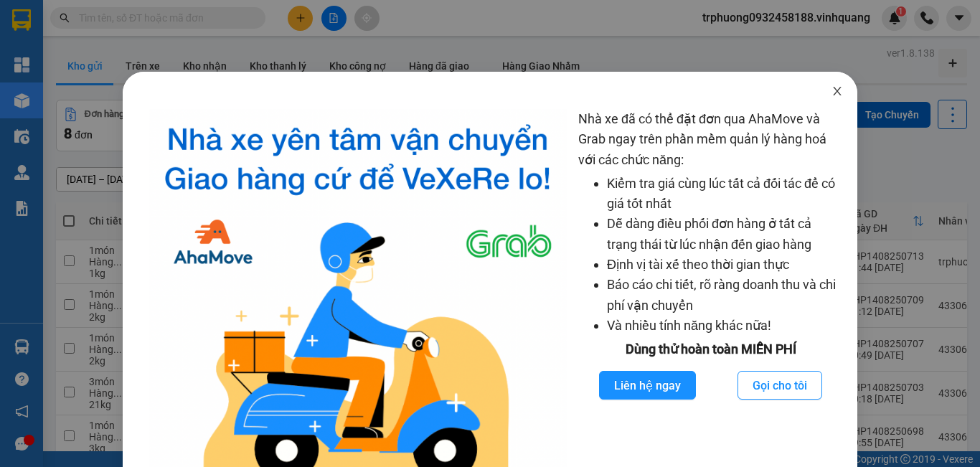
click at [834, 90] on icon "close" at bounding box center [838, 91] width 8 height 9
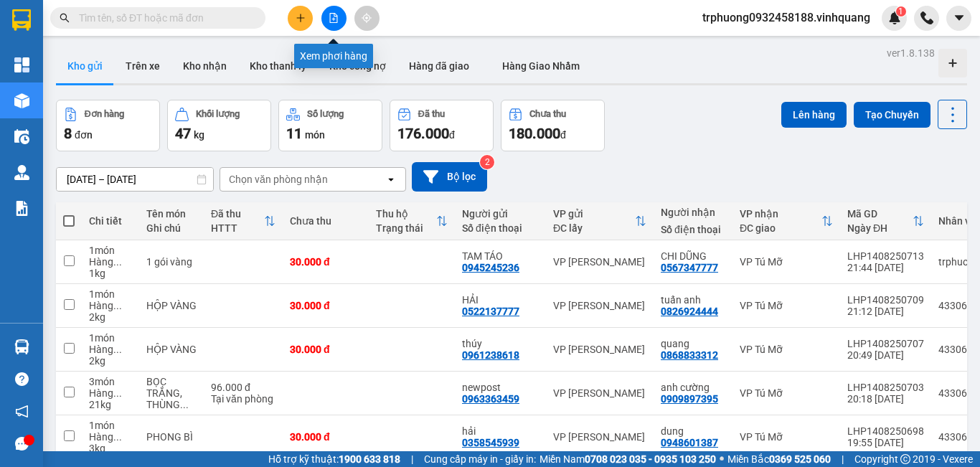
click at [339, 14] on button at bounding box center [334, 18] width 25 height 25
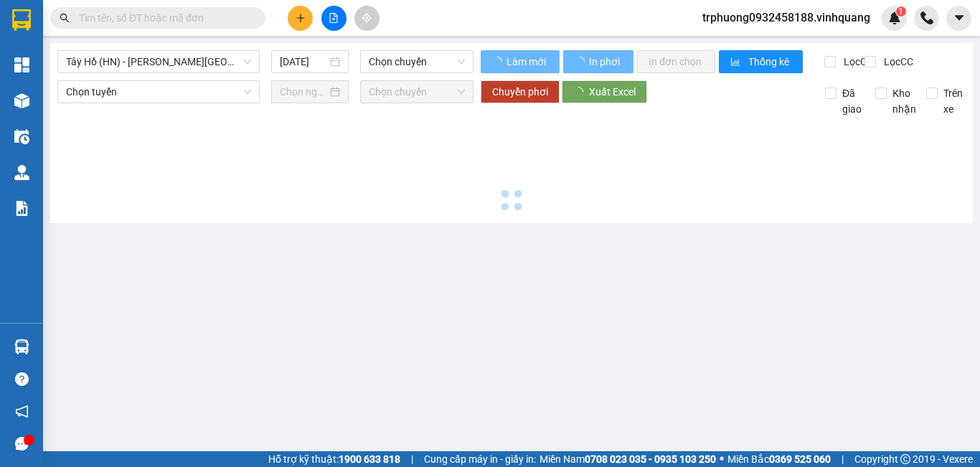
type input "[DATE]"
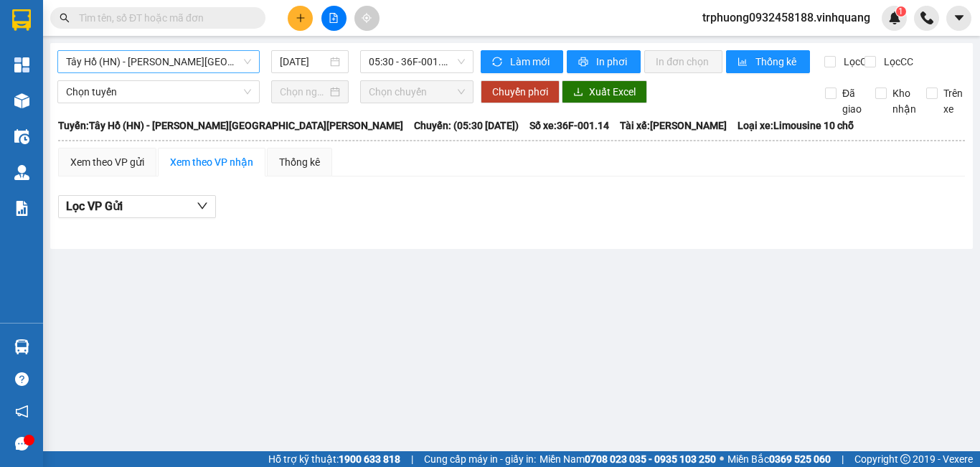
click at [152, 66] on span "Tây Hồ (HN) - [PERSON_NAME][GEOGRAPHIC_DATA][PERSON_NAME]" at bounding box center [158, 62] width 185 height 22
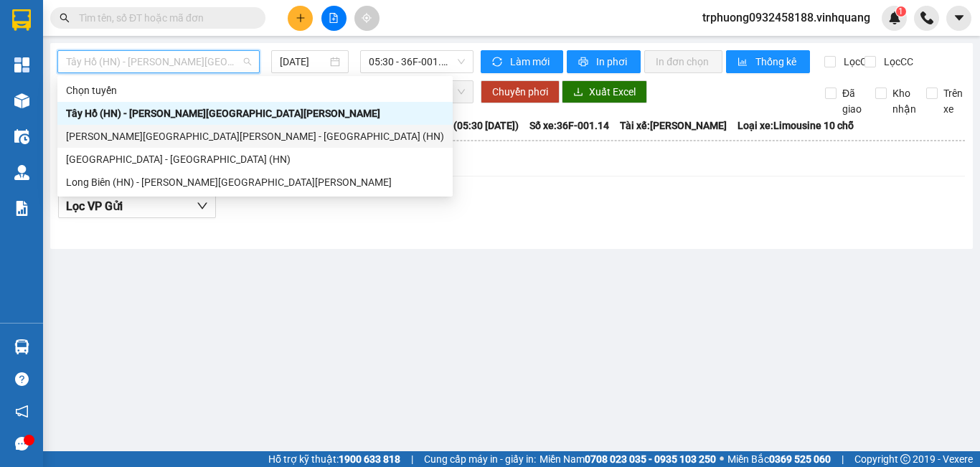
click at [167, 130] on div "[PERSON_NAME][GEOGRAPHIC_DATA][PERSON_NAME] - [GEOGRAPHIC_DATA] (HN)" at bounding box center [255, 136] width 378 height 16
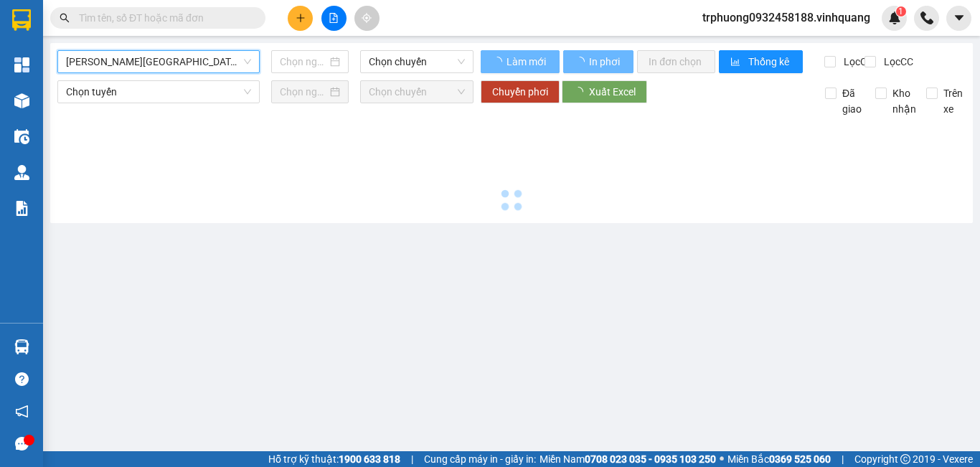
type input "[DATE]"
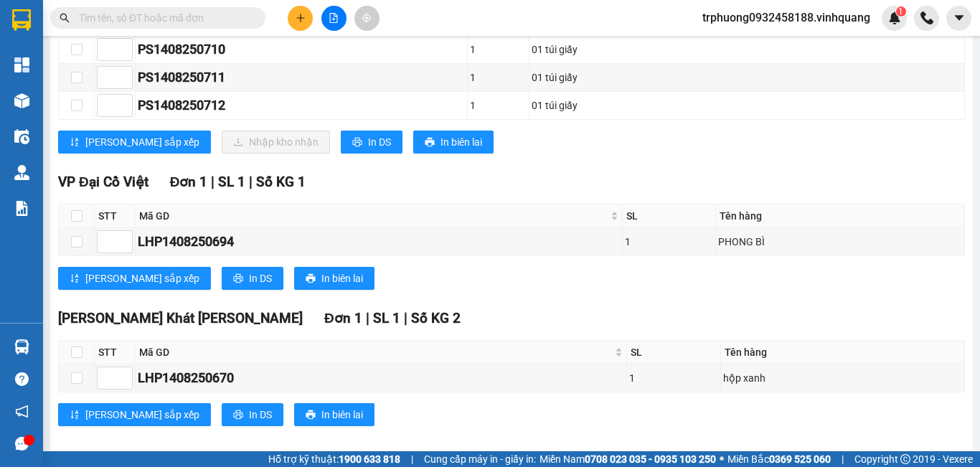
scroll to position [477, 0]
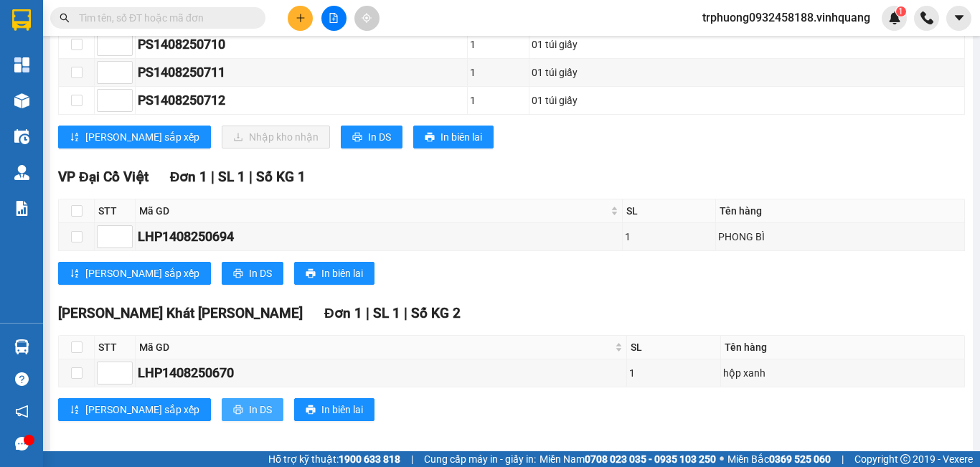
click at [249, 418] on span "In DS" at bounding box center [260, 410] width 23 height 16
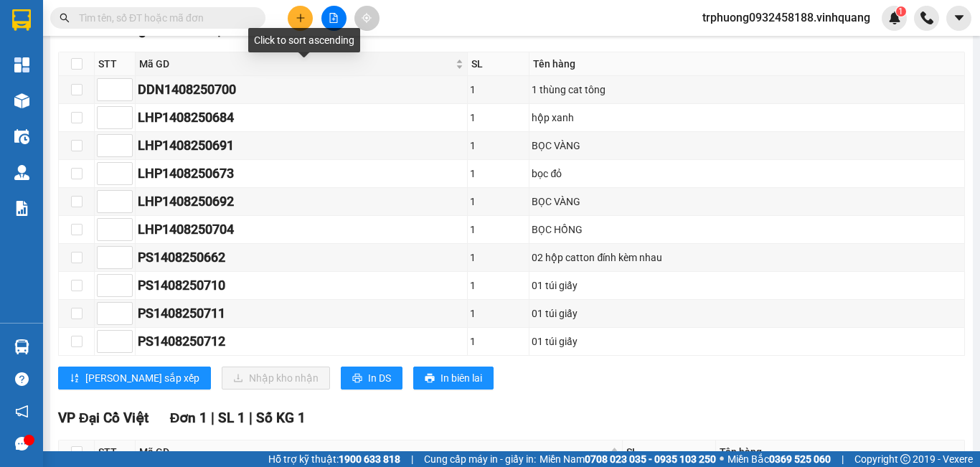
scroll to position [239, 0]
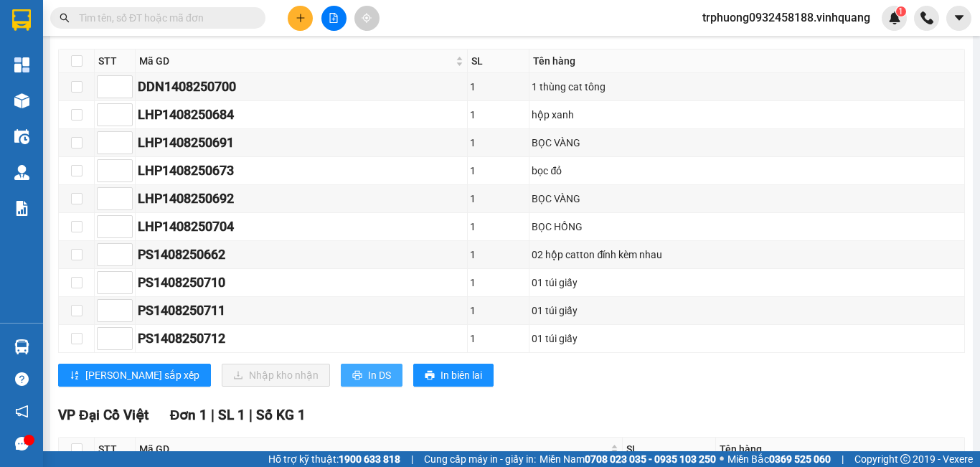
click at [341, 387] on button "In DS" at bounding box center [372, 375] width 62 height 23
